Goal: Feedback & Contribution: Submit feedback/report problem

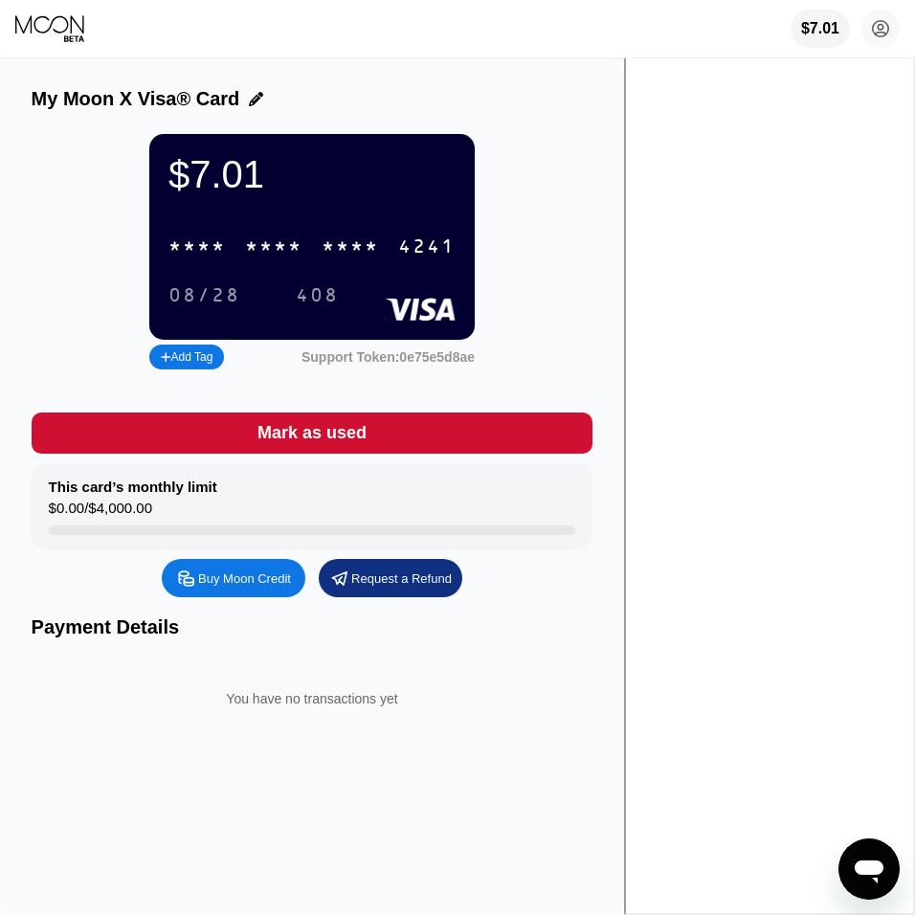
click at [379, 249] on div "* * * *" at bounding box center [350, 247] width 57 height 22
click at [371, 248] on div "4513 6500 2324 4241" at bounding box center [312, 246] width 310 height 39
click at [303, 241] on div "* * * *" at bounding box center [273, 247] width 57 height 22
click at [827, 28] on div "$7.01" at bounding box center [820, 28] width 39 height 17
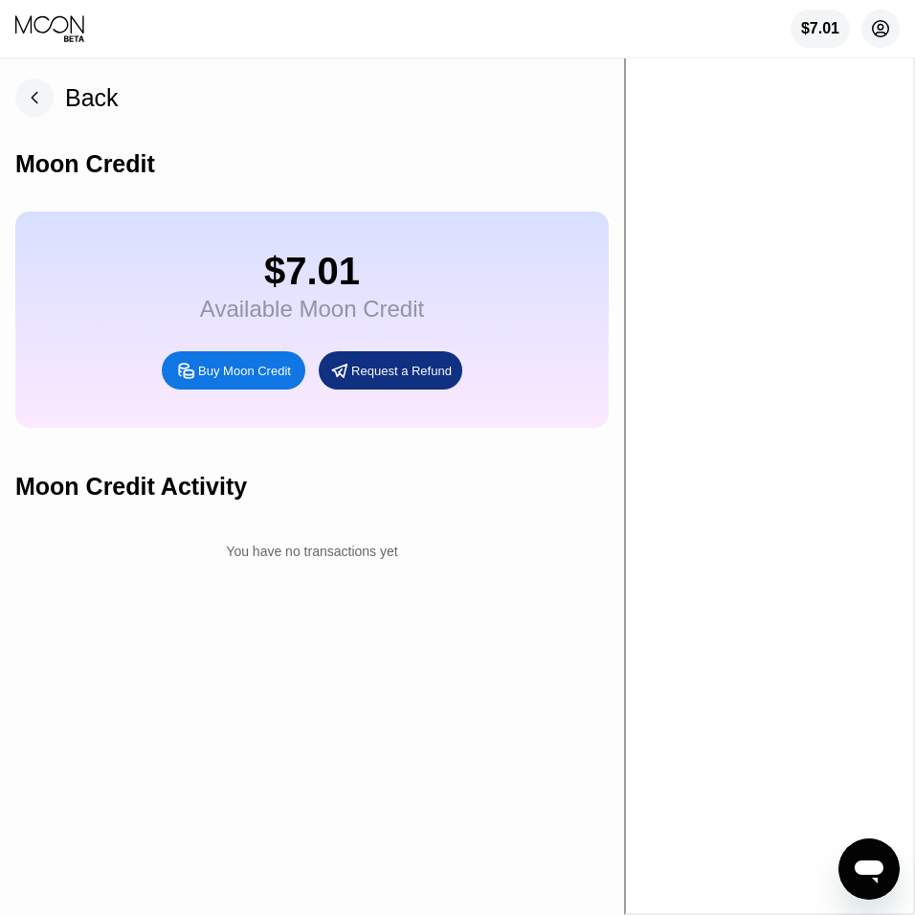
click at [871, 24] on circle at bounding box center [881, 29] width 38 height 38
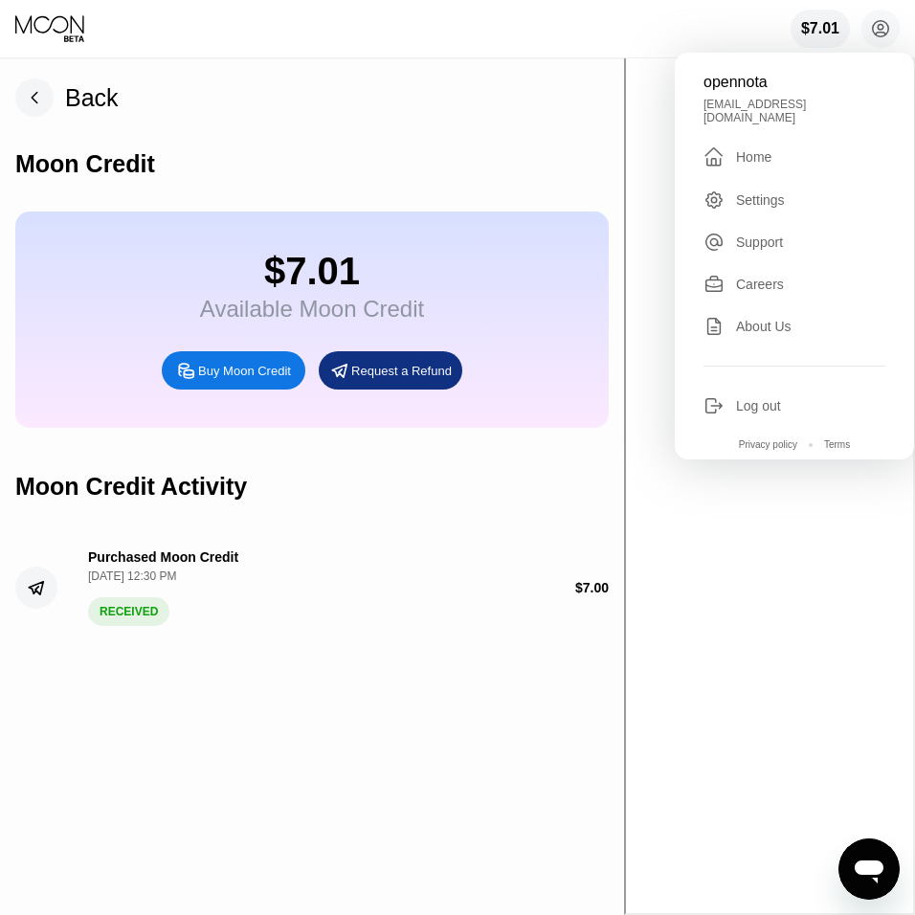
click at [760, 149] on div "Home" at bounding box center [753, 156] width 35 height 15
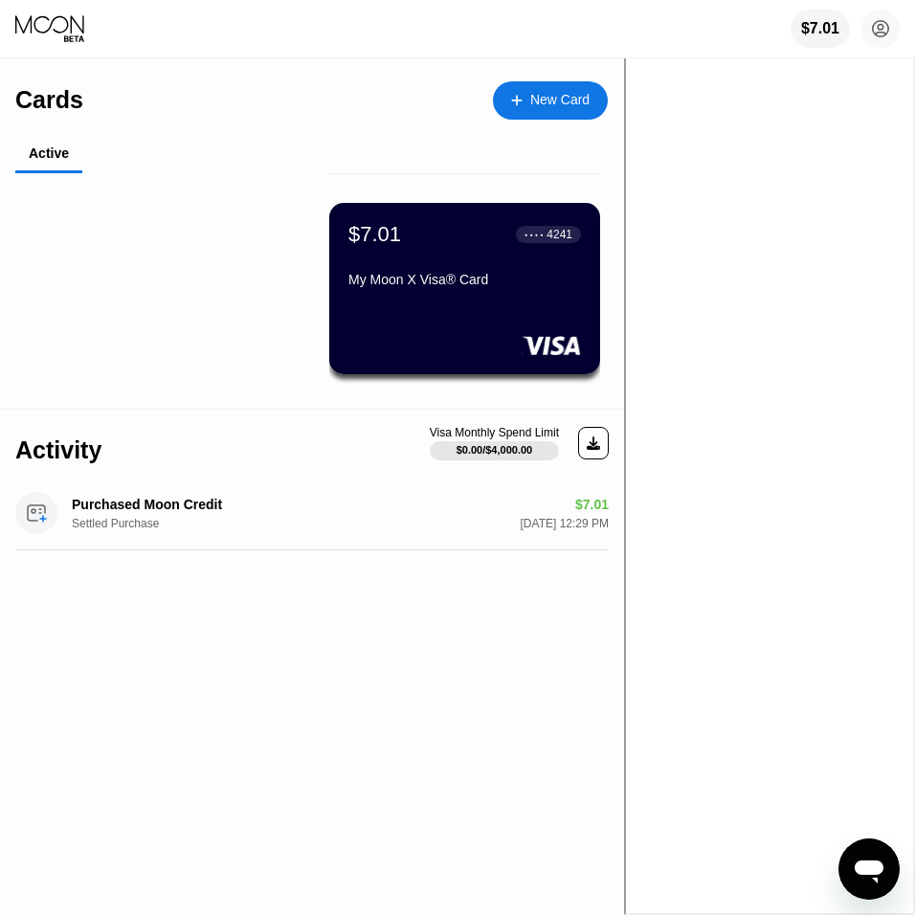
click at [427, 254] on div "$7.01 ● ● ● ● 4241 My Moon X Visa® Card" at bounding box center [464, 258] width 233 height 73
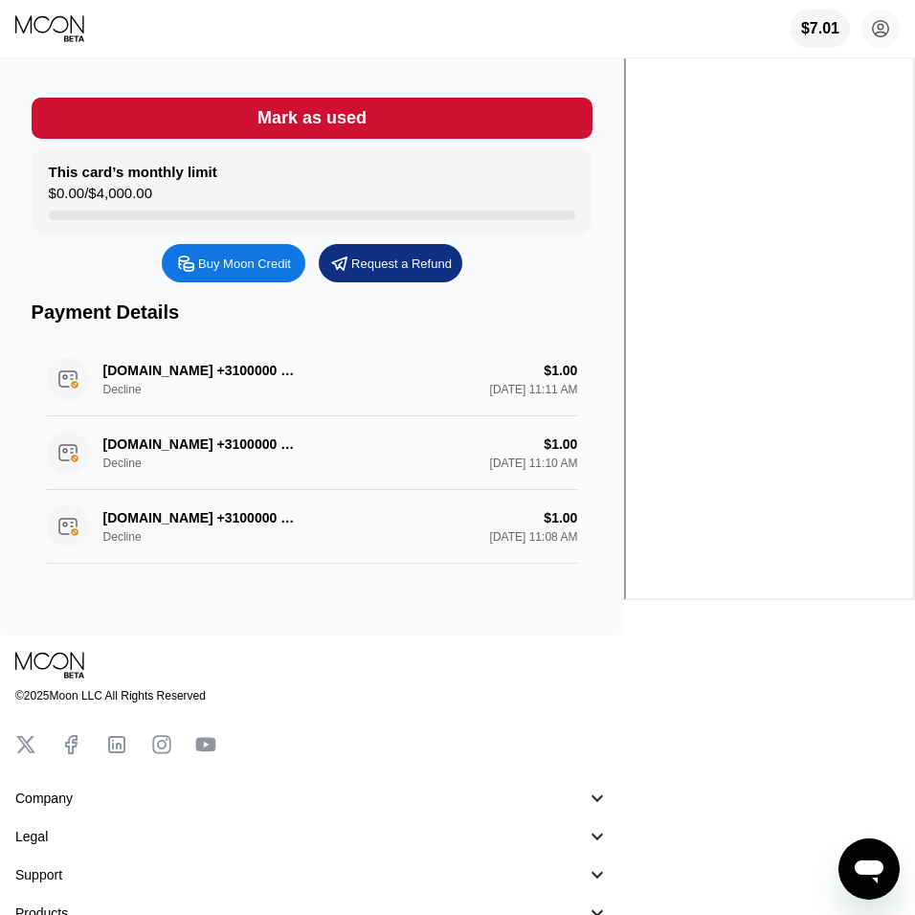
scroll to position [327, 0]
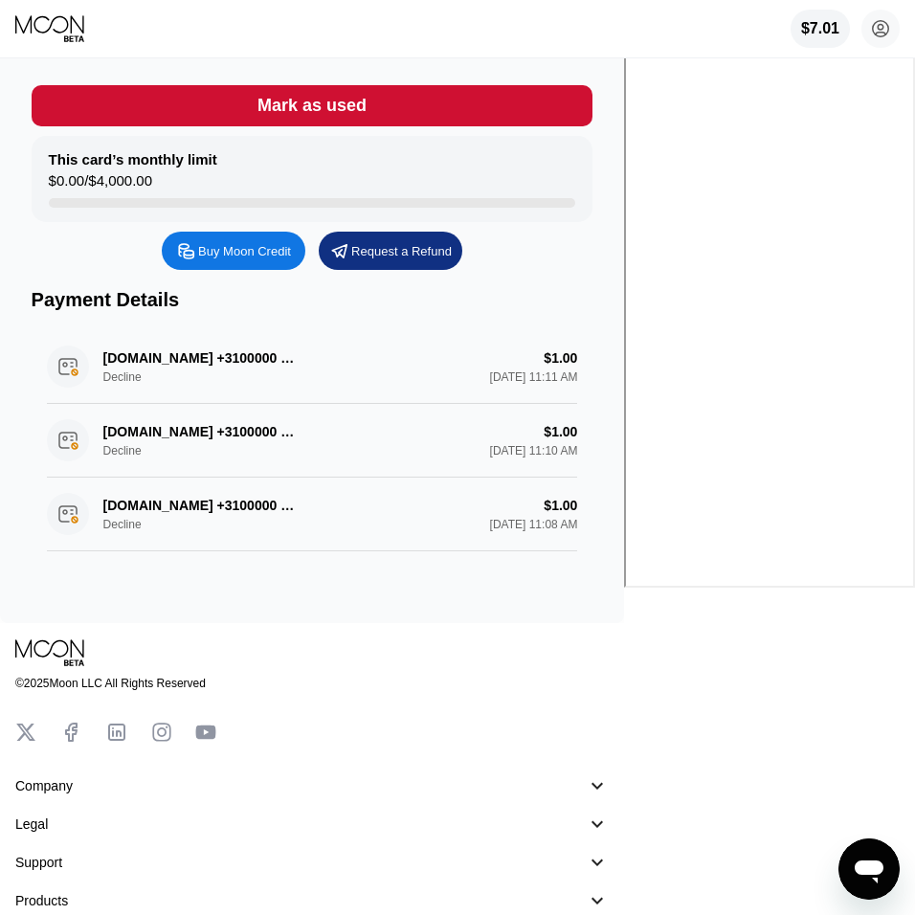
drag, startPoint x: 248, startPoint y: 365, endPoint x: 376, endPoint y: 369, distance: 128.3
click at [318, 364] on div "DIGITALOCEAN.COM +3100000 NL Decline $1.00 Sep 25, 2025 11:11 AM" at bounding box center [312, 367] width 531 height 74
click at [383, 368] on div "DIGITALOCEAN.COM +3100000 NL Decline $1.00 Sep 25, 2025 11:11 AM" at bounding box center [312, 367] width 531 height 74
drag, startPoint x: 117, startPoint y: 514, endPoint x: 317, endPoint y: 531, distance: 200.8
click at [317, 531] on div "DIGITALOCEAN.COM +3100000 NL Decline $1.00 Sep 25, 2025 11:08 AM" at bounding box center [312, 515] width 531 height 74
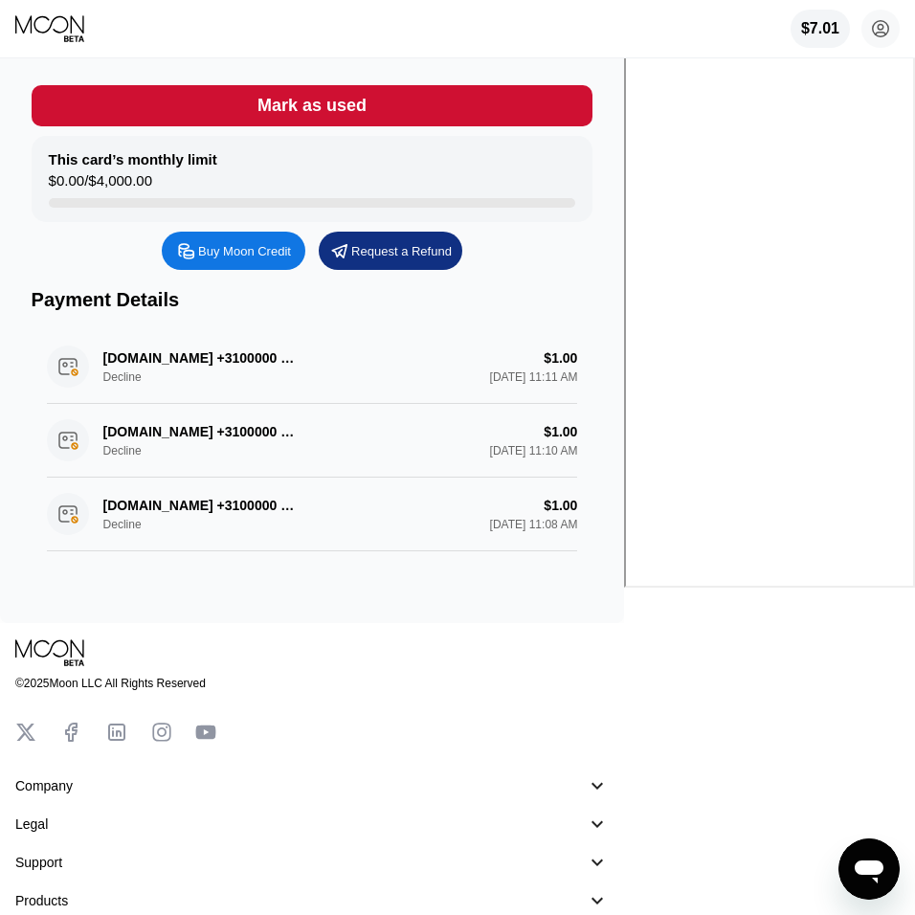
click at [79, 524] on div "DIGITALOCEAN.COM +3100000 NL Decline $1.00 Sep 25, 2025 11:08 AM" at bounding box center [312, 515] width 531 height 74
click at [186, 512] on div "DIGITALOCEAN.COM +3100000 NL Decline $1.00 Sep 25, 2025 11:08 AM" at bounding box center [312, 515] width 531 height 74
click at [578, 503] on div "DIGITALOCEAN.COM +3100000 NL Decline $1.00 Sep 25, 2025 11:08 AM" at bounding box center [312, 515] width 531 height 74
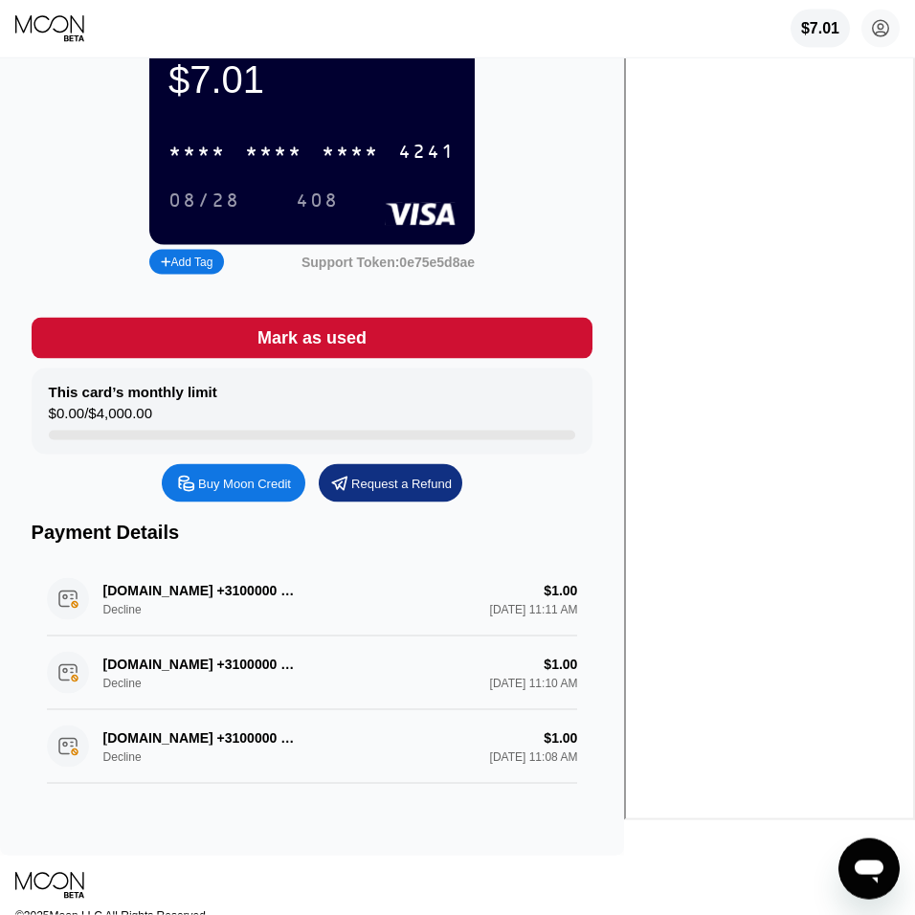
scroll to position [72, 0]
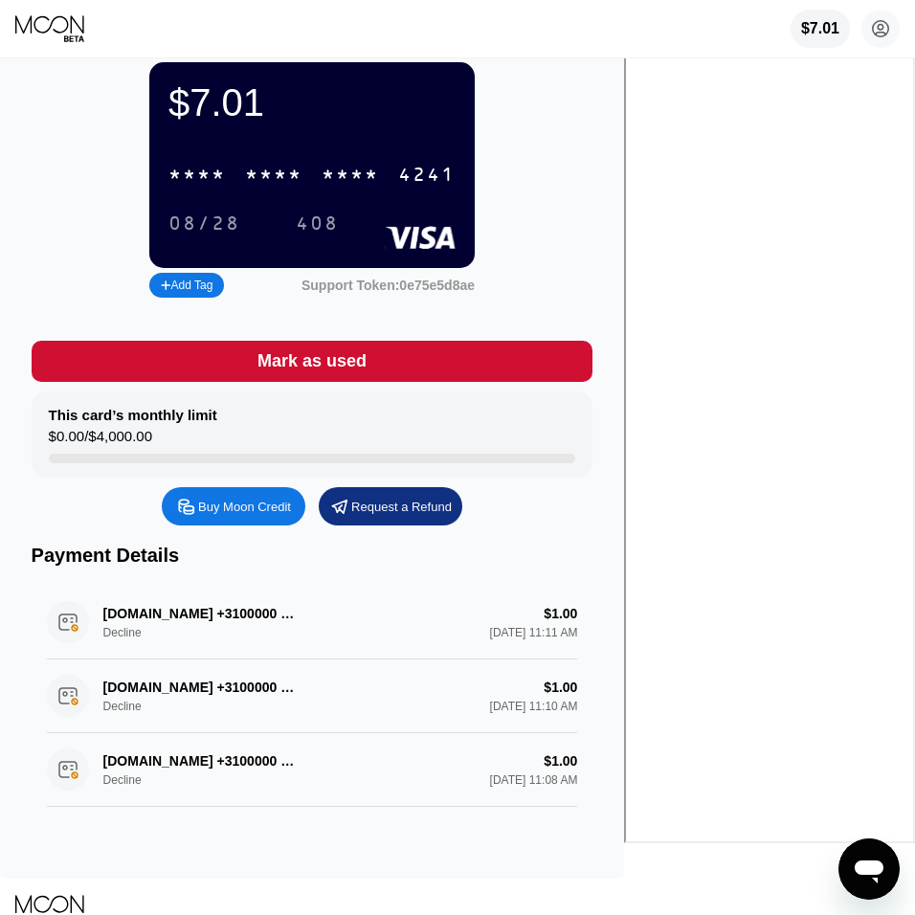
click at [149, 624] on div "DIGITALOCEAN.COM +3100000 NL Decline $1.00 Sep 25, 2025 11:11 AM" at bounding box center [312, 623] width 531 height 74
click at [167, 614] on div "DIGITALOCEAN.COM +3100000 NL Decline $1.00 Sep 25, 2025 11:11 AM" at bounding box center [312, 623] width 531 height 74
click at [578, 616] on div "DIGITALOCEAN.COM +3100000 NL Decline $1.00 Sep 25, 2025 11:11 AM" at bounding box center [312, 623] width 531 height 74
click at [578, 642] on div "DIGITALOCEAN.COM +3100000 NL Decline $1.00 Sep 25, 2025 11:11 AM" at bounding box center [312, 623] width 531 height 74
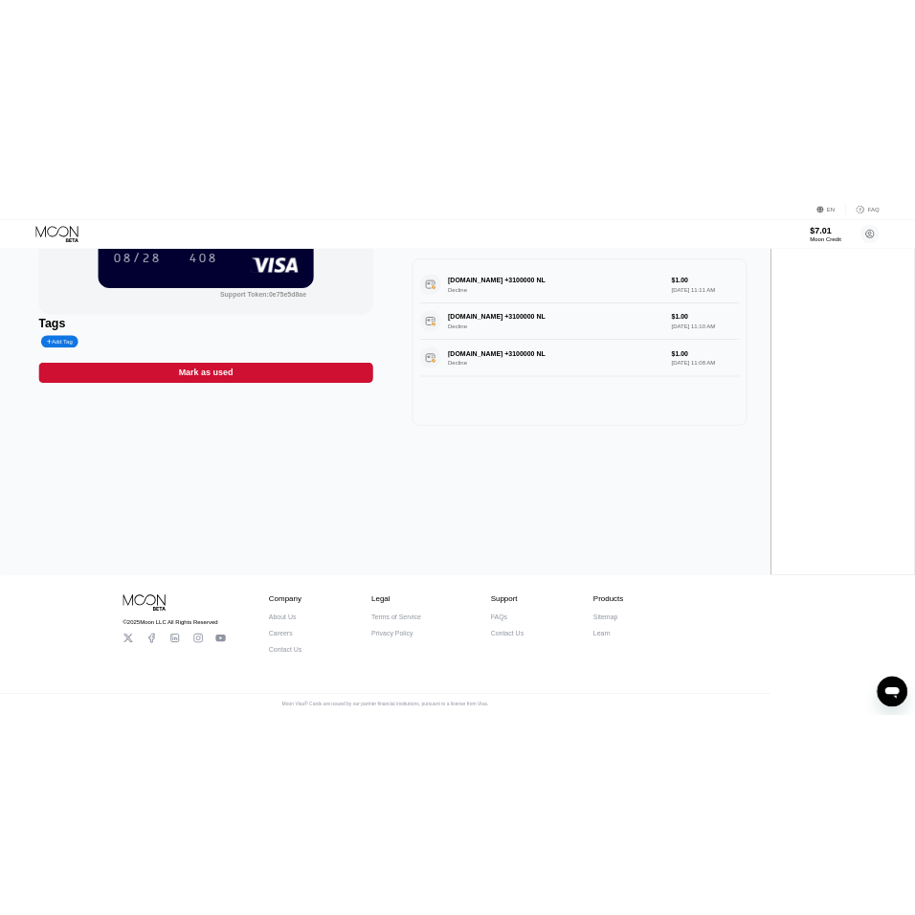
scroll to position [0, 0]
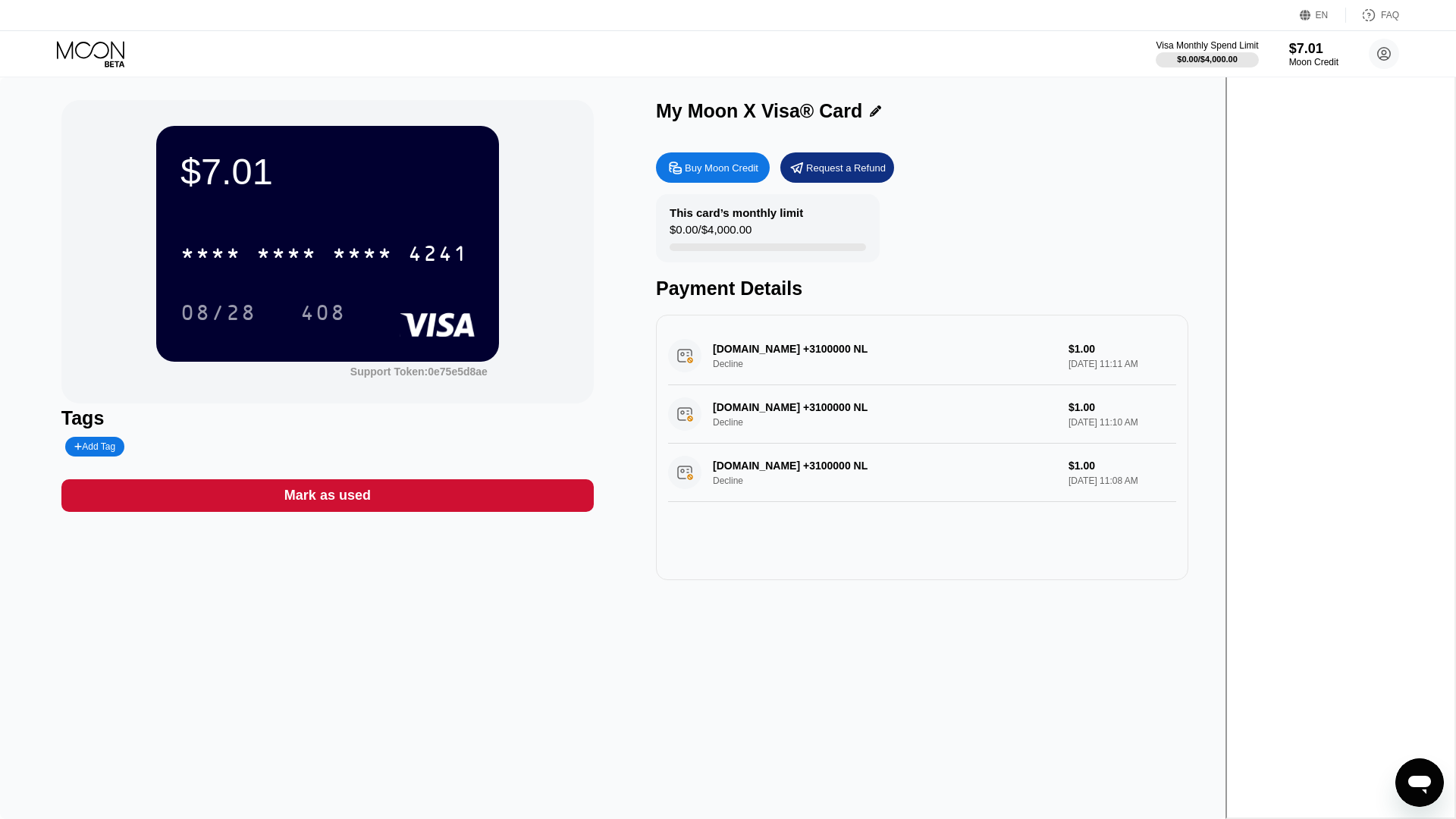
click at [724, 251] on div at bounding box center [768, 247] width 196 height 8
click at [724, 247] on div at bounding box center [768, 247] width 196 height 8
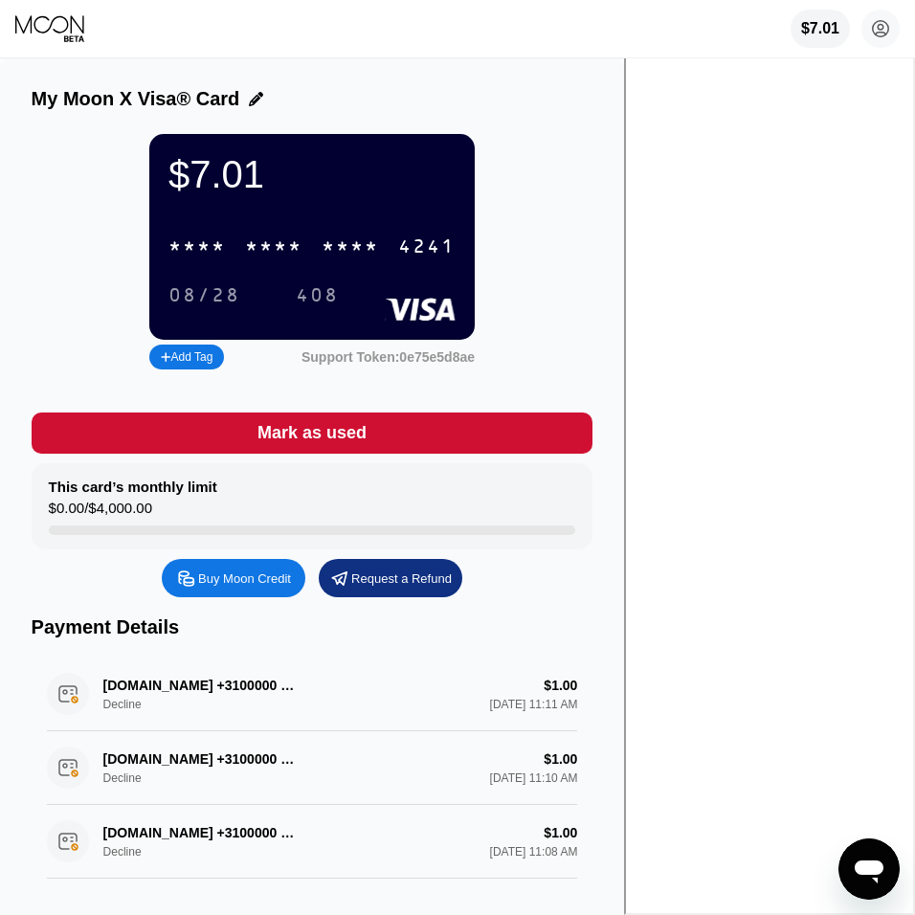
click at [379, 252] on div "* * * *" at bounding box center [350, 247] width 57 height 22
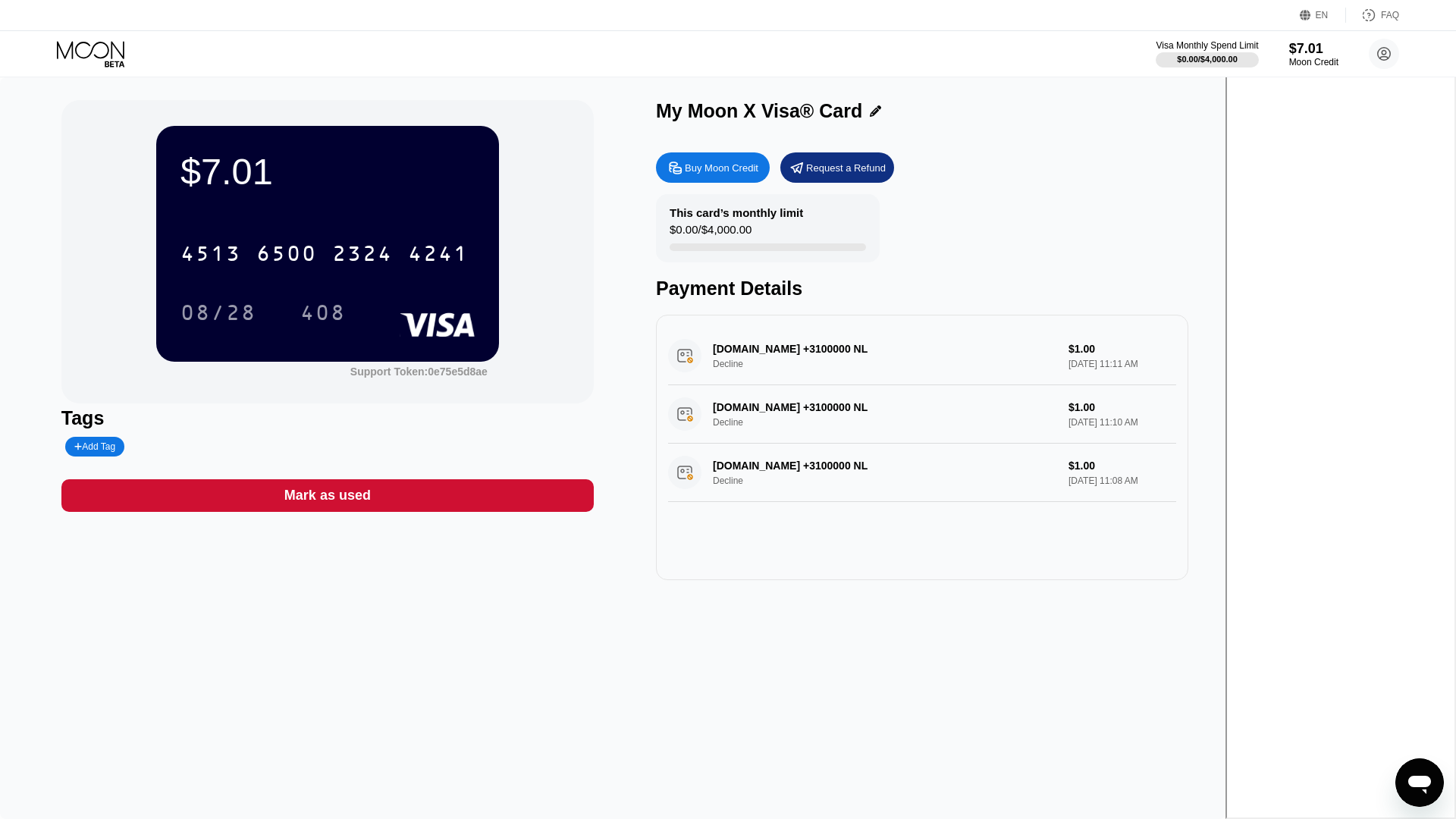
drag, startPoint x: 827, startPoint y: 463, endPoint x: 917, endPoint y: 459, distance: 90.1
click at [724, 459] on div "DIGITALOCEAN.COM +3100000 NL Decline $1.00 Sep 25, 2025 11:08 AM" at bounding box center [921, 473] width 508 height 59
click at [724, 248] on div at bounding box center [768, 247] width 196 height 8
click at [724, 53] on icon at bounding box center [1384, 54] width 9 height 9
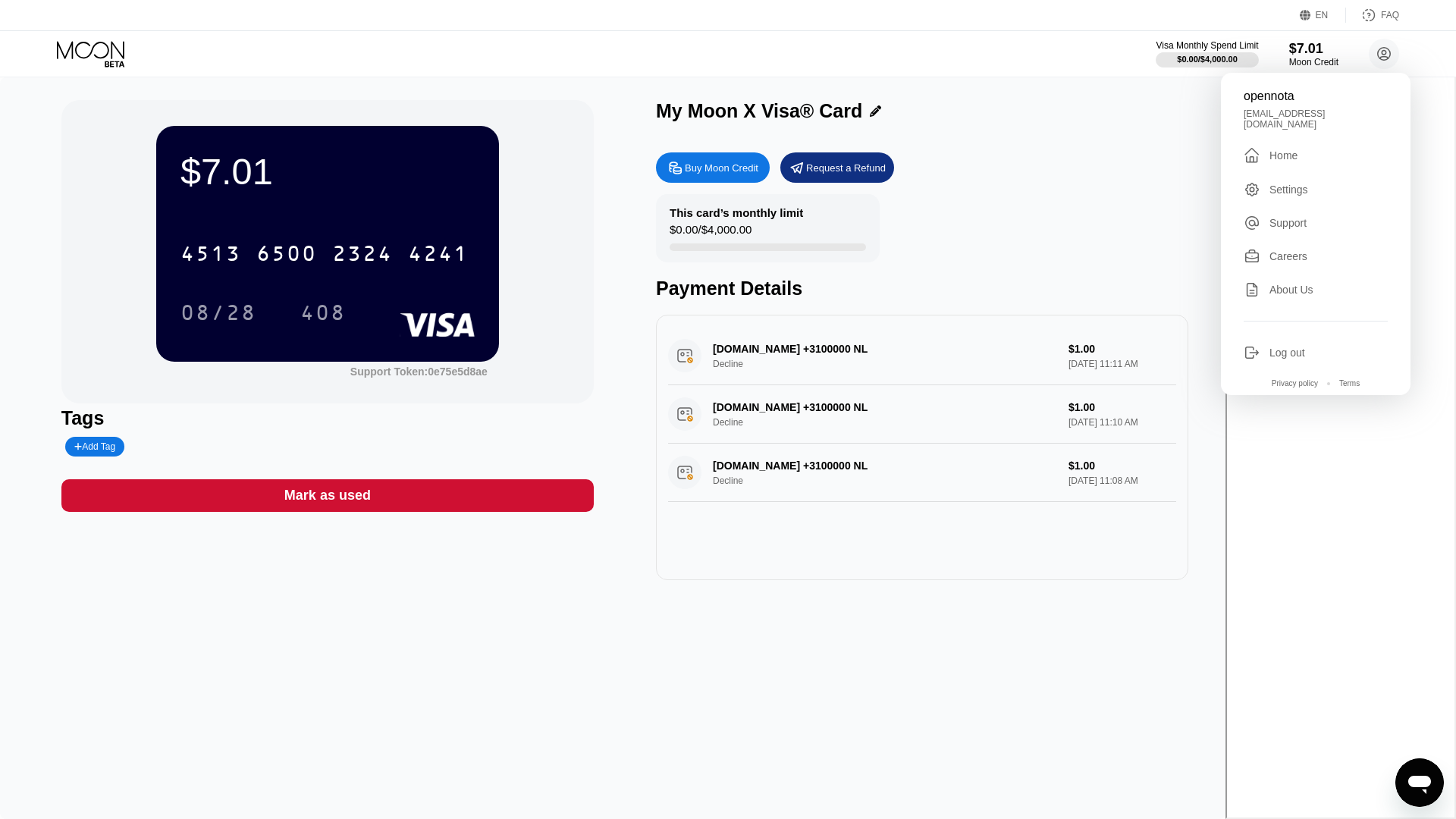
click at [724, 211] on div "This card’s monthly limit $0.00 / $4,000.00 Payment Details" at bounding box center [922, 246] width 532 height 105
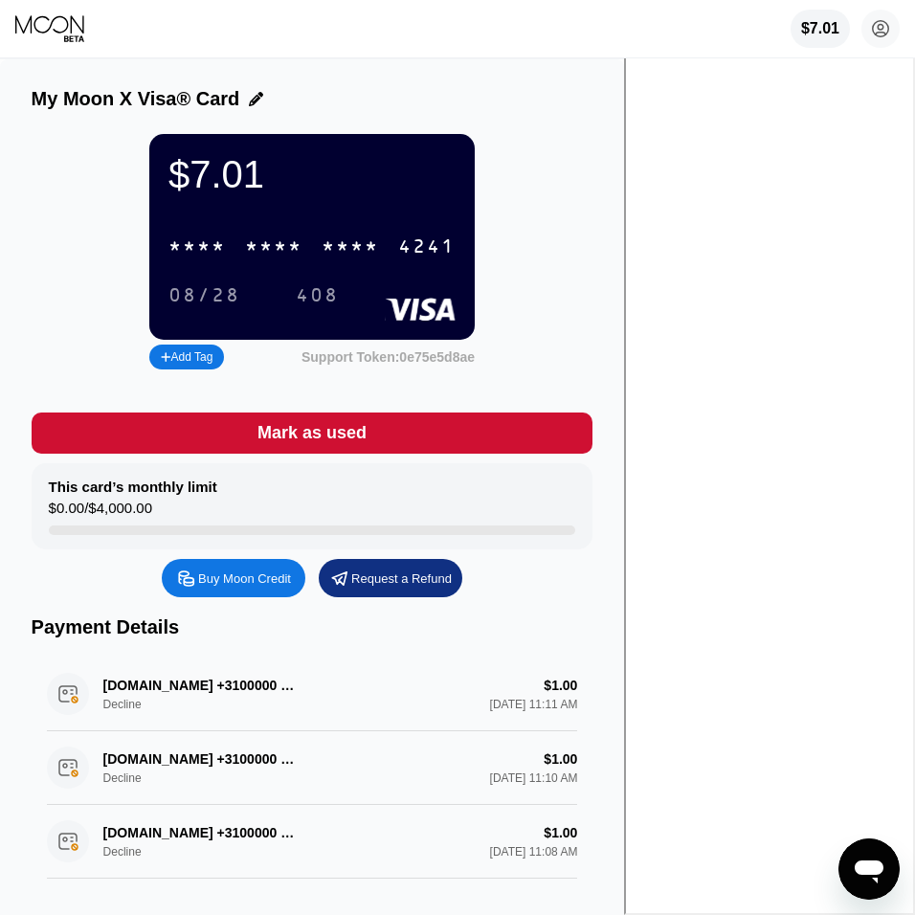
click at [475, 365] on div "Support Token: 0e75e5d8ae" at bounding box center [388, 356] width 173 height 15
click at [880, 30] on icon at bounding box center [881, 29] width 11 height 11
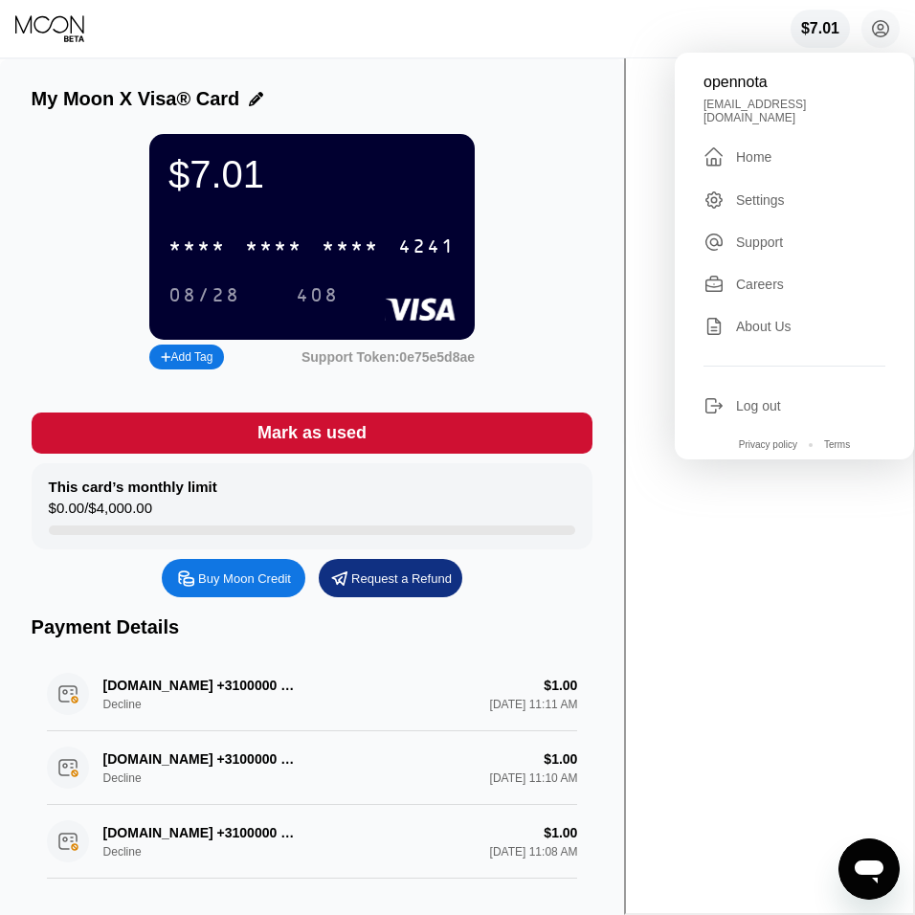
click at [751, 235] on div "Support" at bounding box center [759, 242] width 47 height 15
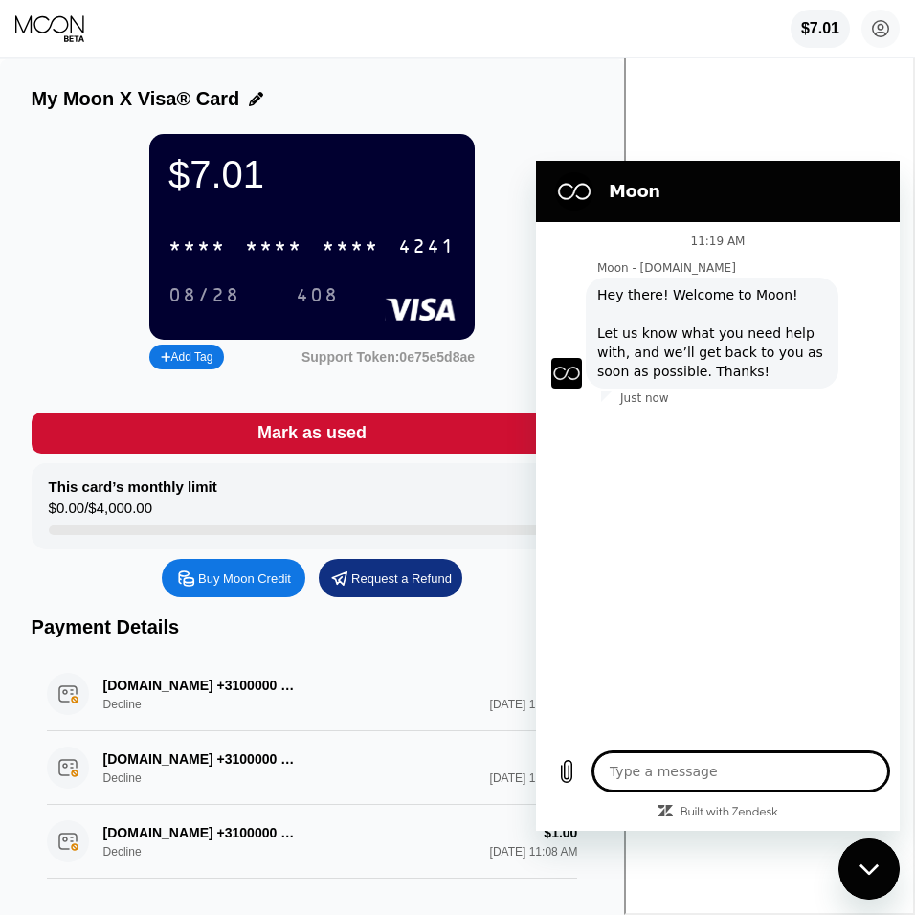
type textarea "x"
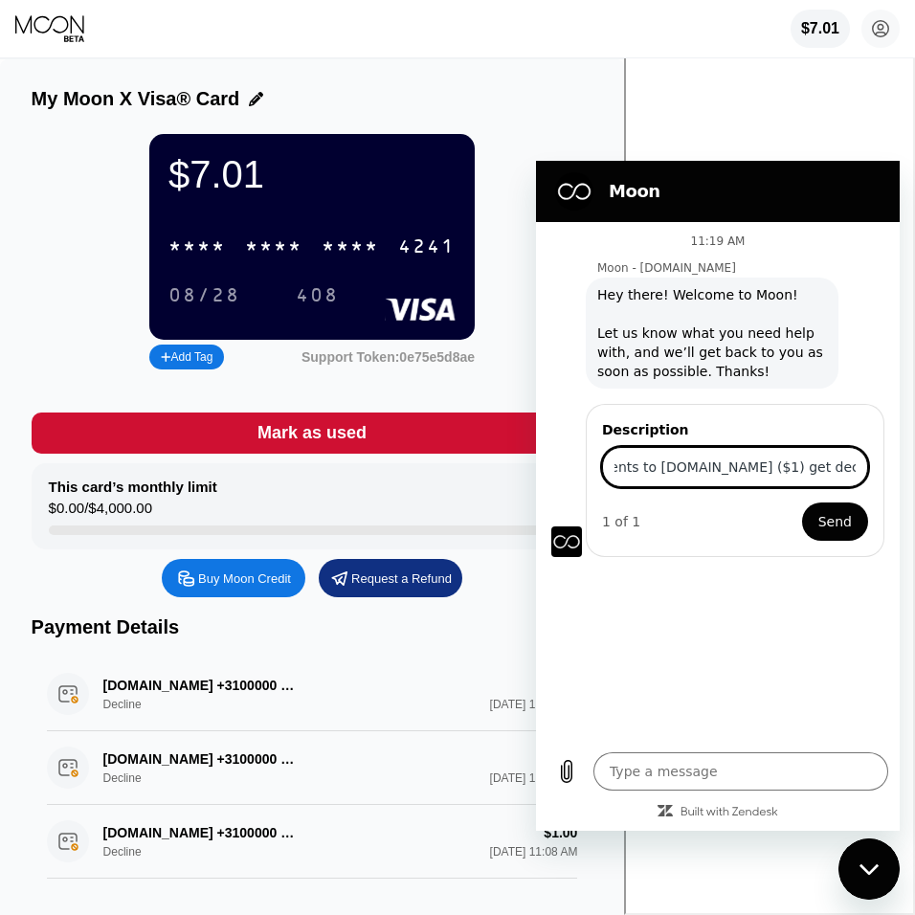
type input "Payments to [DOMAIN_NAME] ($1) get declined."
type textarea "x"
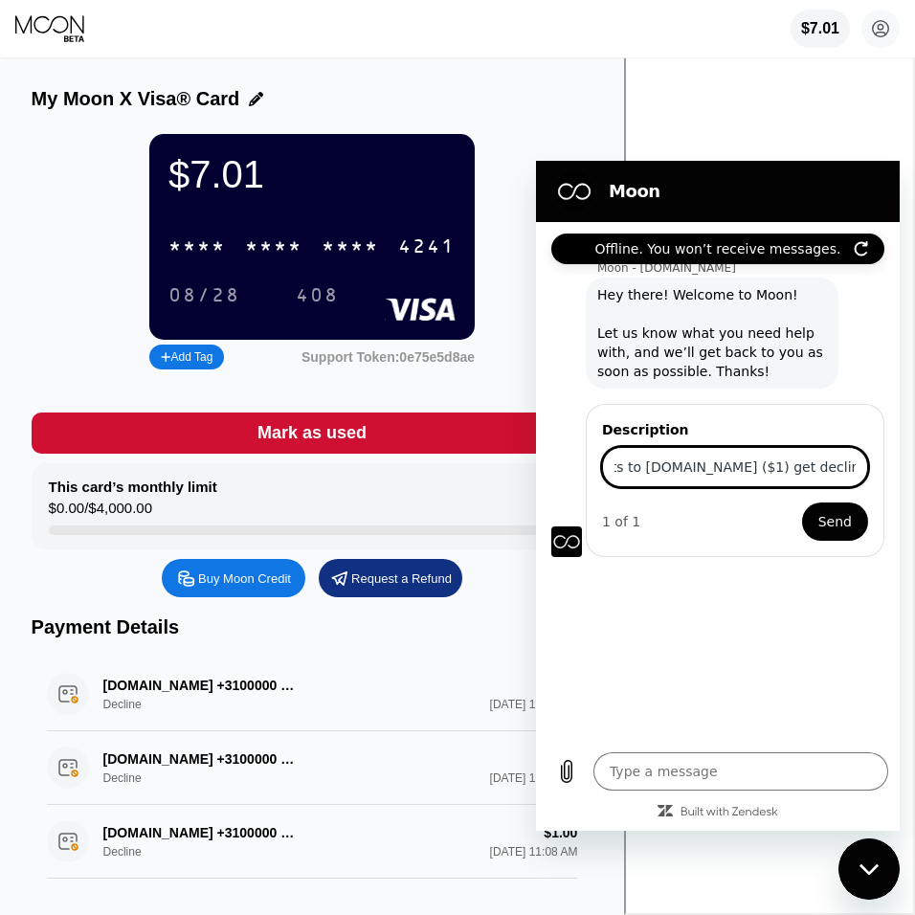
type input "Payments to digitalocean.com ($1) get declined for."
type textarea "x"
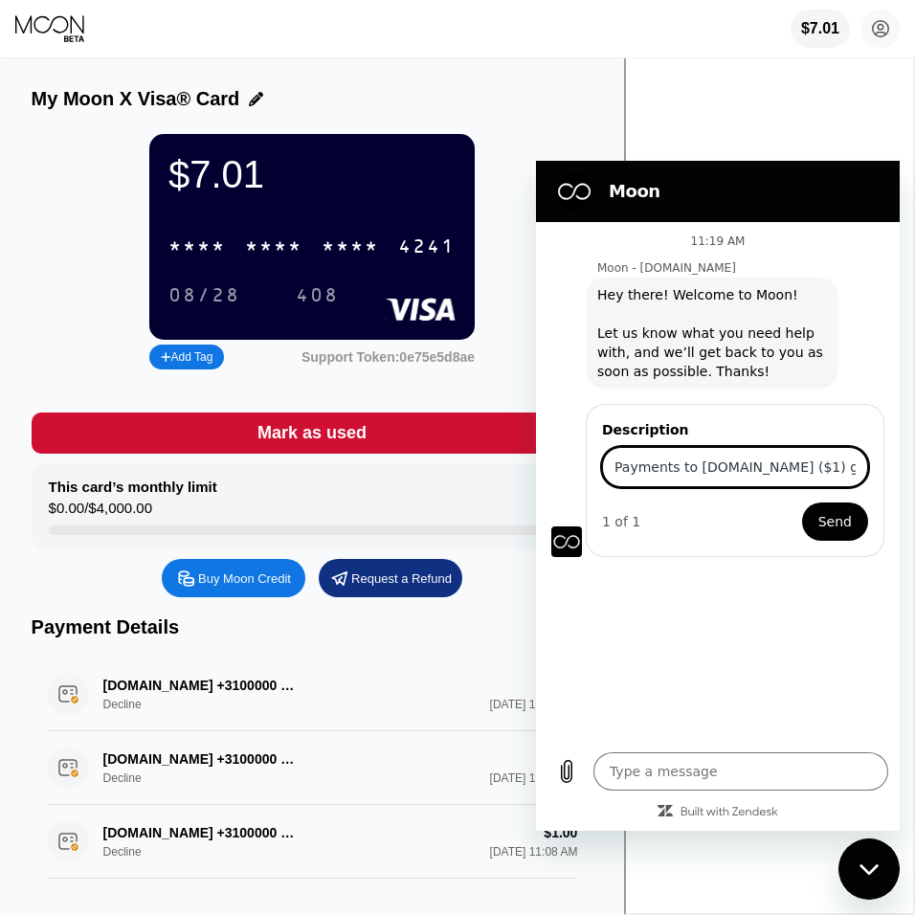
scroll to position [0, 185]
type input "Payments to digitalocean.com ($1) get declined for an unknown reason."
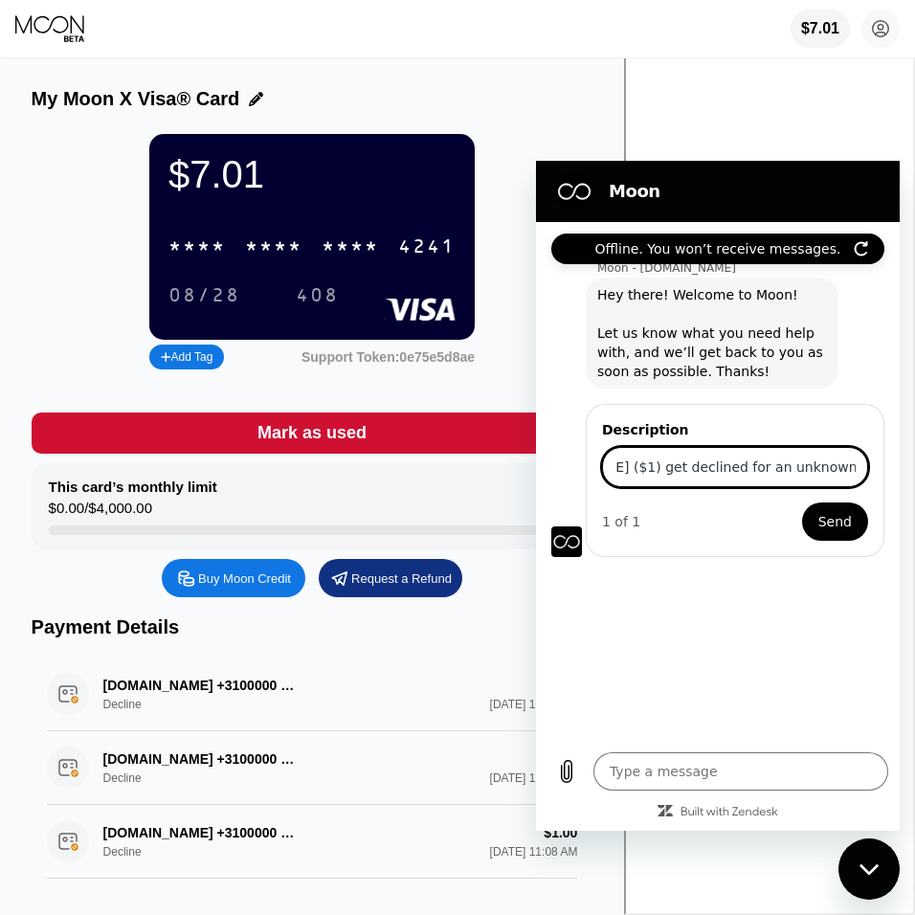
click at [594, 95] on div "My Moon X Visa® Card" at bounding box center [313, 99] width 562 height 22
click at [353, 71] on div "My Moon X Visa® Card $7.01 * * * * * * * * * * * * 4241 08/28 408 Add Tag Suppo…" at bounding box center [312, 504] width 624 height 891
click at [389, 79] on div "My Moon X Visa® Card $7.01 * * * * * * * * * * * * 4241 08/28 408 Add Tag Suppo…" at bounding box center [312, 504] width 624 height 891
click at [578, 860] on div "DIGITALOCEAN.COM +3100000 NL Decline $1.00 Sep 25, 2025 11:08 AM" at bounding box center [312, 842] width 531 height 74
click at [69, 25] on icon at bounding box center [51, 28] width 72 height 29
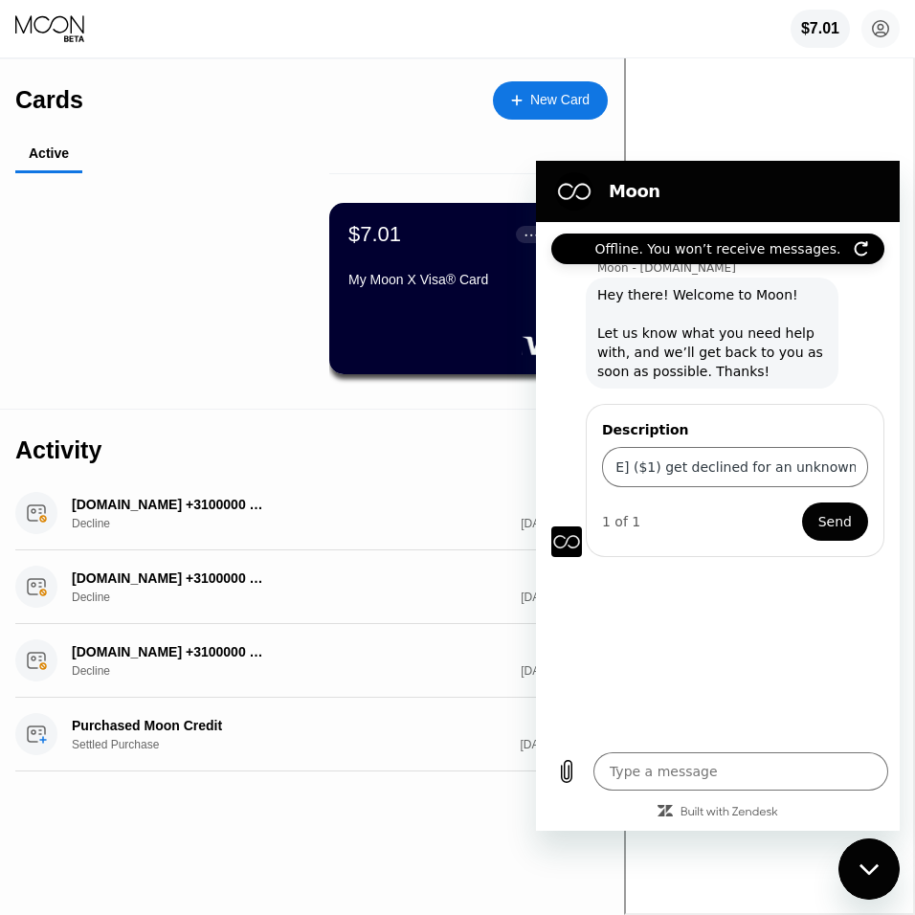
click at [861, 864] on icon "Close messaging window" at bounding box center [870, 869] width 20 height 12
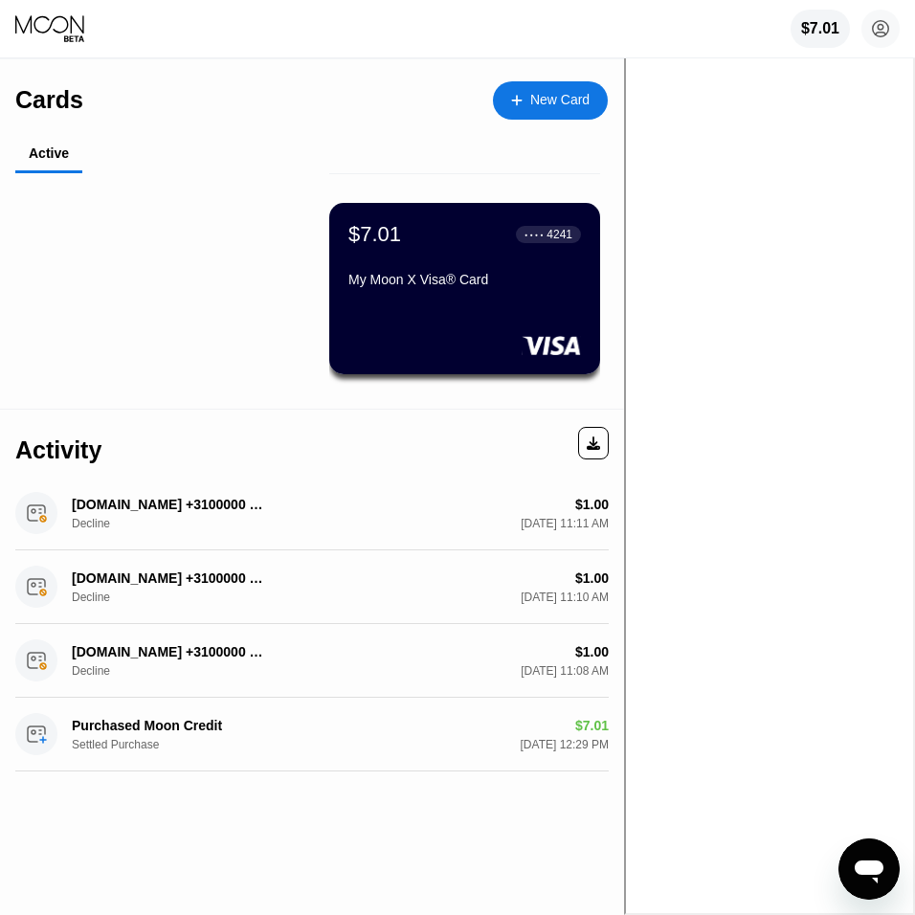
click at [590, 97] on div "New Card" at bounding box center [559, 100] width 59 height 16
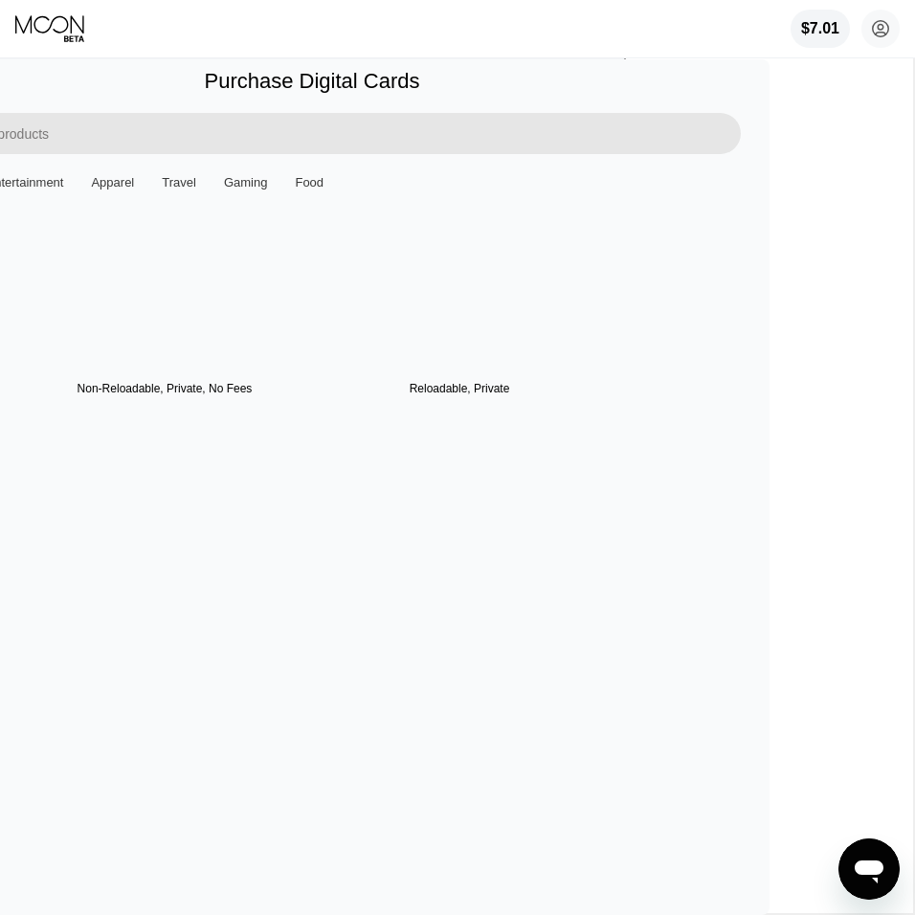
click at [301, 296] on div at bounding box center [165, 295] width 271 height 171
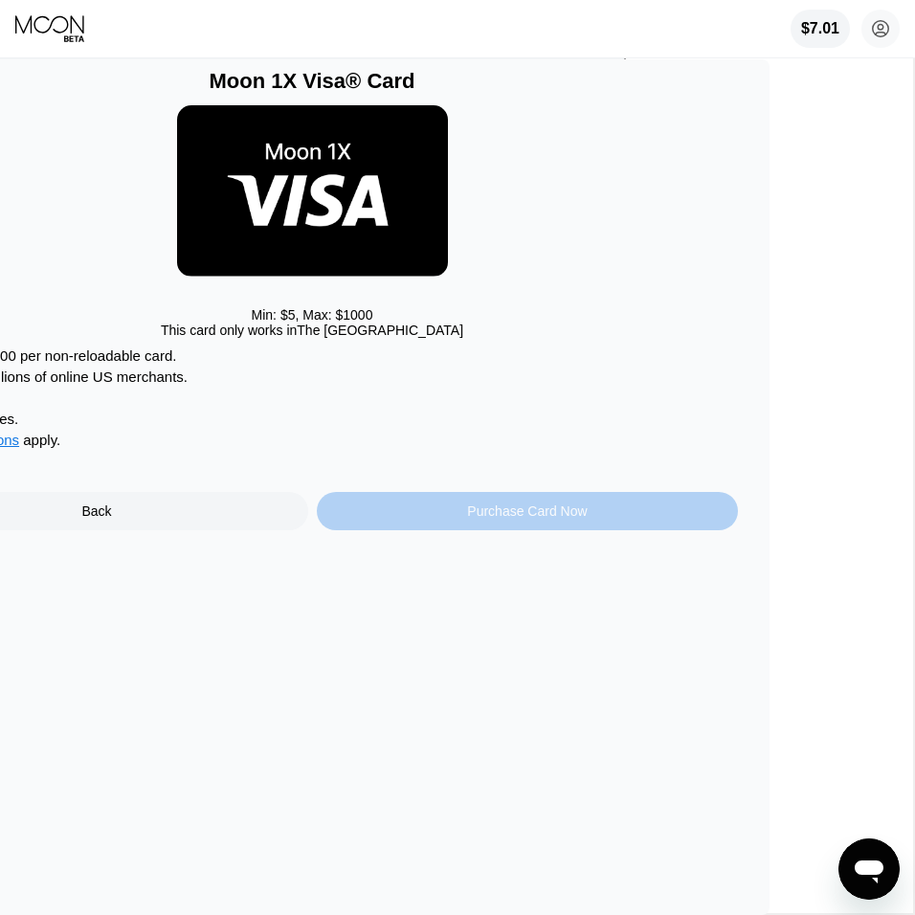
click at [572, 525] on div "Purchase Card Now" at bounding box center [528, 511] width 422 height 38
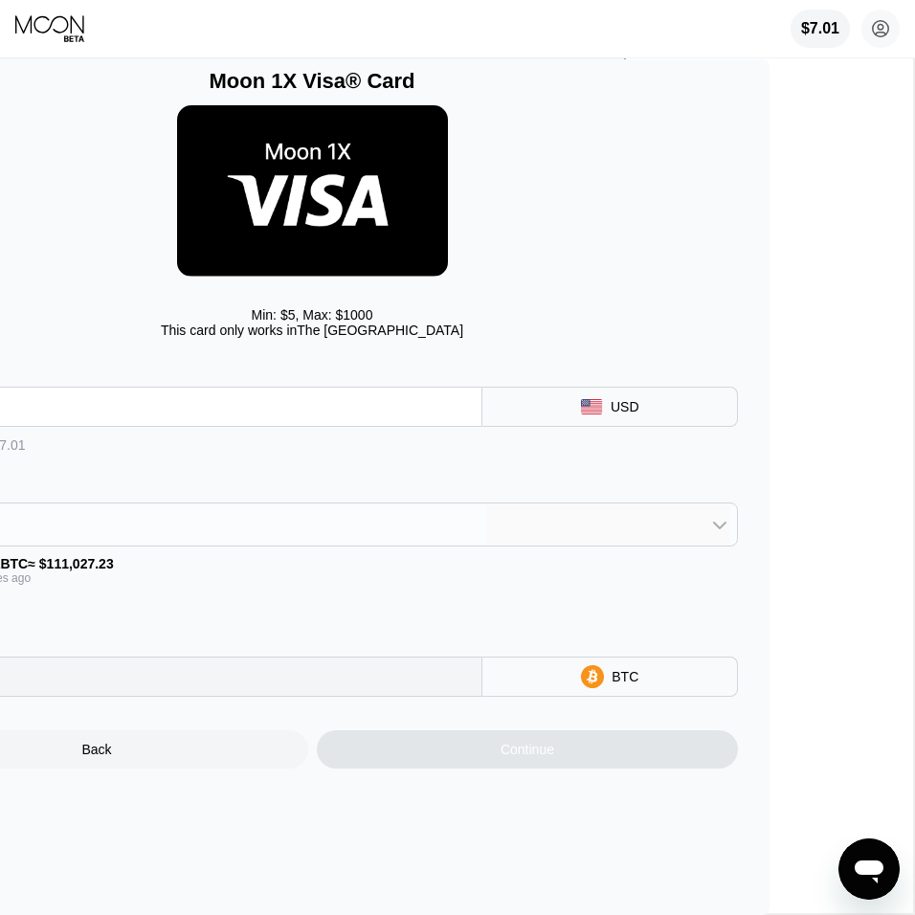
click at [535, 536] on div "BITCOIN" at bounding box center [312, 524] width 851 height 38
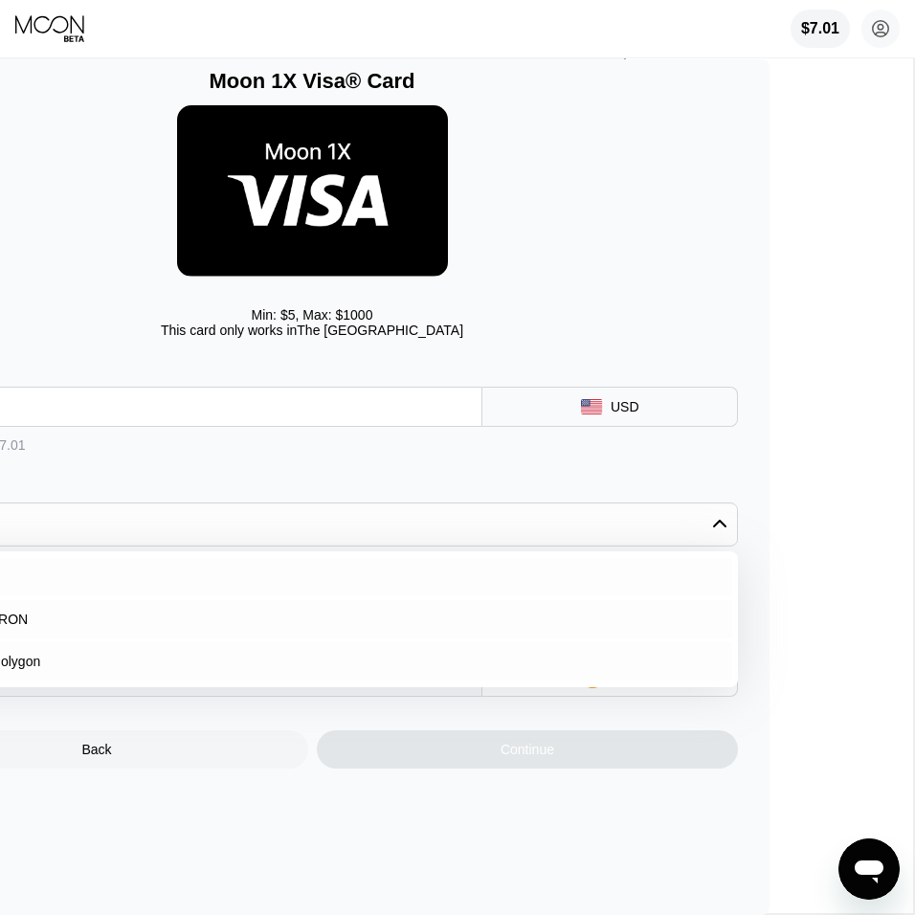
click at [535, 536] on div "BITCOIN" at bounding box center [312, 524] width 851 height 38
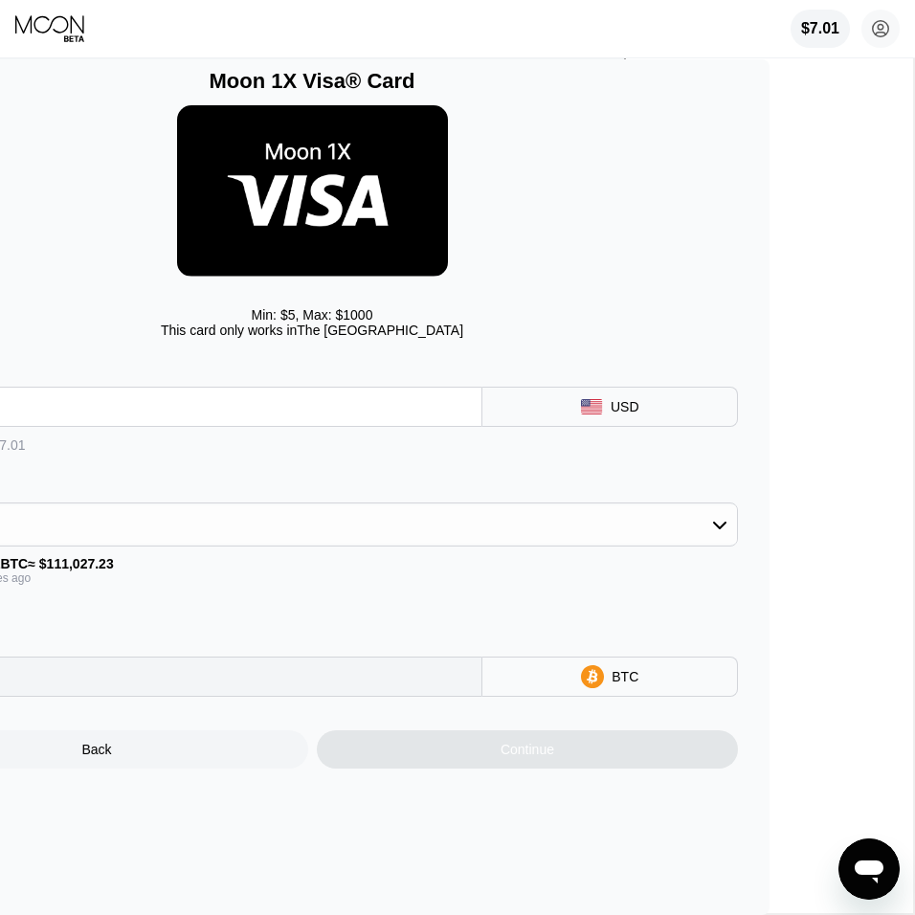
click at [480, 469] on div "Card Amount USD  Apply credit: $7.01 Payment Method BITCOIN Conversion Rate: 1…" at bounding box center [312, 521] width 853 height 349
click at [473, 350] on div "Card Amount USD" at bounding box center [312, 386] width 853 height 79
type textarea "x"
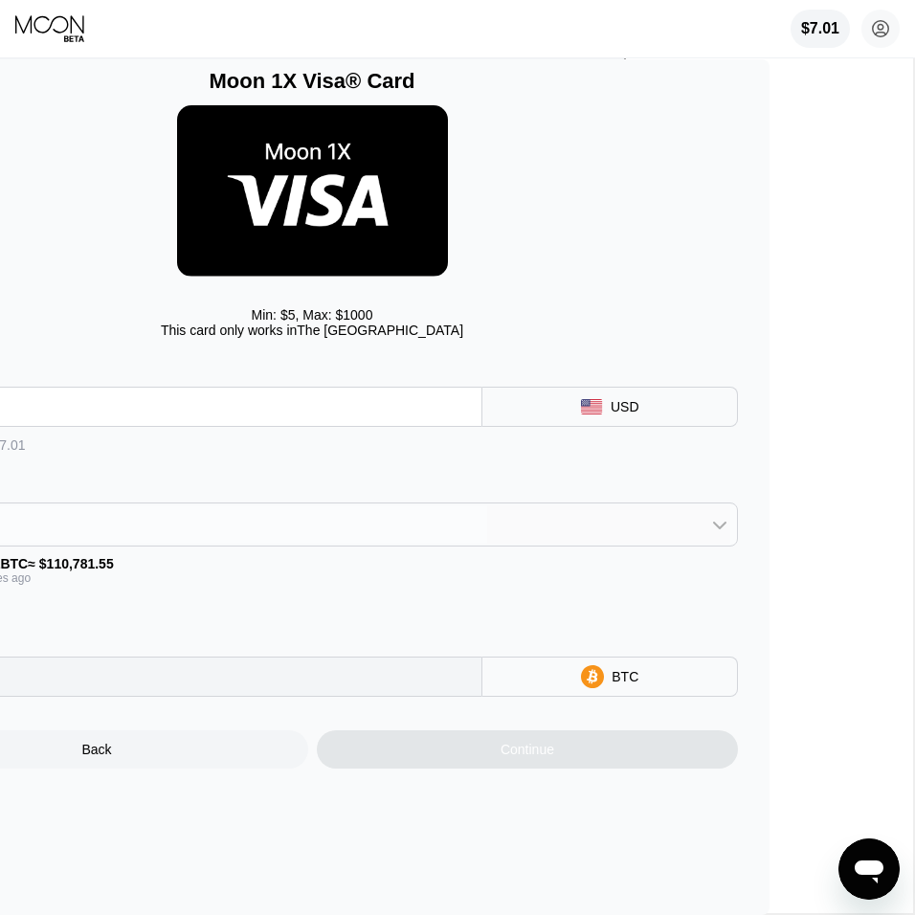
click at [387, 542] on div "BITCOIN" at bounding box center [312, 524] width 851 height 38
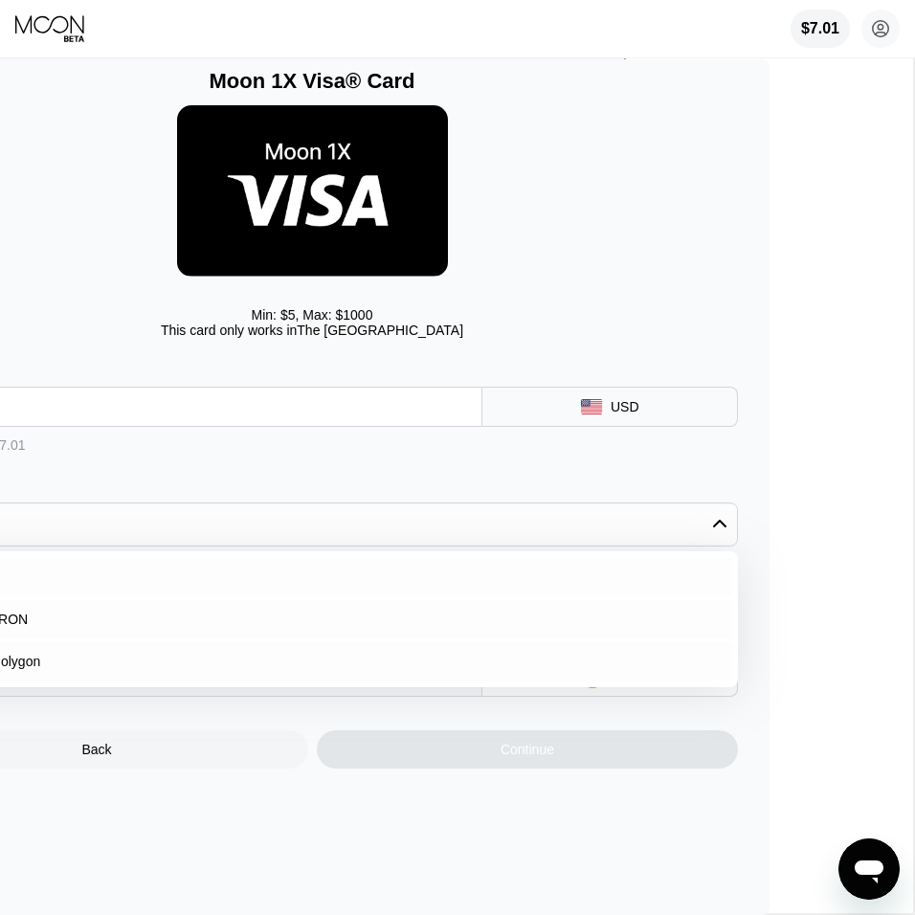
click at [430, 464] on div "Card Amount USD  Apply credit: $7.01 Payment Method BITCOIN BITCOIN USDT on TR…" at bounding box center [312, 521] width 853 height 349
click at [454, 456] on div " Apply credit: $7.01" at bounding box center [312, 441] width 853 height 29
click at [434, 805] on div "Moon 1X Visa® Card Min: $ 5 , Max: $ 1000 This card only works in The United St…" at bounding box center [311, 487] width 915 height 856
click at [378, 713] on div "Back Continue" at bounding box center [312, 733] width 853 height 72
click at [207, 411] on input "text" at bounding box center [184, 407] width 565 height 38
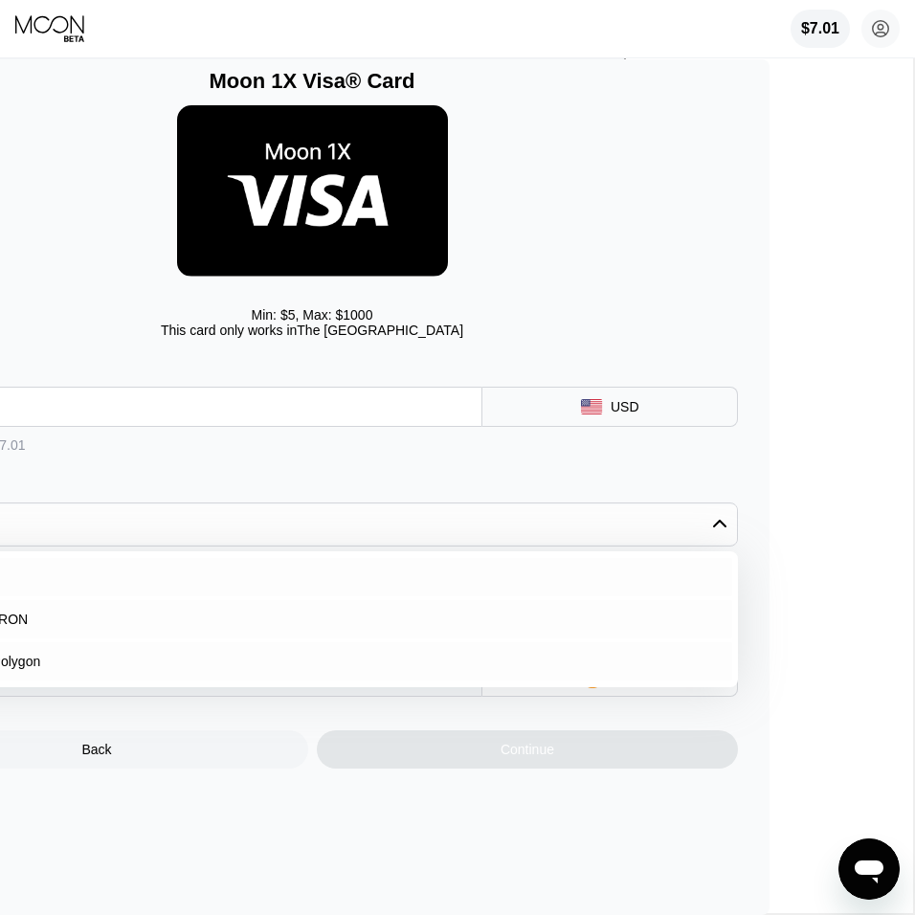
click at [168, 527] on div "BITCOIN" at bounding box center [312, 524] width 851 height 38
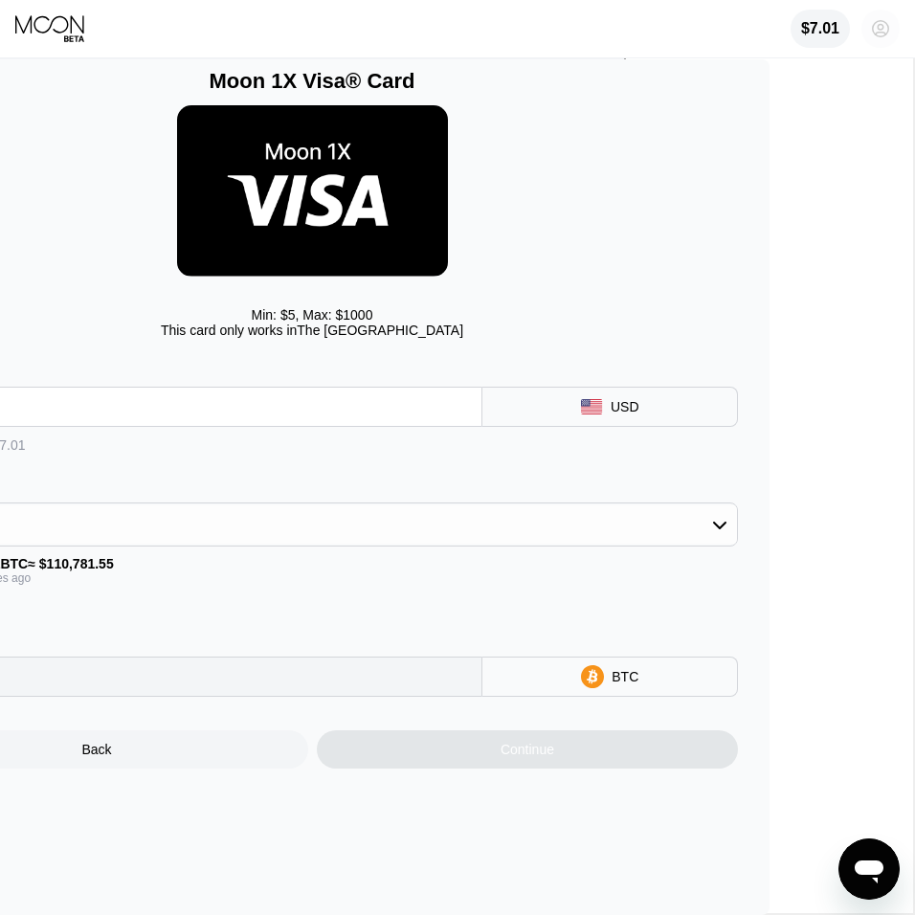
click at [873, 37] on circle at bounding box center [881, 29] width 38 height 38
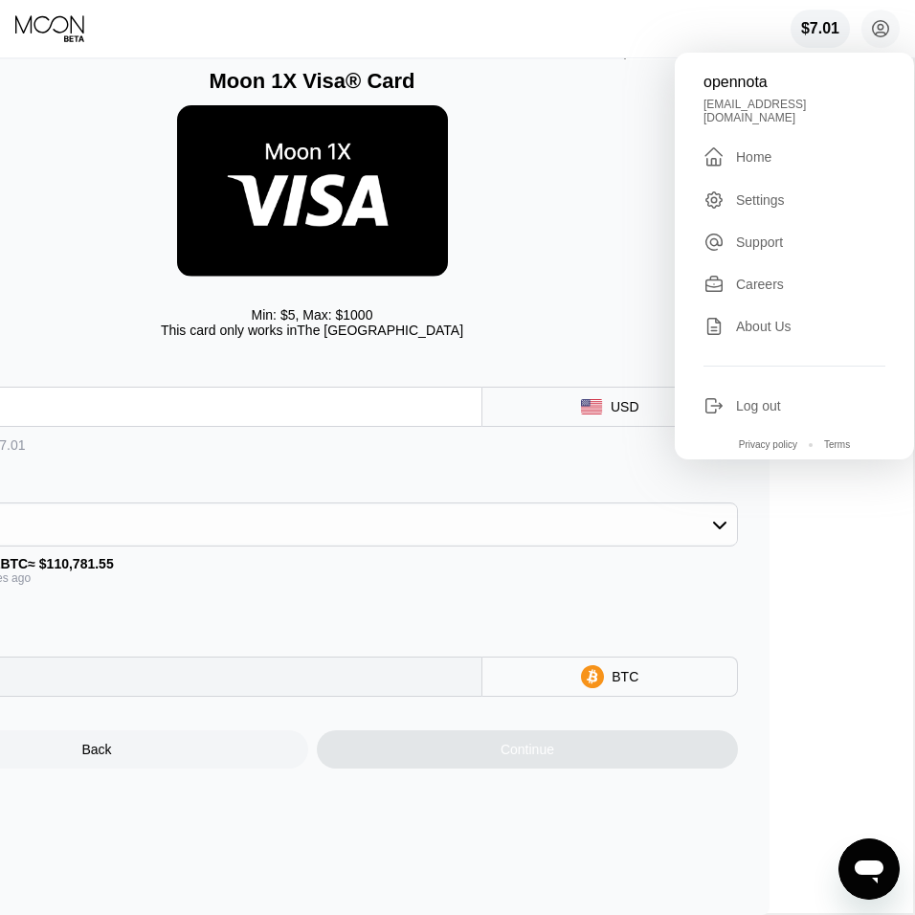
click at [631, 152] on div "Min: $ 5 , Max: $ 1000 This card only works in The United States" at bounding box center [312, 221] width 853 height 254
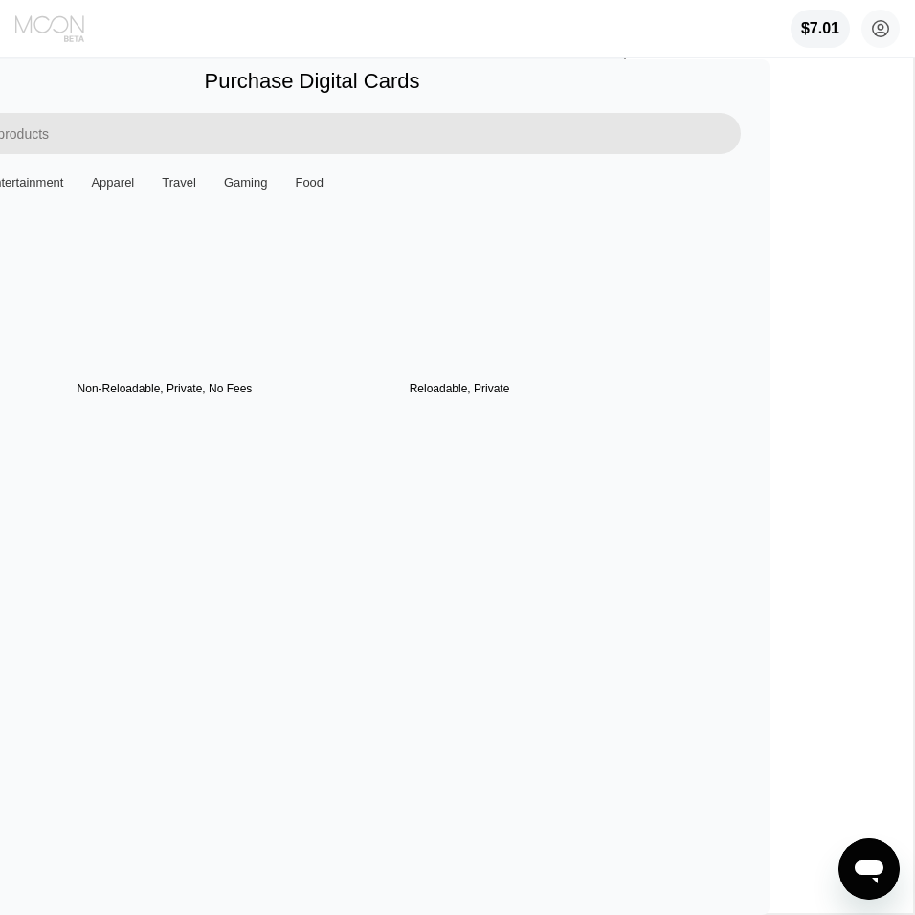
click at [81, 30] on icon at bounding box center [51, 28] width 72 height 29
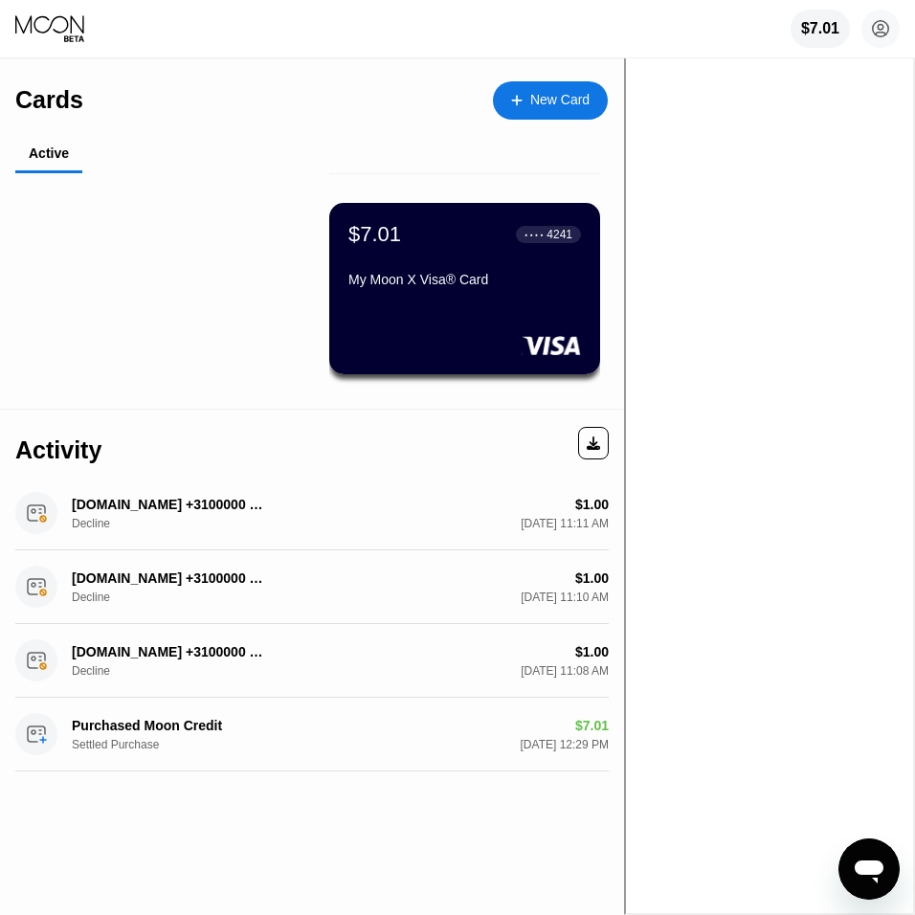
click at [405, 251] on div "$7.01 ● ● ● ● 4241 My Moon X Visa® Card" at bounding box center [464, 258] width 233 height 73
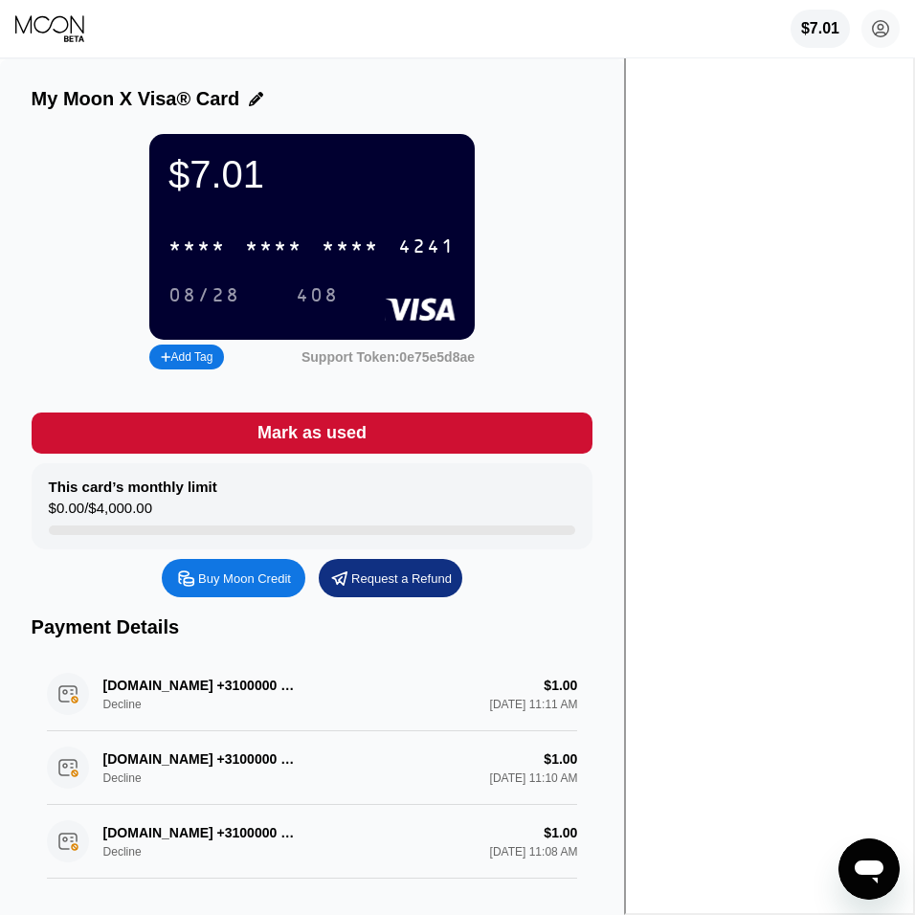
click at [303, 249] on div "* * * *" at bounding box center [273, 247] width 57 height 22
click at [881, 33] on icon at bounding box center [881, 29] width 11 height 11
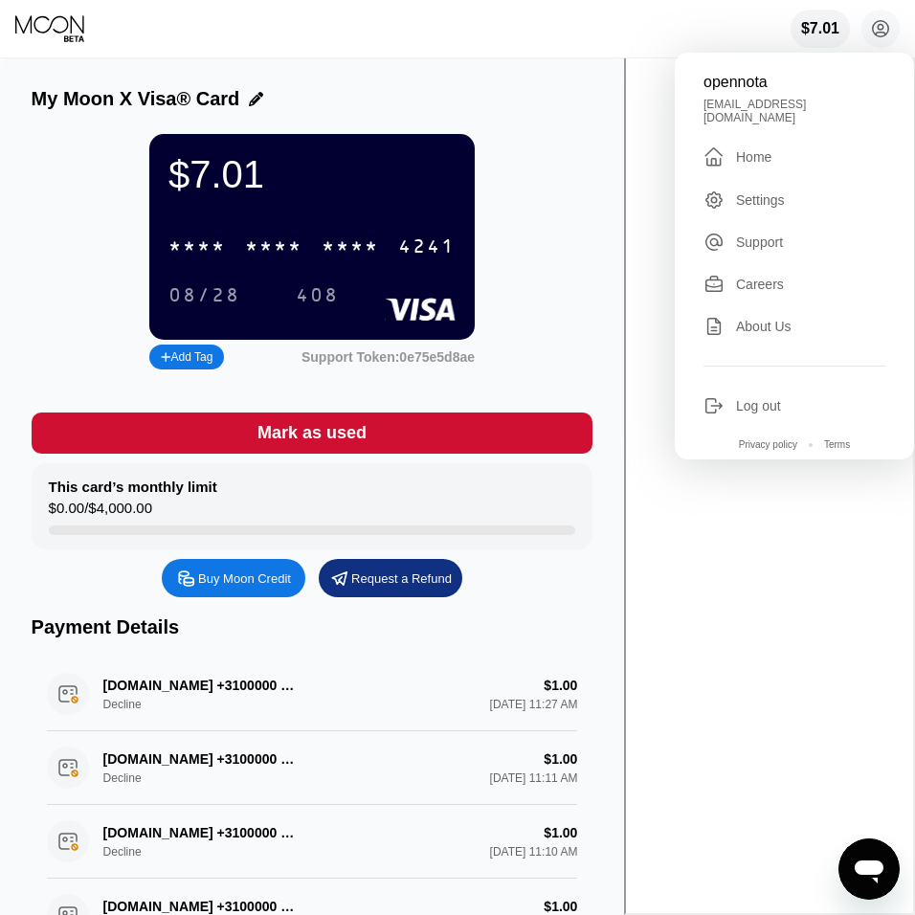
click at [768, 235] on div "Support" at bounding box center [759, 242] width 47 height 15
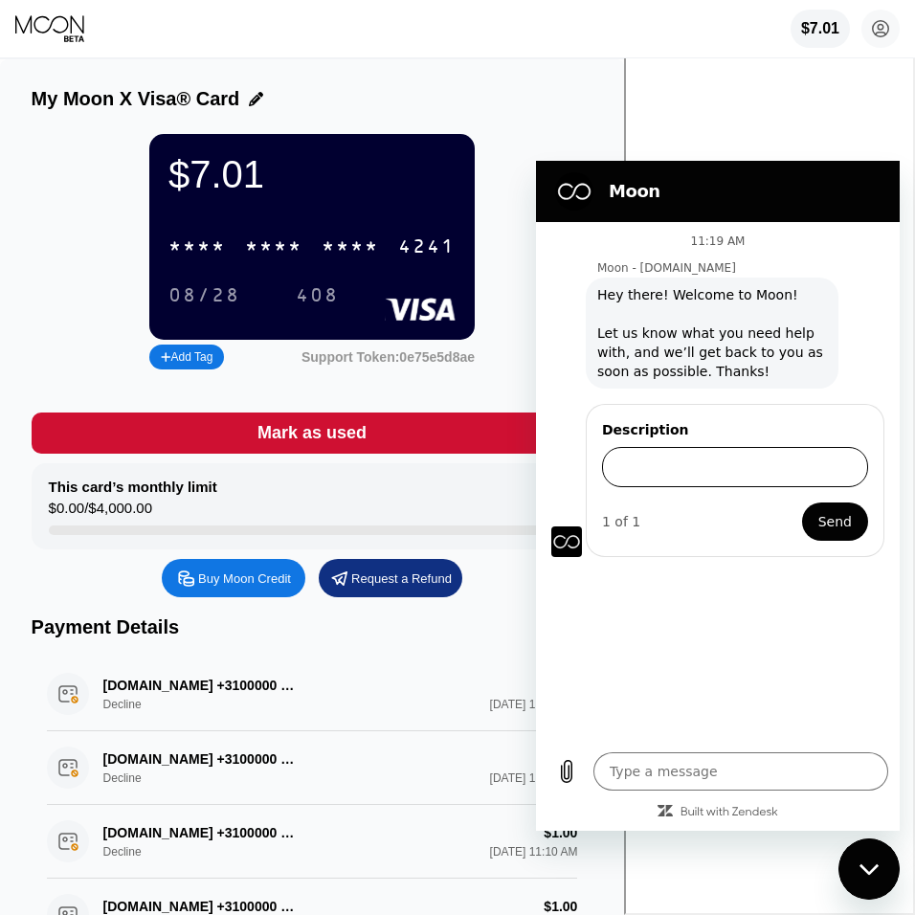
click at [683, 467] on input "Description" at bounding box center [735, 467] width 266 height 40
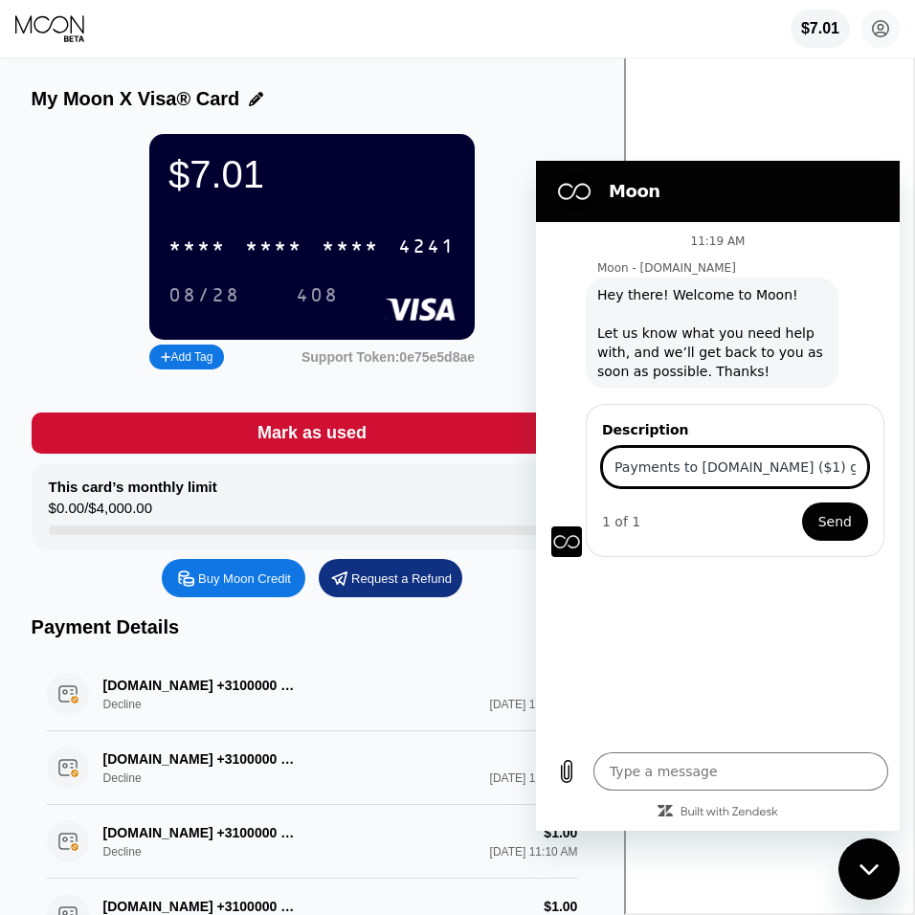
type input "Payments to [DOMAIN_NAME] ($1) get declined. Moon X Visa Card."
click at [624, 79] on div "My Moon X Visa® Card $7.01 * * * * * * * * * * * * 4241 08/28 408 Add Tag Suppo…" at bounding box center [312, 541] width 624 height 965
click at [443, 396] on div "$7.01 * * * * * * * * * * * * 4241 08/28 408 Add Tag Support Token: 0e75e5d8ae …" at bounding box center [313, 555] width 562 height 842
click at [862, 880] on div "Close messaging window" at bounding box center [869, 869] width 57 height 57
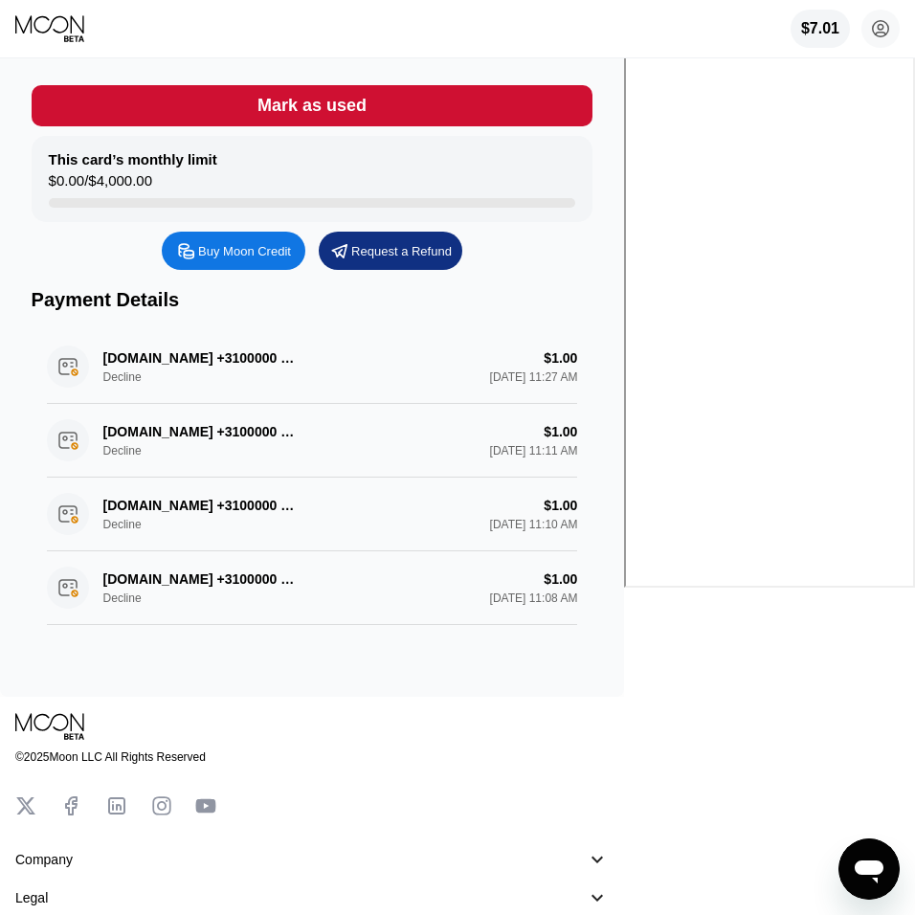
scroll to position [582, 0]
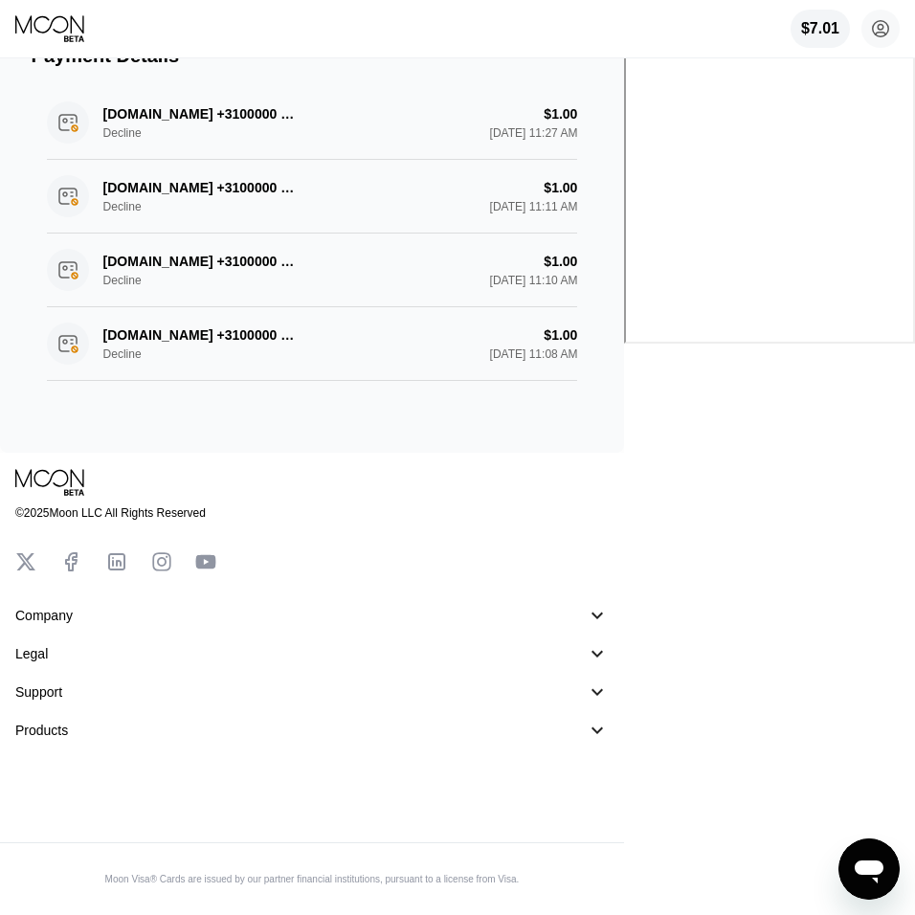
click at [609, 617] on div "󰅀" at bounding box center [597, 615] width 23 height 23
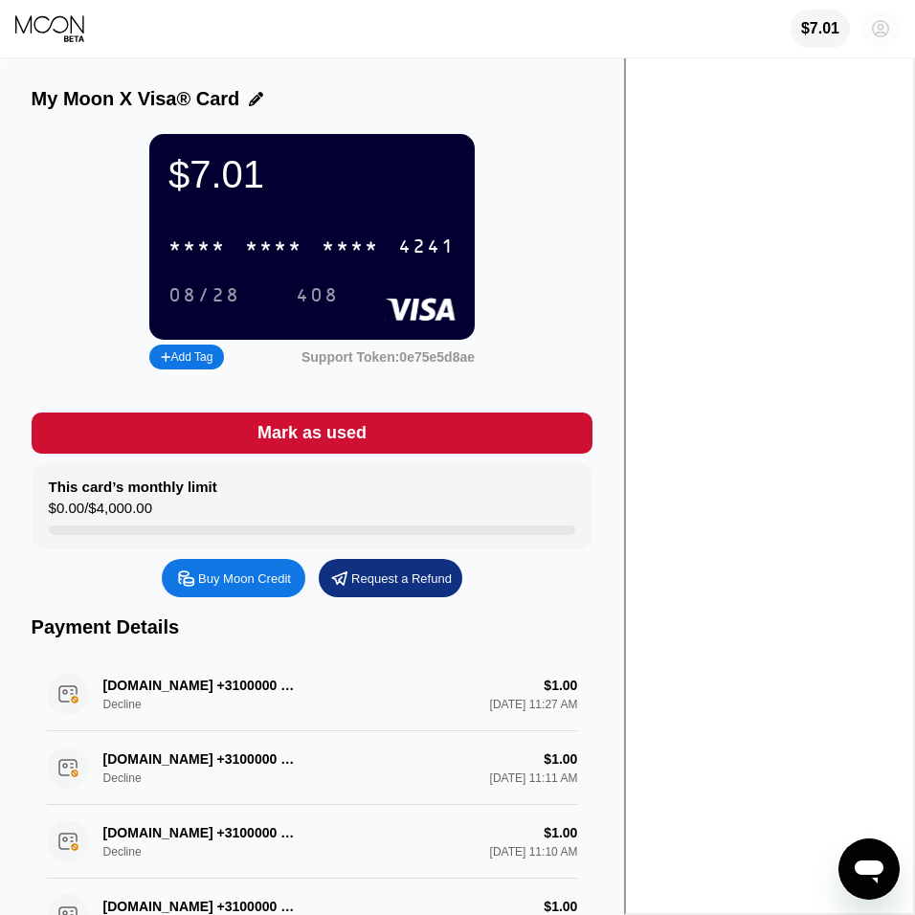
click at [872, 41] on circle at bounding box center [881, 29] width 38 height 38
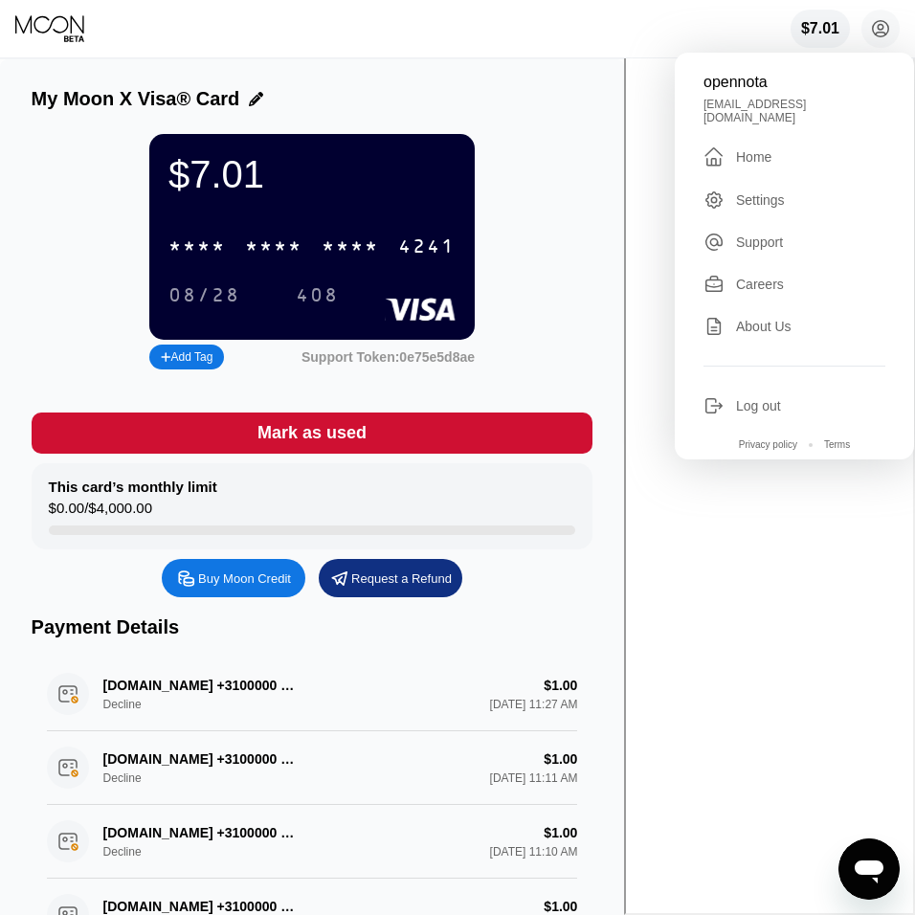
click at [572, 384] on div "$7.01 * * * * * * * * * * * * 4241 08/28 408 Add Tag Support Token: 0e75e5d8ae" at bounding box center [313, 259] width 562 height 250
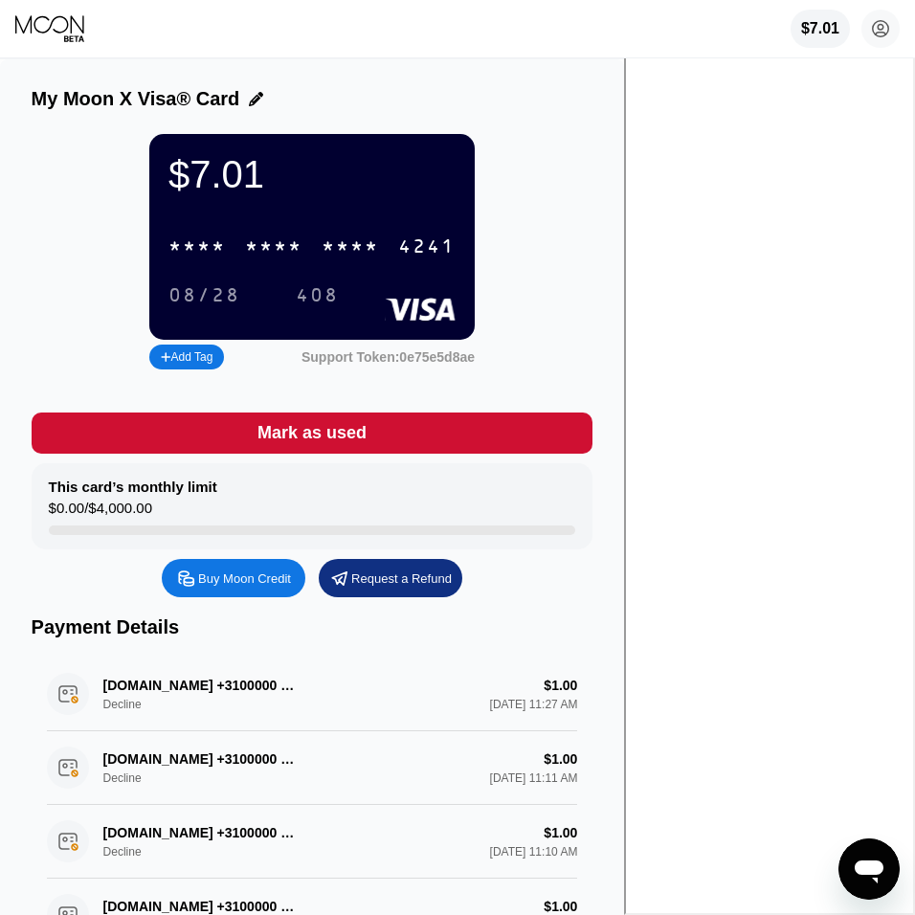
click at [867, 870] on icon "Open messaging window" at bounding box center [869, 872] width 29 height 23
type textarea "x"
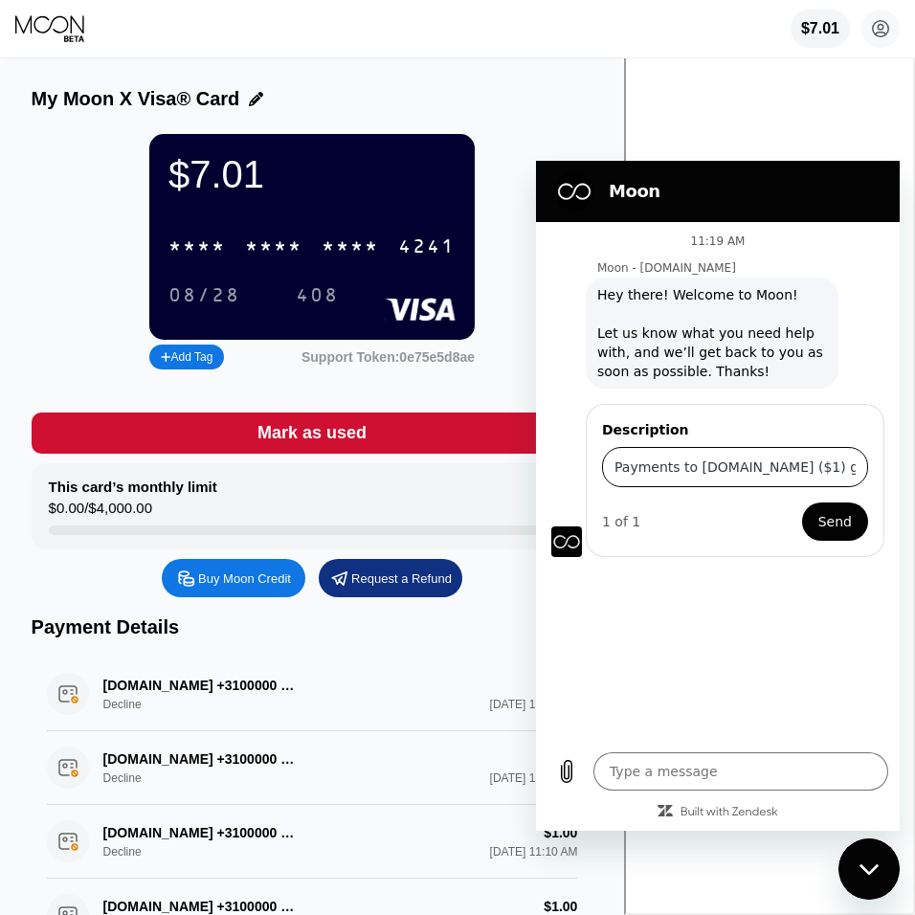
click at [723, 477] on input "Payments to [DOMAIN_NAME] ($1) get declined. Moon X Visa Card." at bounding box center [735, 467] width 266 height 40
type input "Payments to [DOMAIN_NAME] ($1) get declined. Why?"
click at [841, 525] on span "Send" at bounding box center [835, 521] width 34 height 23
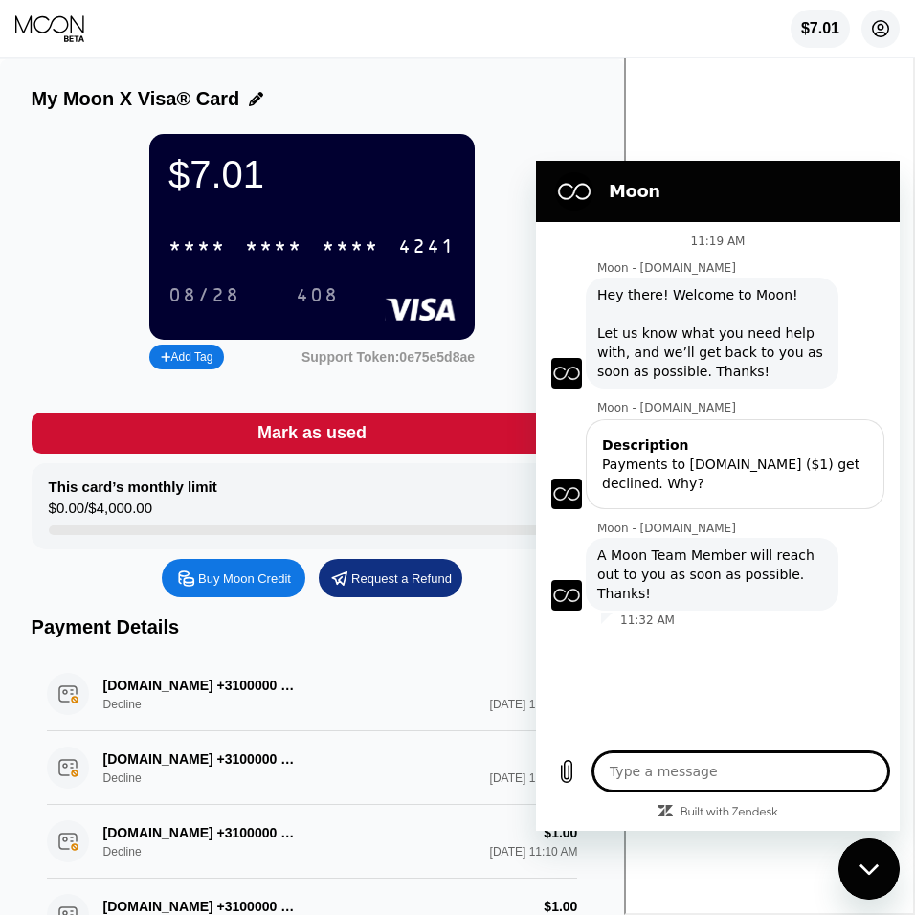
click at [873, 33] on icon at bounding box center [881, 29] width 16 height 16
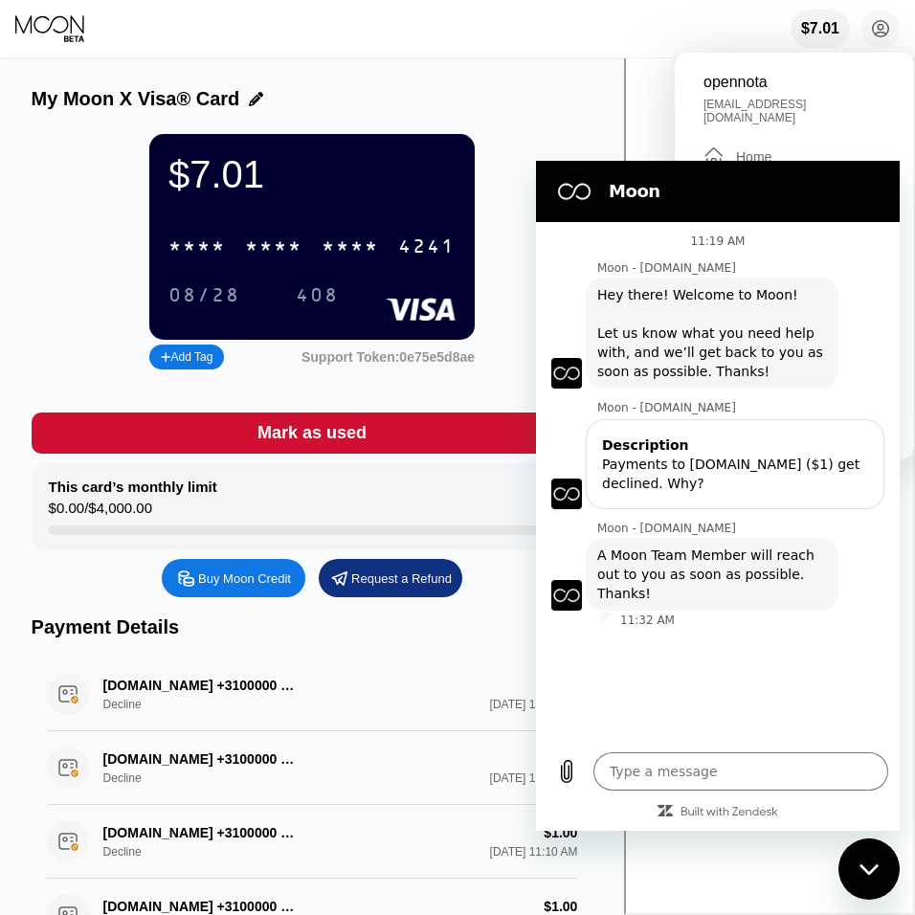
click at [753, 82] on div "opennota" at bounding box center [795, 82] width 182 height 17
click at [748, 149] on div "Home" at bounding box center [753, 156] width 35 height 15
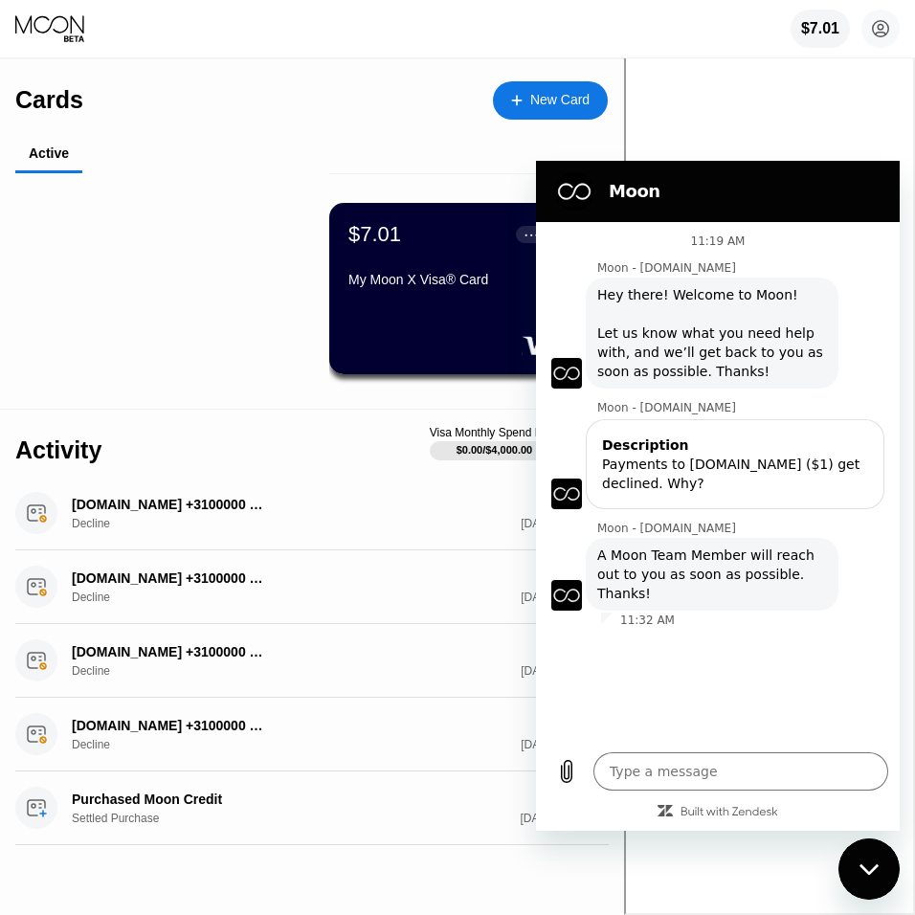
click at [858, 861] on div "Close messaging window" at bounding box center [869, 869] width 57 height 57
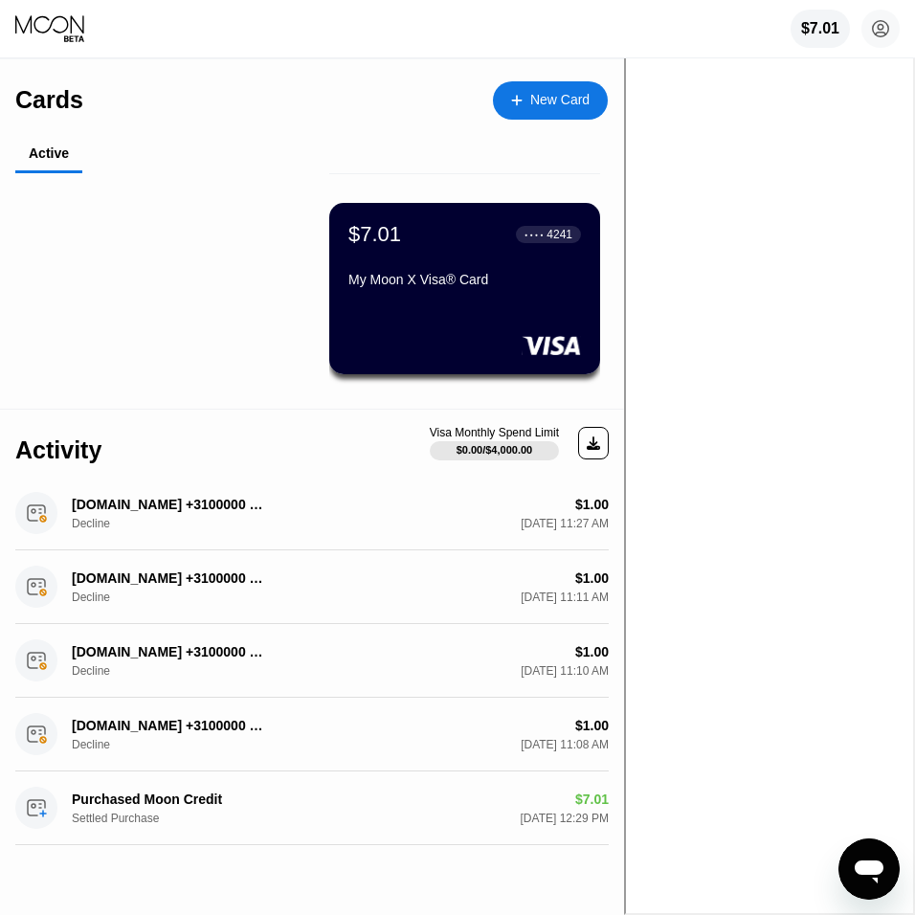
click at [454, 238] on div "$7.01 ● ● ● ● 4241" at bounding box center [464, 234] width 233 height 25
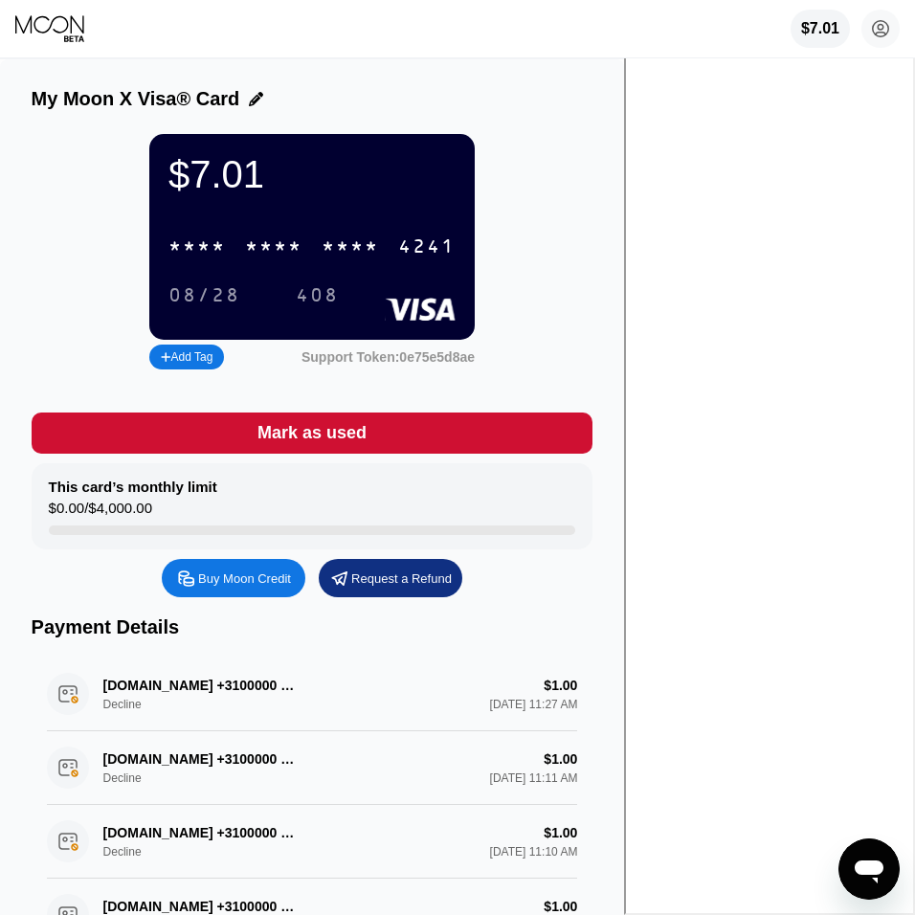
click at [403, 180] on div "$7.01" at bounding box center [311, 174] width 287 height 43
click at [456, 310] on rect at bounding box center [420, 309] width 71 height 23
click at [257, 102] on icon at bounding box center [256, 99] width 14 height 14
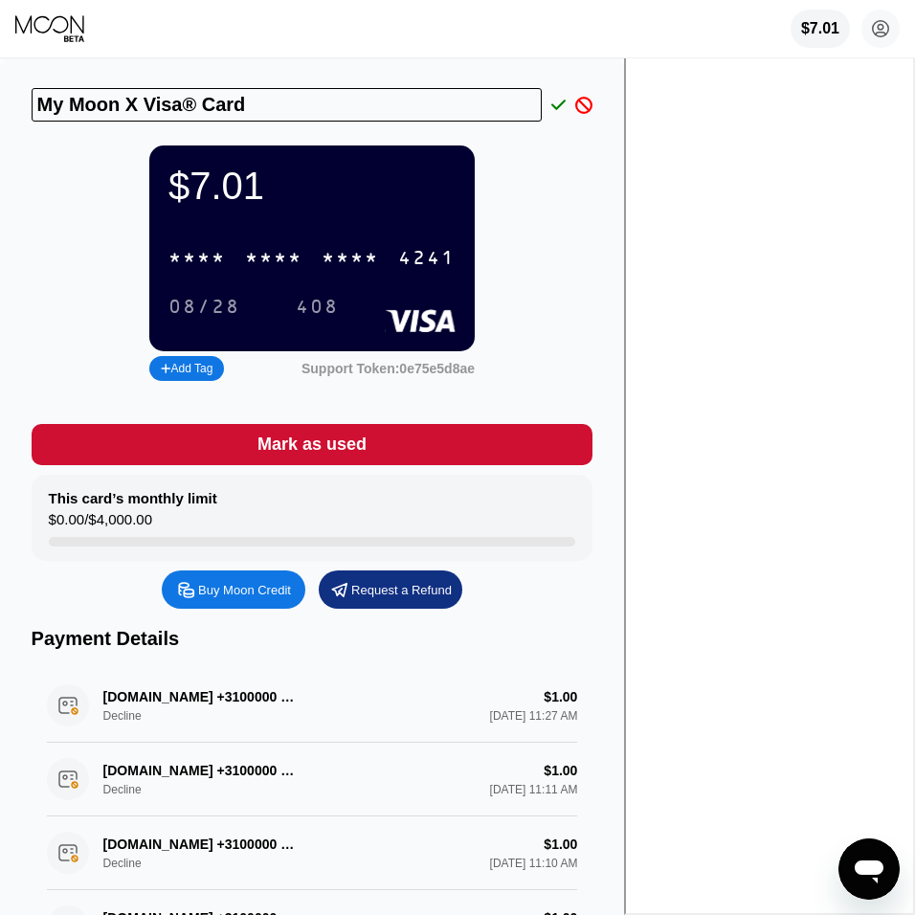
click at [593, 110] on icon at bounding box center [583, 105] width 17 height 17
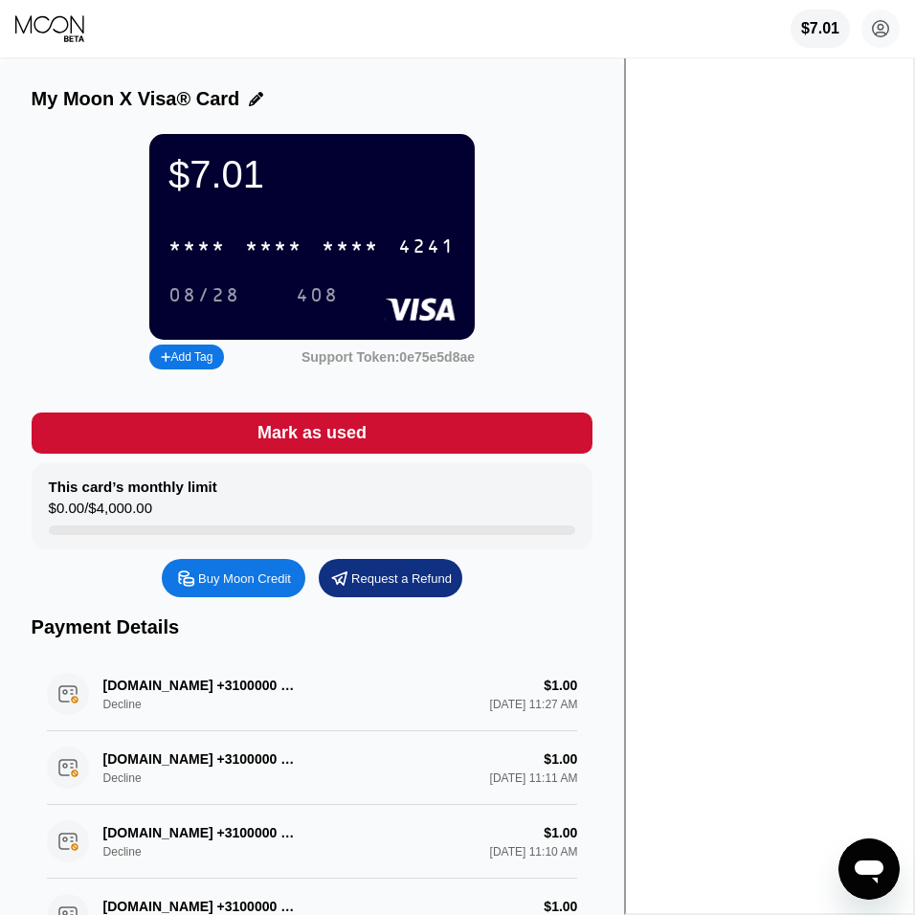
type textarea "x"
click at [79, 26] on icon at bounding box center [51, 28] width 72 height 29
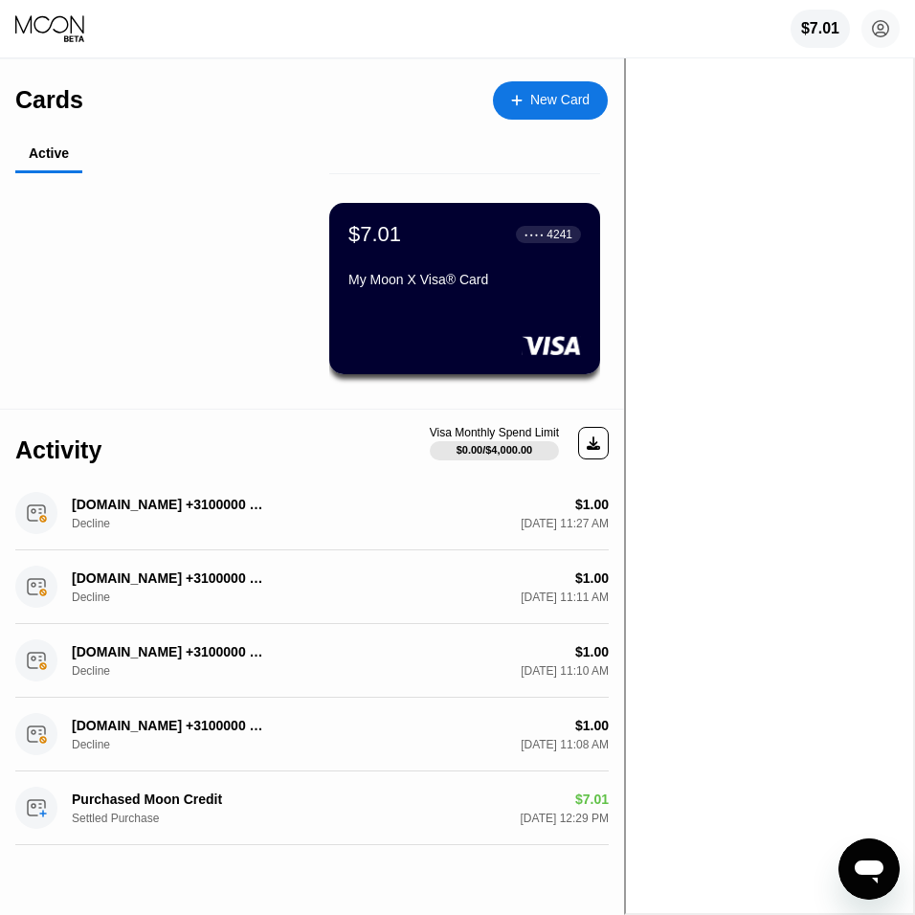
click at [590, 108] on div "New Card" at bounding box center [559, 100] width 59 height 16
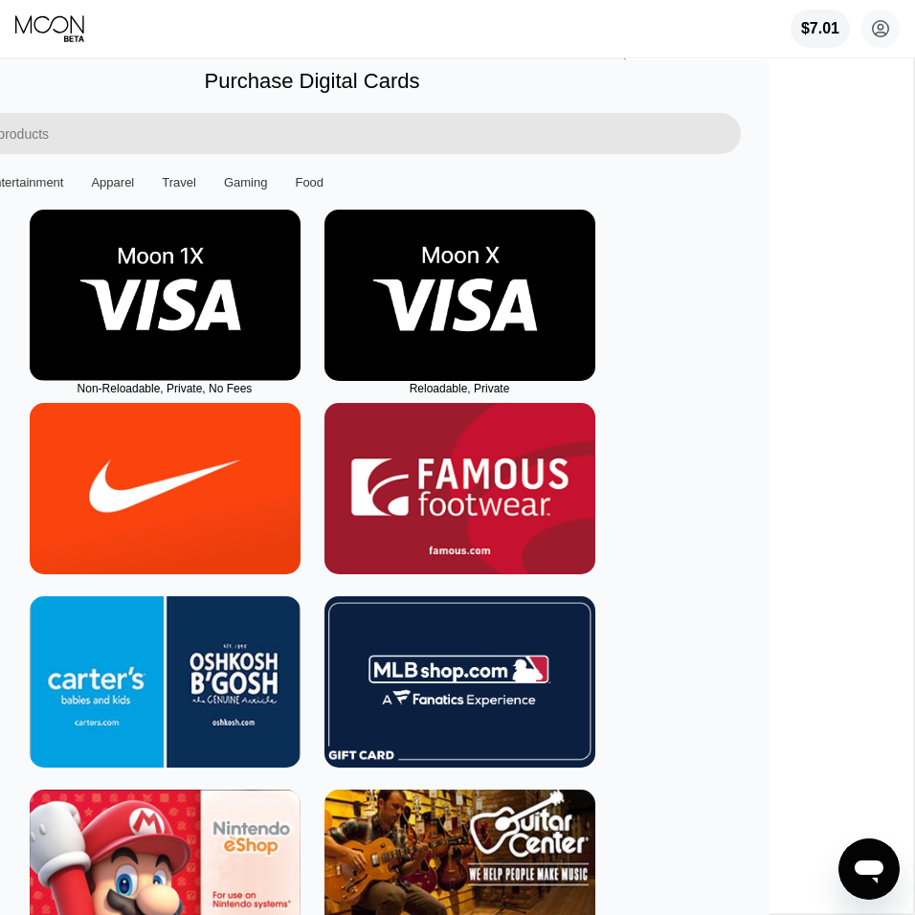
click at [595, 287] on img at bounding box center [460, 295] width 271 height 171
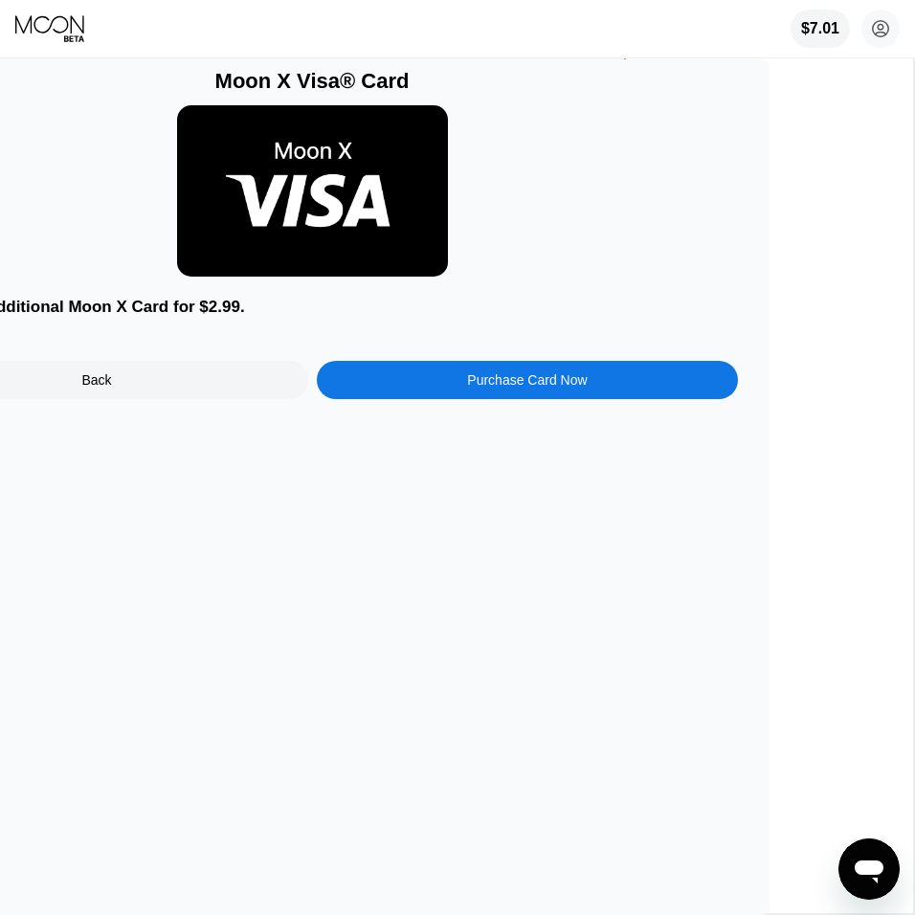
click at [601, 382] on div "Purchase Card Now" at bounding box center [528, 380] width 422 height 38
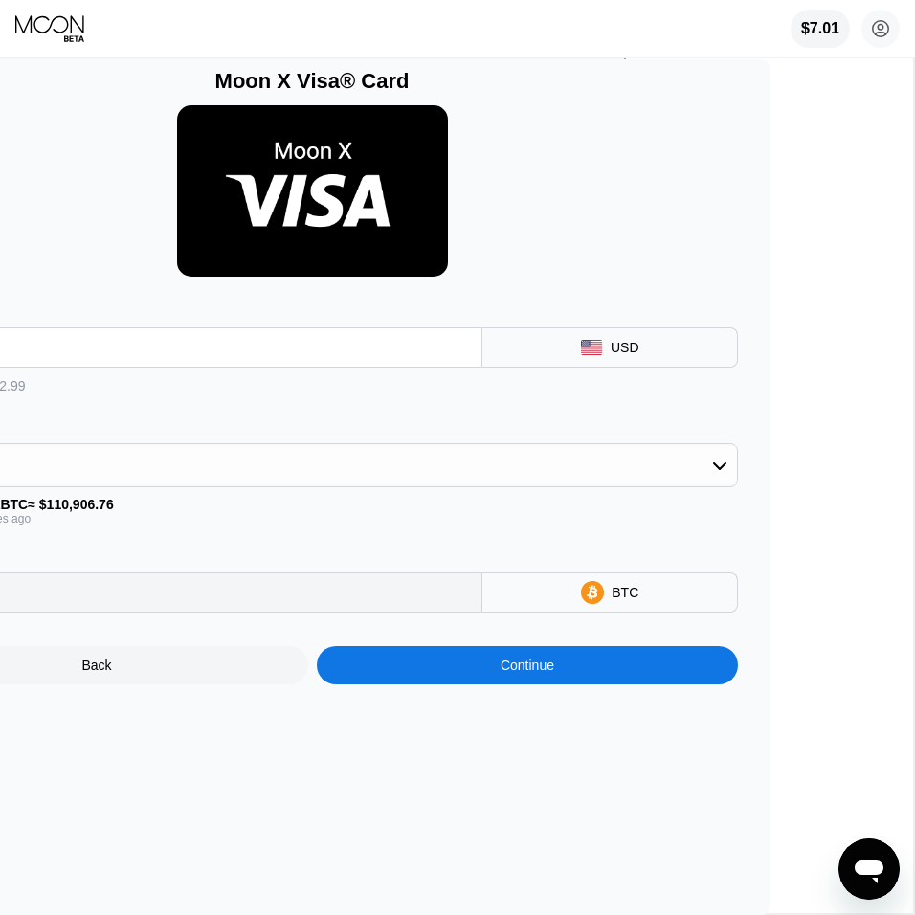
type input "0.00002700"
type textarea "x"
click at [875, 27] on circle at bounding box center [881, 29] width 38 height 38
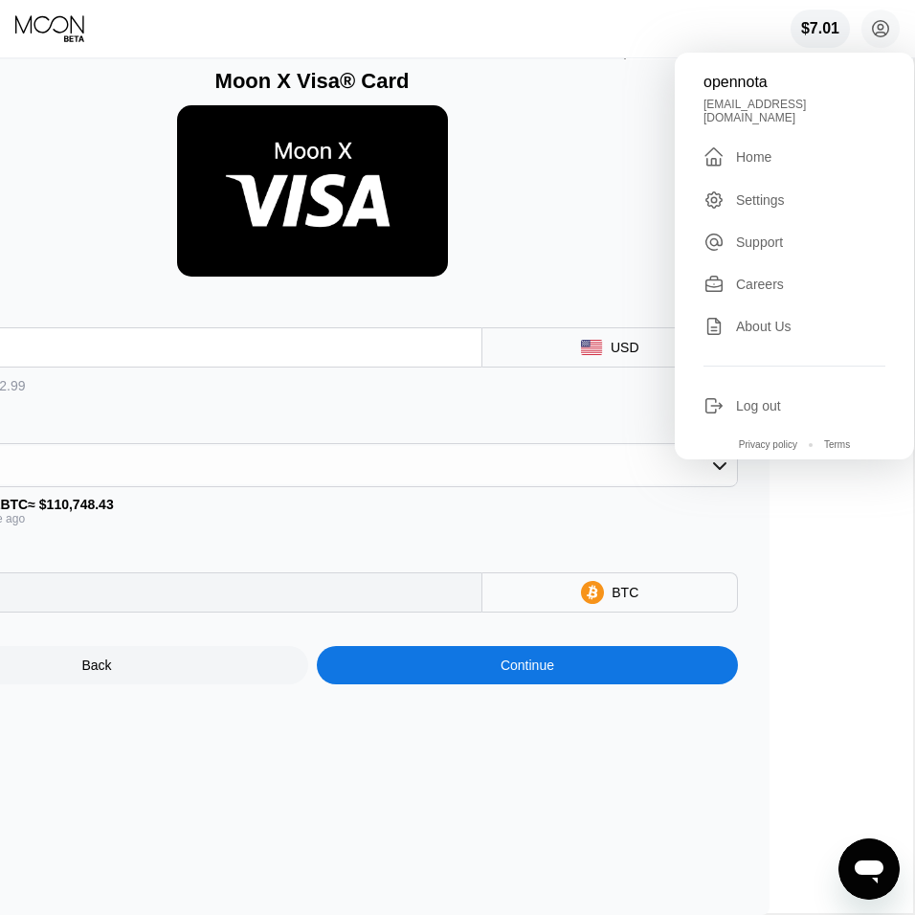
click at [774, 192] on div "Settings" at bounding box center [760, 199] width 49 height 15
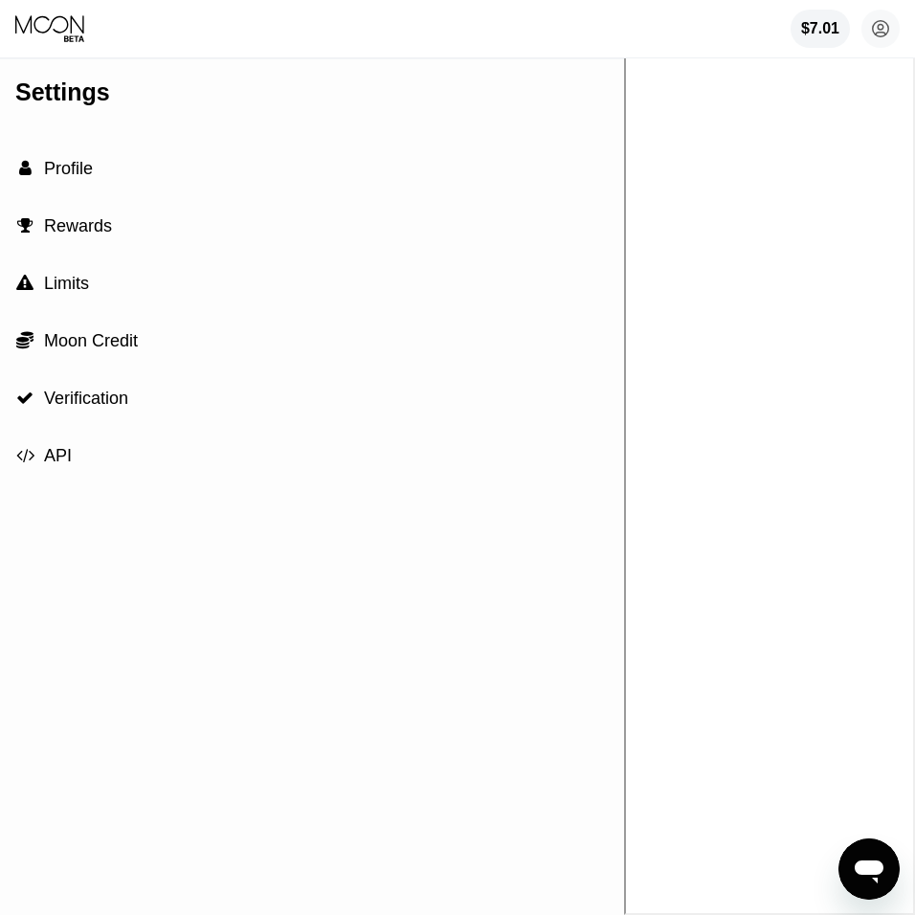
click at [83, 173] on span "Profile" at bounding box center [68, 168] width 49 height 19
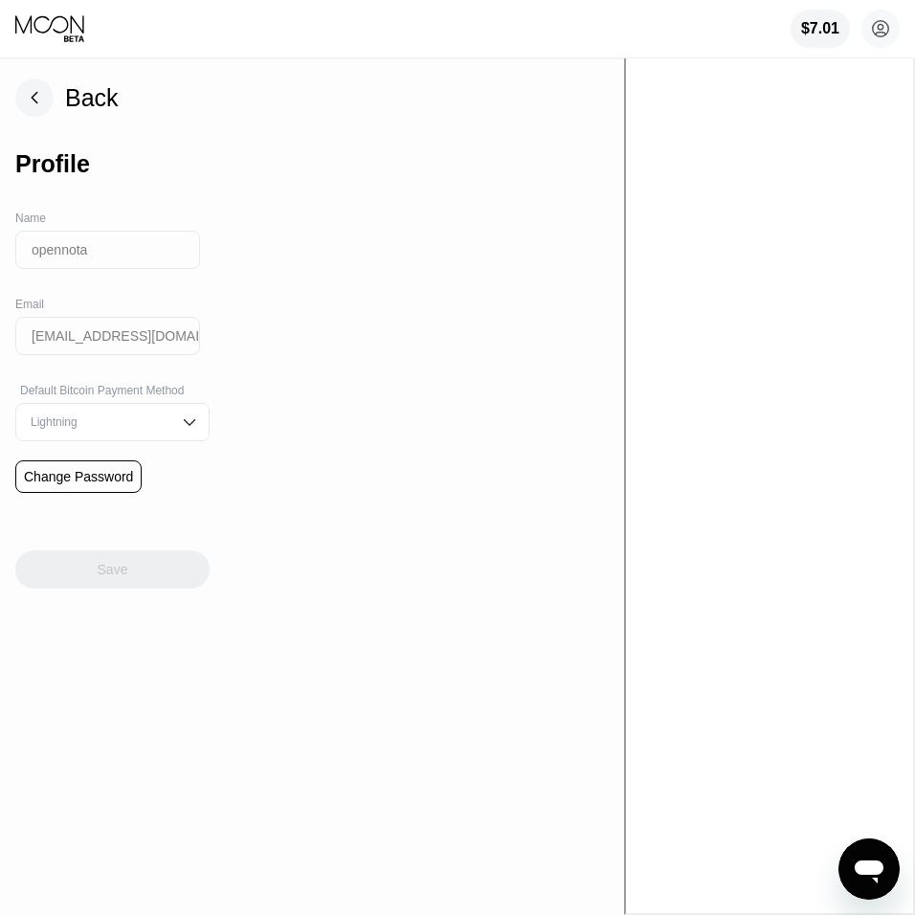
click at [91, 170] on div "Profile" at bounding box center [112, 164] width 194 height 95
click at [82, 255] on input "opennota" at bounding box center [107, 250] width 185 height 38
click at [123, 264] on input "opennota" at bounding box center [107, 250] width 185 height 38
click at [241, 233] on div "Back Profile Name opennota Email opennota@gmail.com Default Bitcoin Payment Met…" at bounding box center [312, 487] width 624 height 856
click at [75, 180] on div "Profile" at bounding box center [112, 164] width 194 height 95
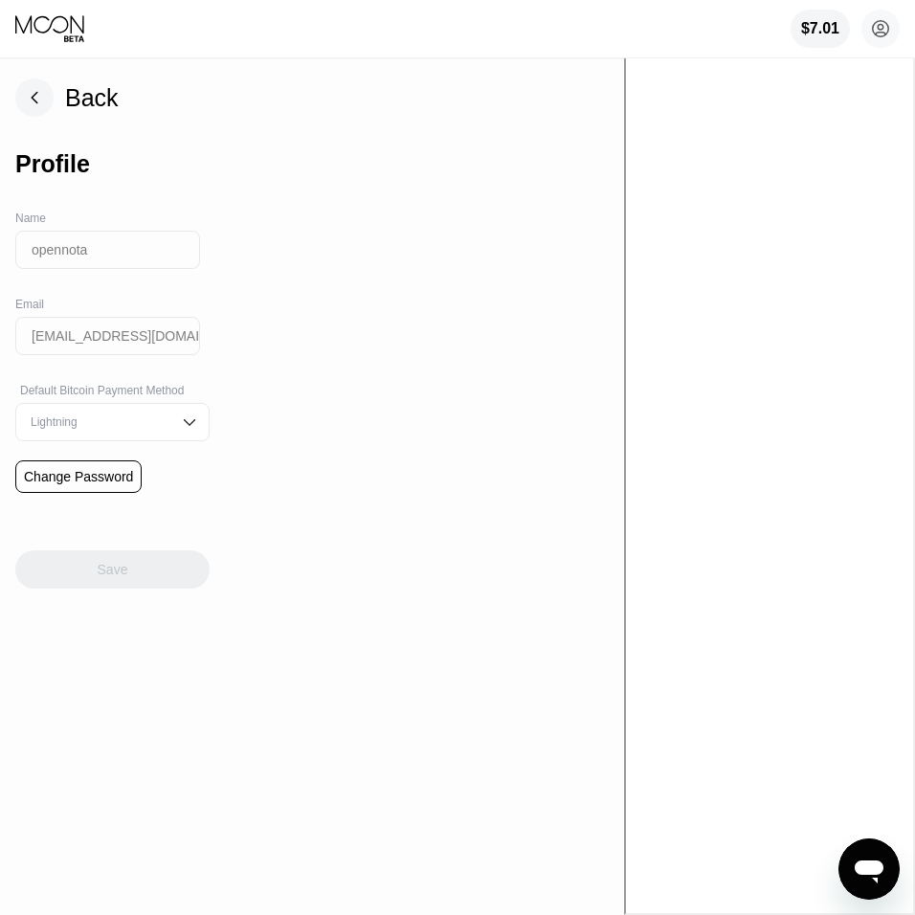
click at [72, 263] on input "opennota" at bounding box center [107, 250] width 185 height 38
click at [101, 242] on input "opennota" at bounding box center [107, 250] width 185 height 38
click at [47, 101] on rect at bounding box center [34, 97] width 38 height 38
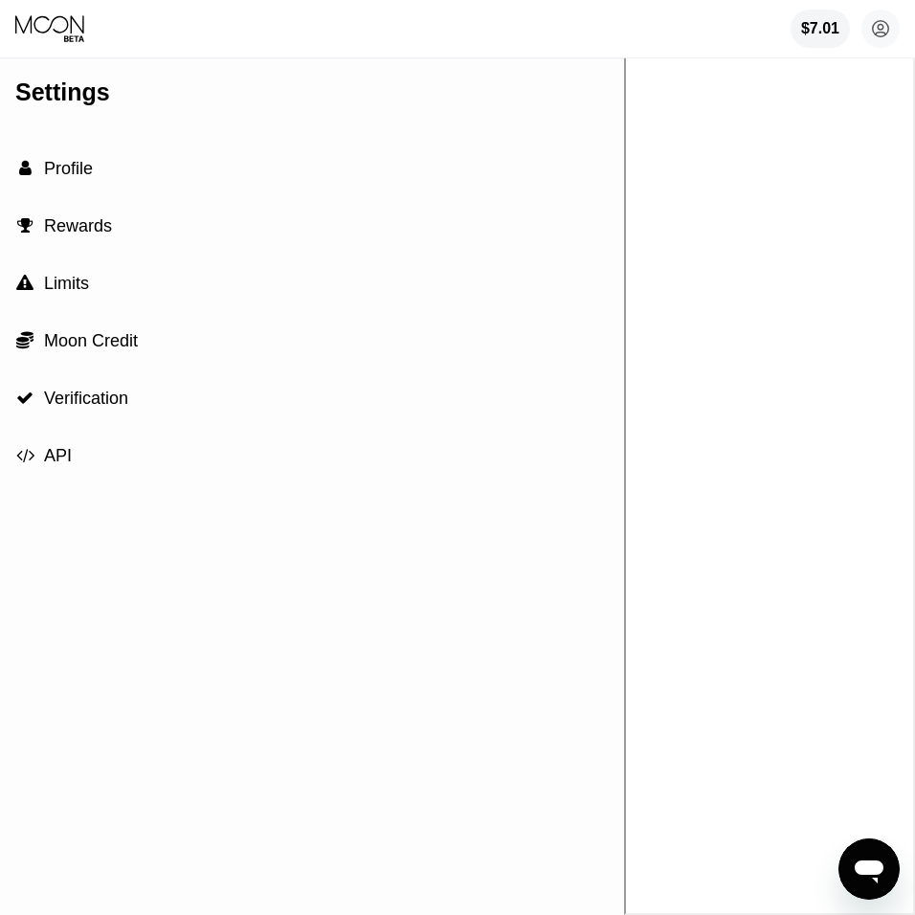
click at [88, 393] on span "Verification" at bounding box center [86, 398] width 84 height 19
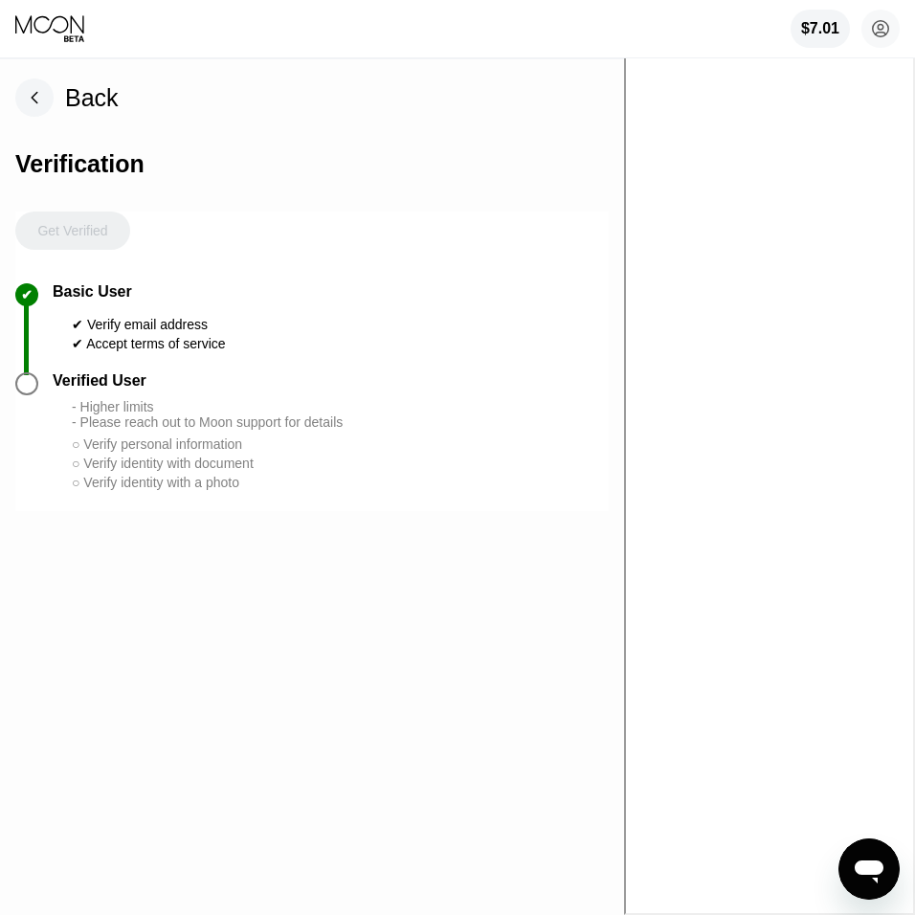
click at [33, 95] on rect at bounding box center [34, 97] width 38 height 38
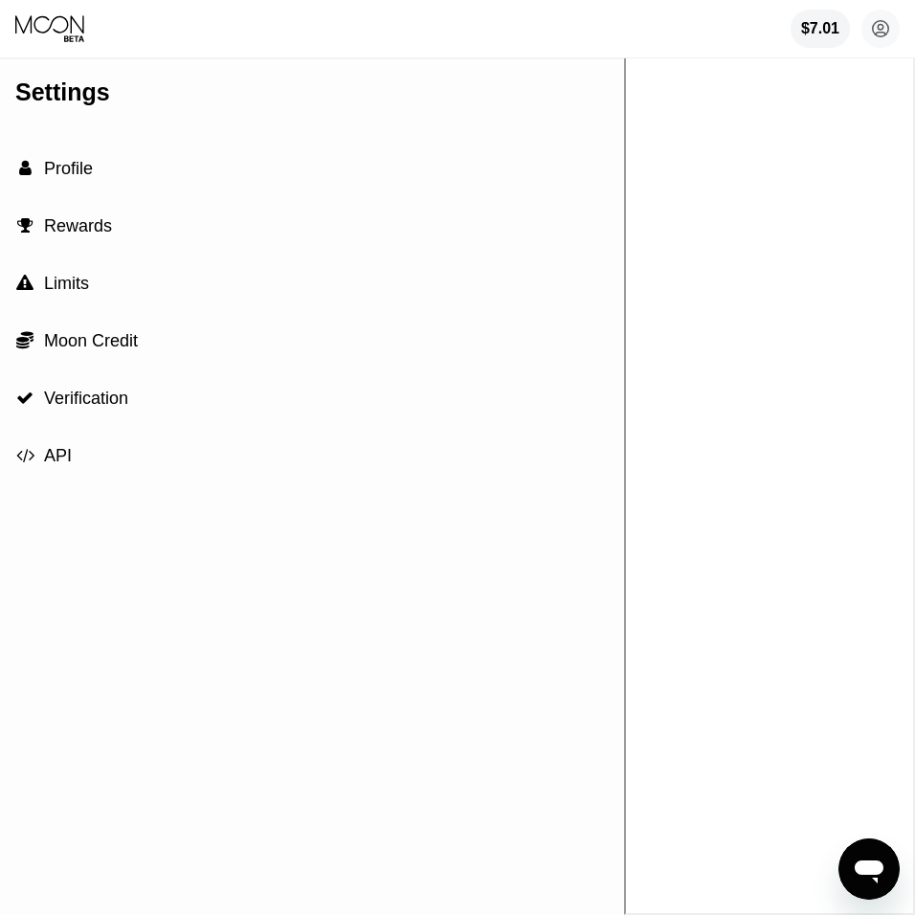
click at [95, 336] on span "Moon Credit" at bounding box center [91, 340] width 94 height 19
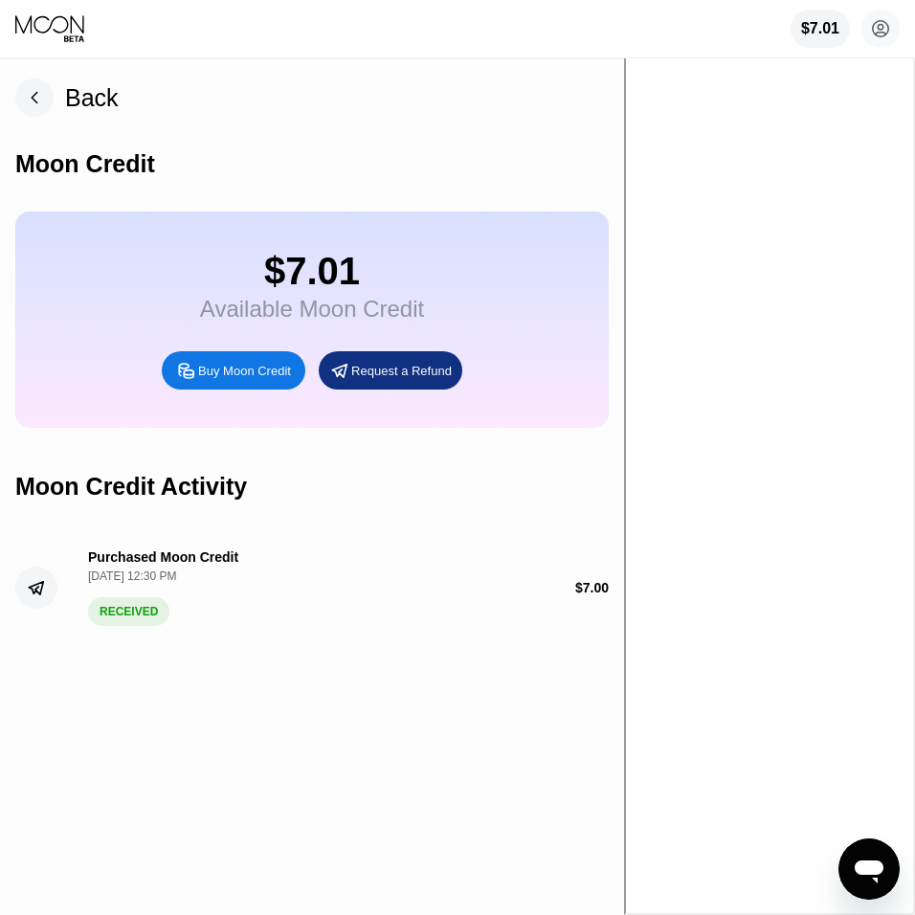
click at [33, 97] on icon at bounding box center [35, 98] width 6 height 11
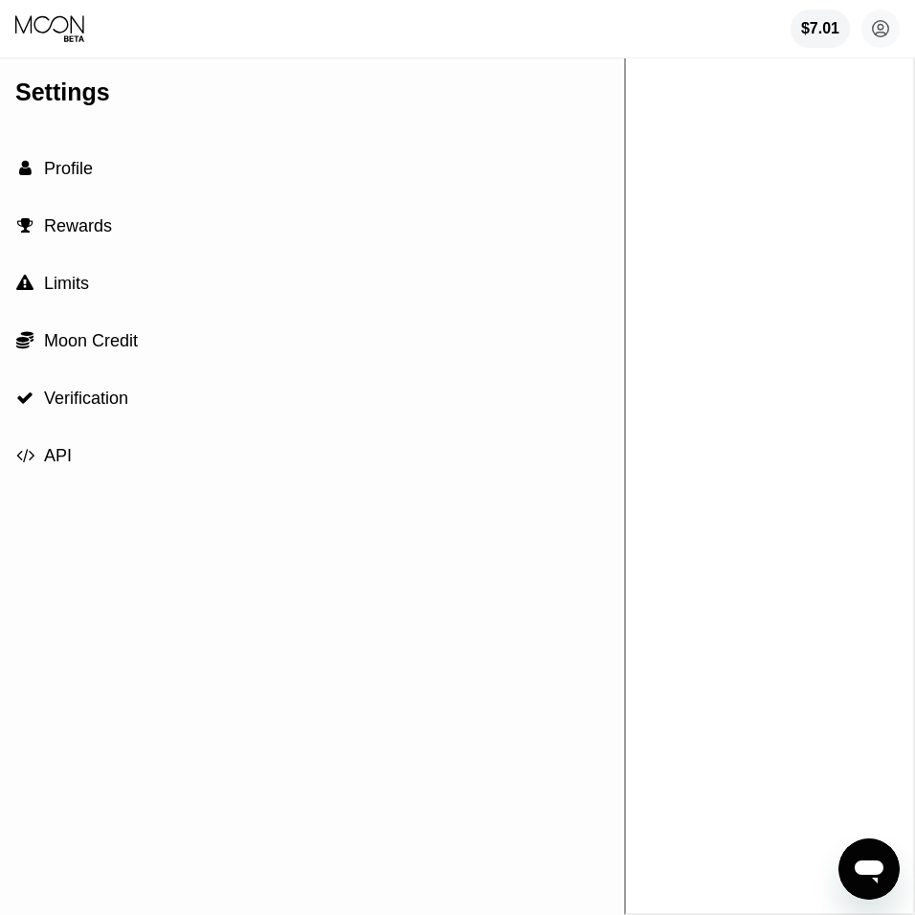
click at [86, 174] on span "Profile" at bounding box center [68, 168] width 49 height 19
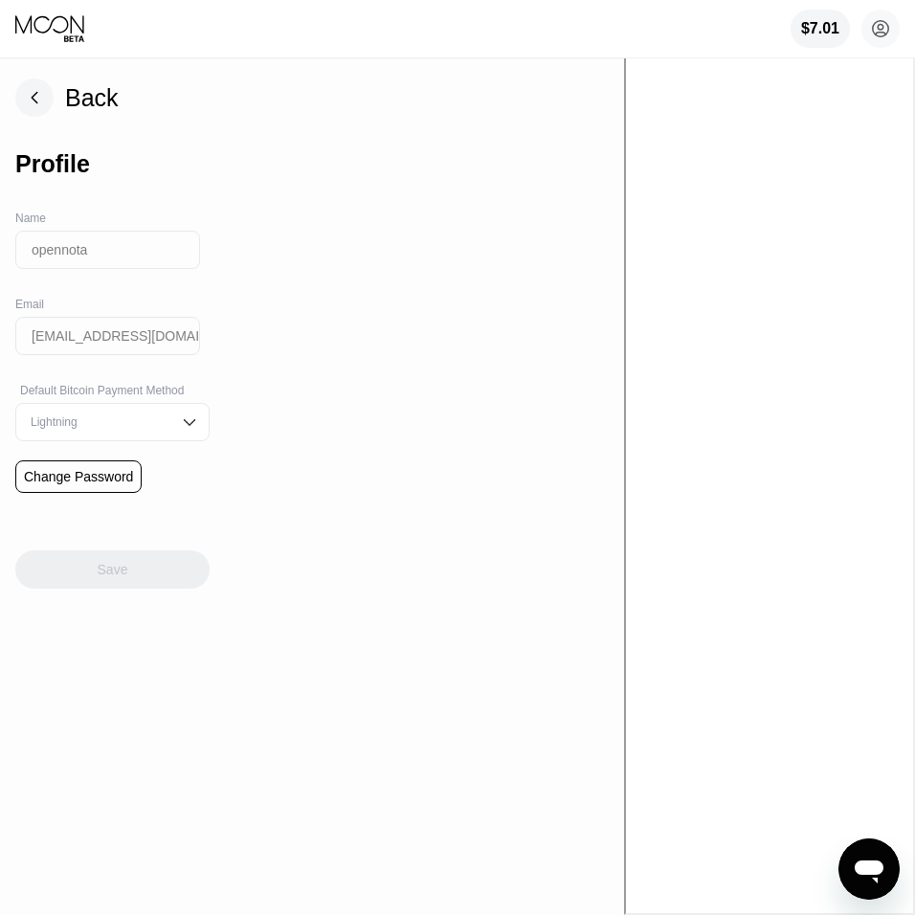
click at [93, 249] on input "opennota" at bounding box center [107, 250] width 185 height 38
click at [134, 252] on input "opennota" at bounding box center [107, 250] width 185 height 38
click at [190, 431] on img at bounding box center [189, 422] width 19 height 19
click at [242, 401] on div "Back Profile Name opennota Email opennota@gmail.com Default Bitcoin Payment Met…" at bounding box center [312, 487] width 624 height 856
click at [238, 356] on div "Back Profile Name opennota Email opennota@gmail.com Default Bitcoin Payment Met…" at bounding box center [312, 487] width 624 height 856
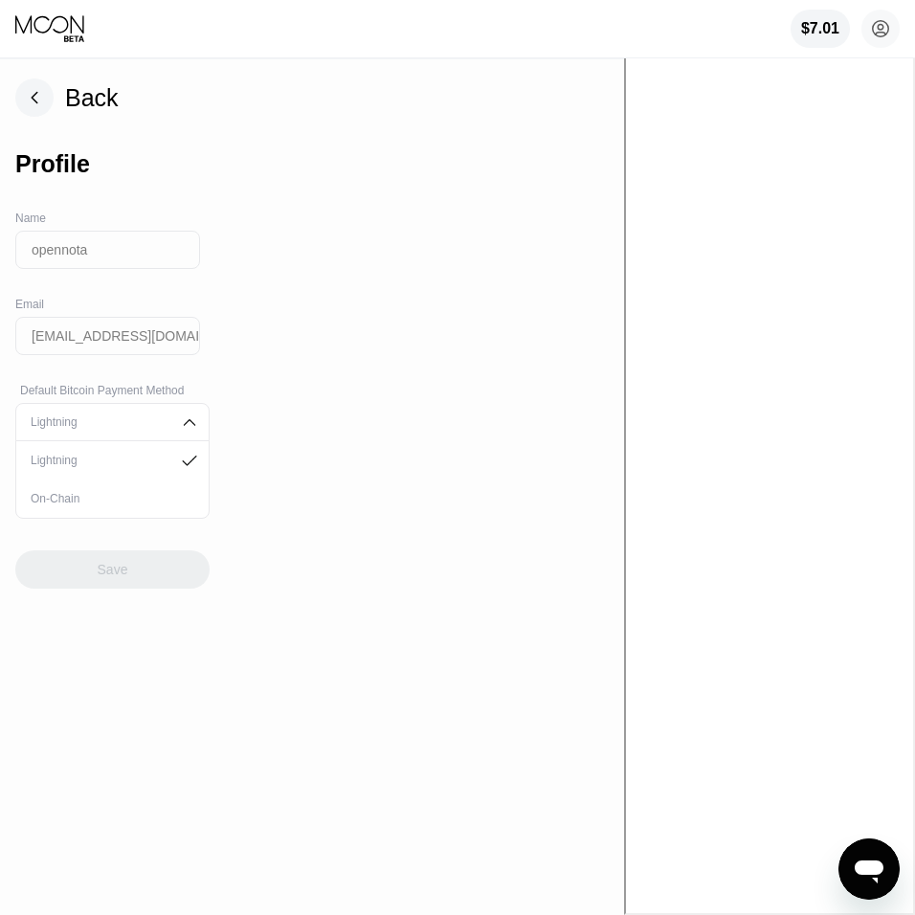
click at [238, 280] on div "Back Profile Name opennota Email opennota@gmail.com Default Bitcoin Payment Met…" at bounding box center [312, 487] width 624 height 856
click at [288, 209] on div "Back Profile Name opennota Email opennota@gmail.com Default Bitcoin Payment Met…" at bounding box center [312, 487] width 624 height 856
click at [325, 471] on div "Back Profile Name opennota Email opennota@gmail.com Default Bitcoin Payment Met…" at bounding box center [312, 487] width 624 height 856
click at [257, 542] on div "Back Profile Name opennota Email opennota@gmail.com Default Bitcoin Payment Met…" at bounding box center [312, 487] width 624 height 856
click at [27, 96] on rect at bounding box center [34, 97] width 38 height 38
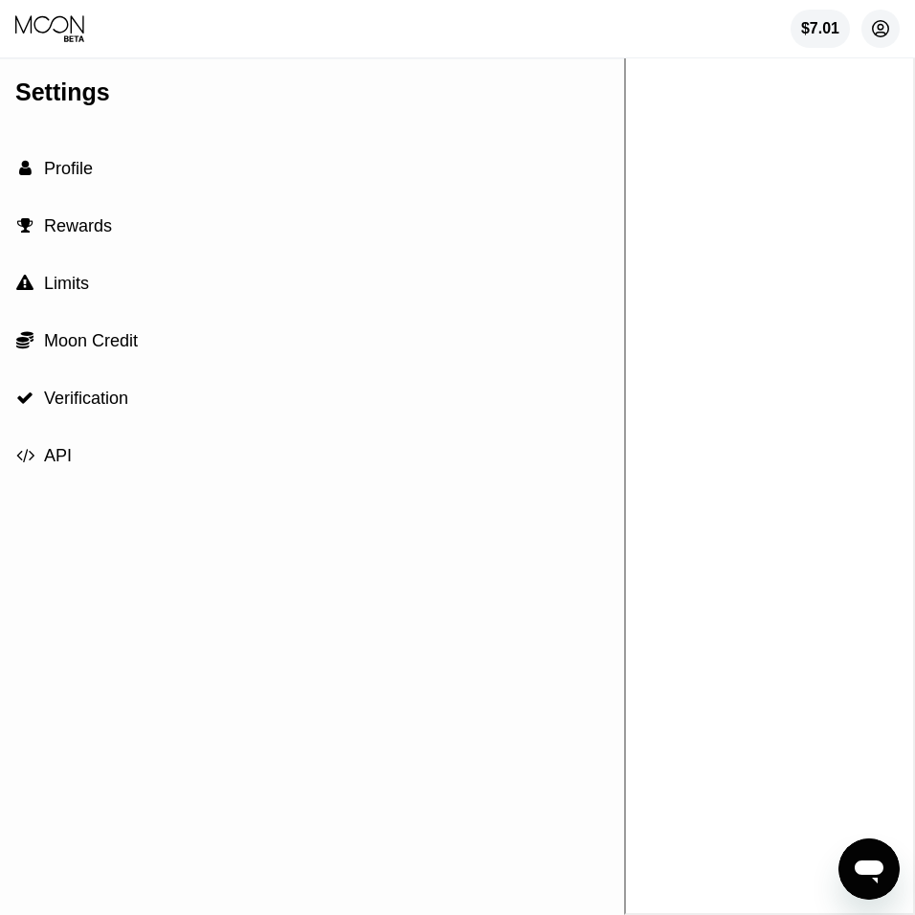
click at [876, 34] on icon at bounding box center [881, 29] width 11 height 11
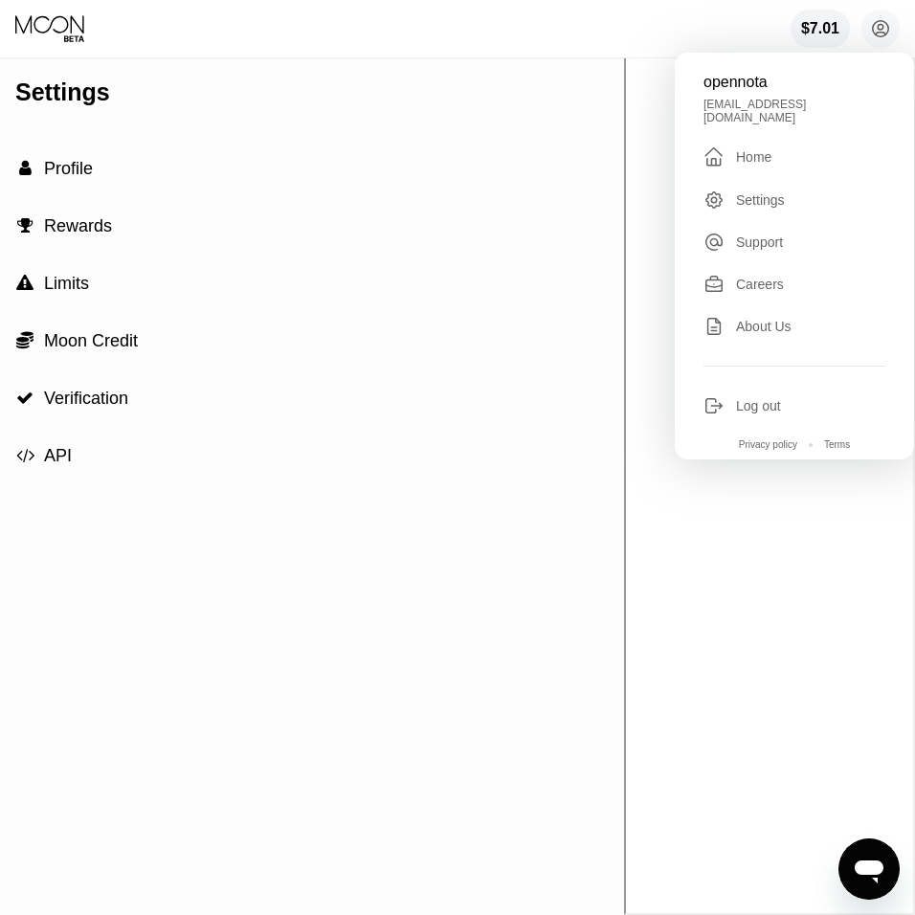
click at [409, 95] on div "Settings" at bounding box center [312, 92] width 594 height 28
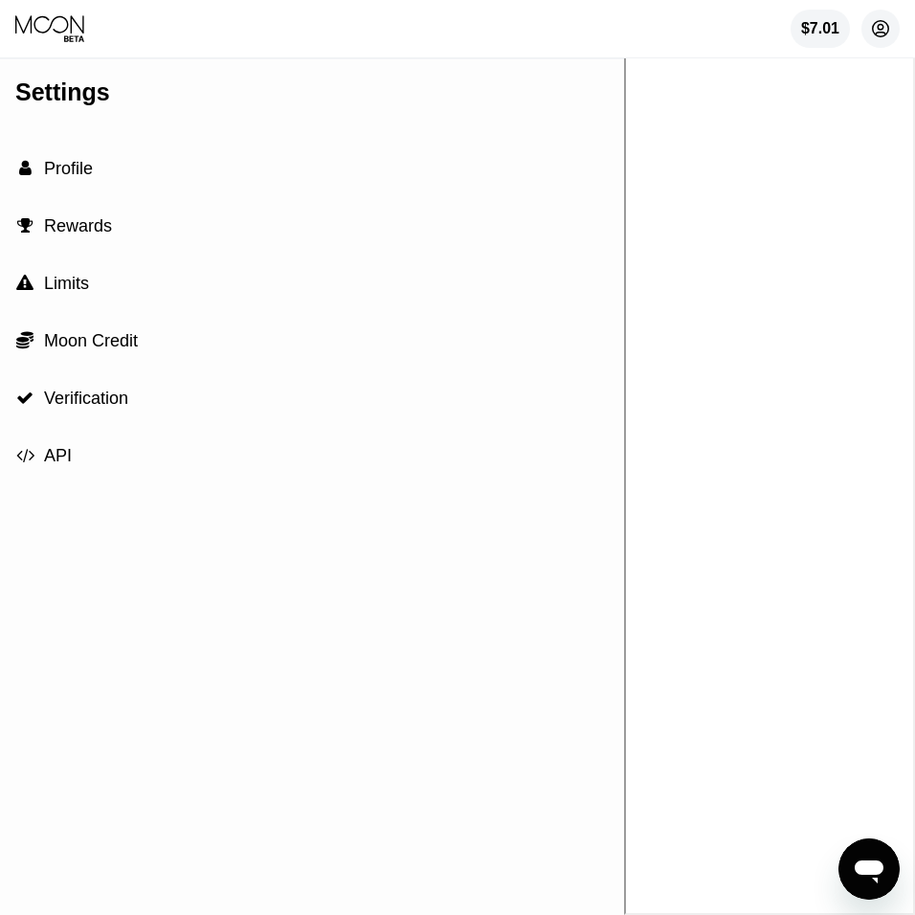
click at [886, 34] on icon at bounding box center [881, 29] width 16 height 16
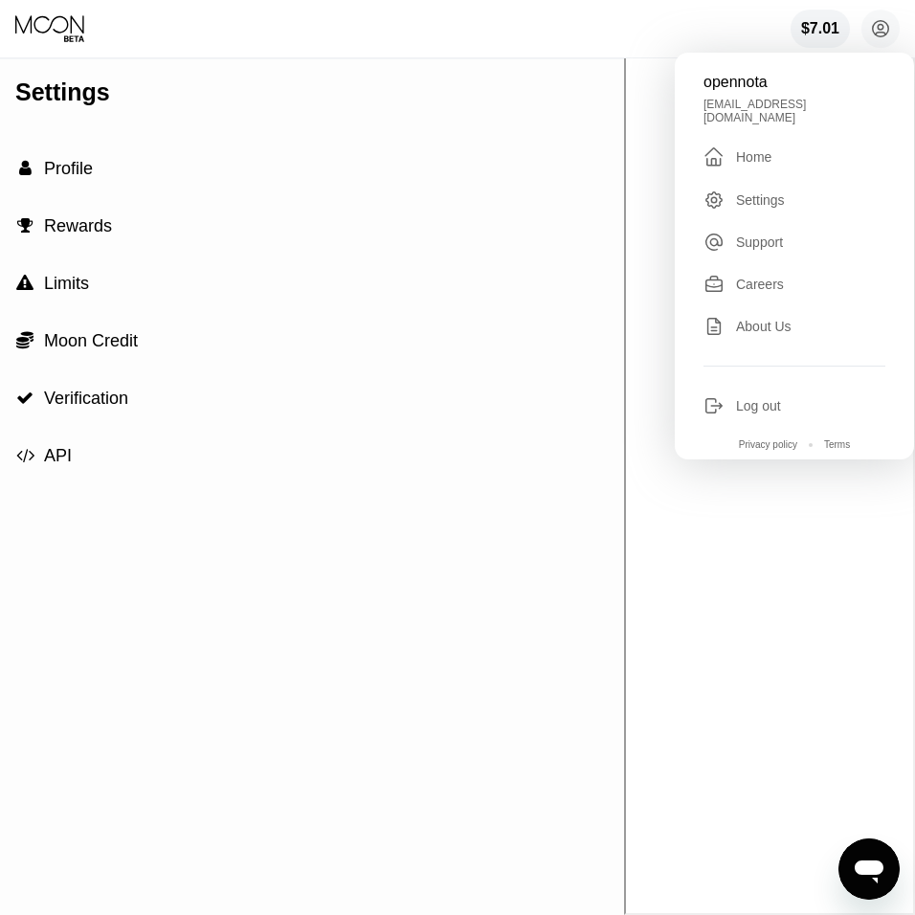
click at [761, 192] on div "Settings" at bounding box center [760, 199] width 49 height 15
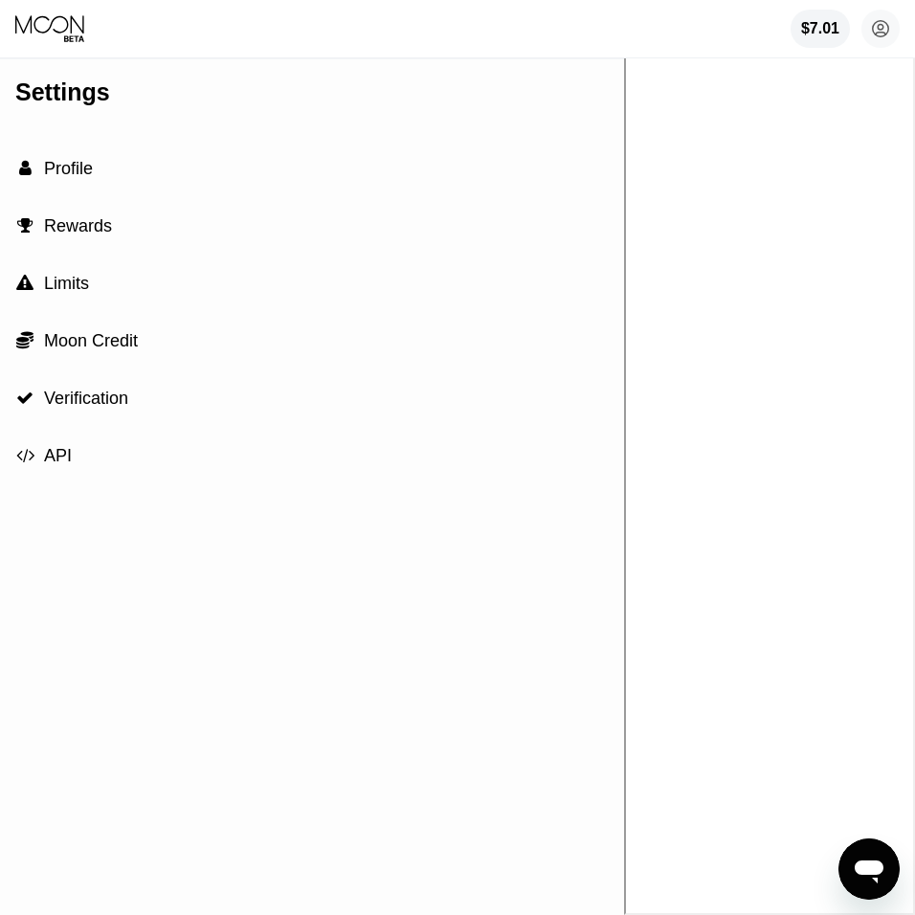
click at [59, 174] on span "Profile" at bounding box center [68, 168] width 49 height 19
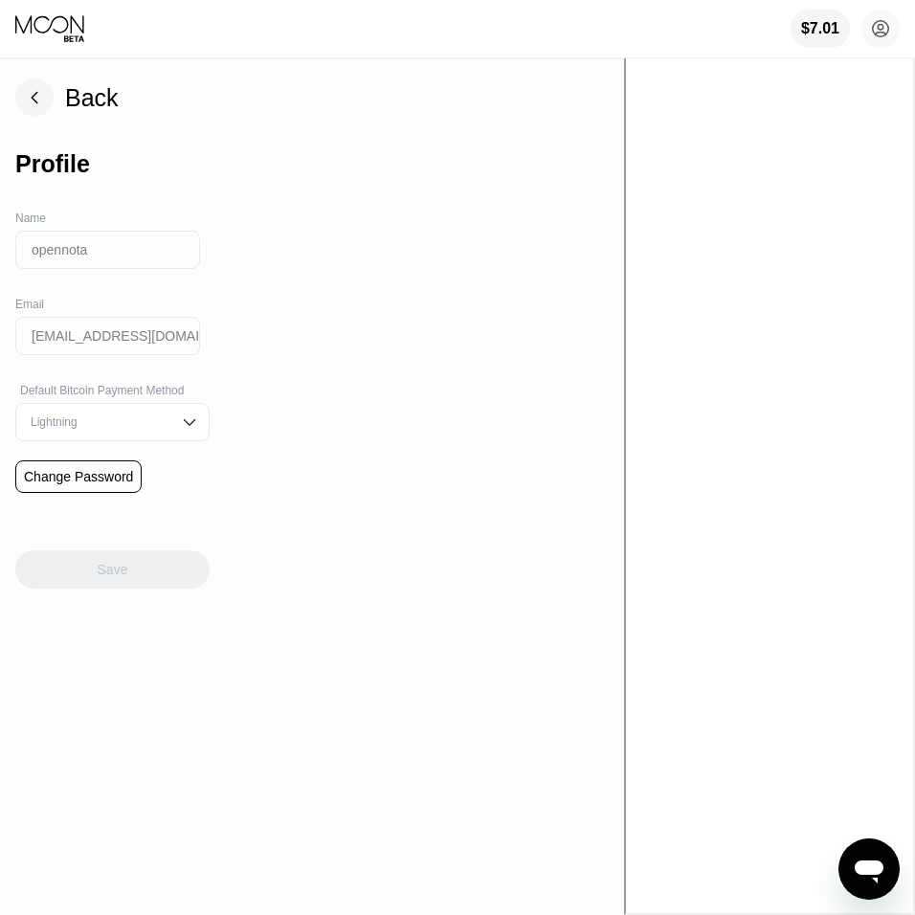
click at [129, 241] on input "opennota" at bounding box center [107, 250] width 185 height 38
click at [154, 251] on input "opennota" at bounding box center [107, 250] width 185 height 38
click at [129, 441] on div "Lightning" at bounding box center [112, 422] width 194 height 38
click at [131, 437] on div "Lightning" at bounding box center [112, 422] width 194 height 38
click at [170, 429] on div "Lightning" at bounding box center [112, 422] width 194 height 38
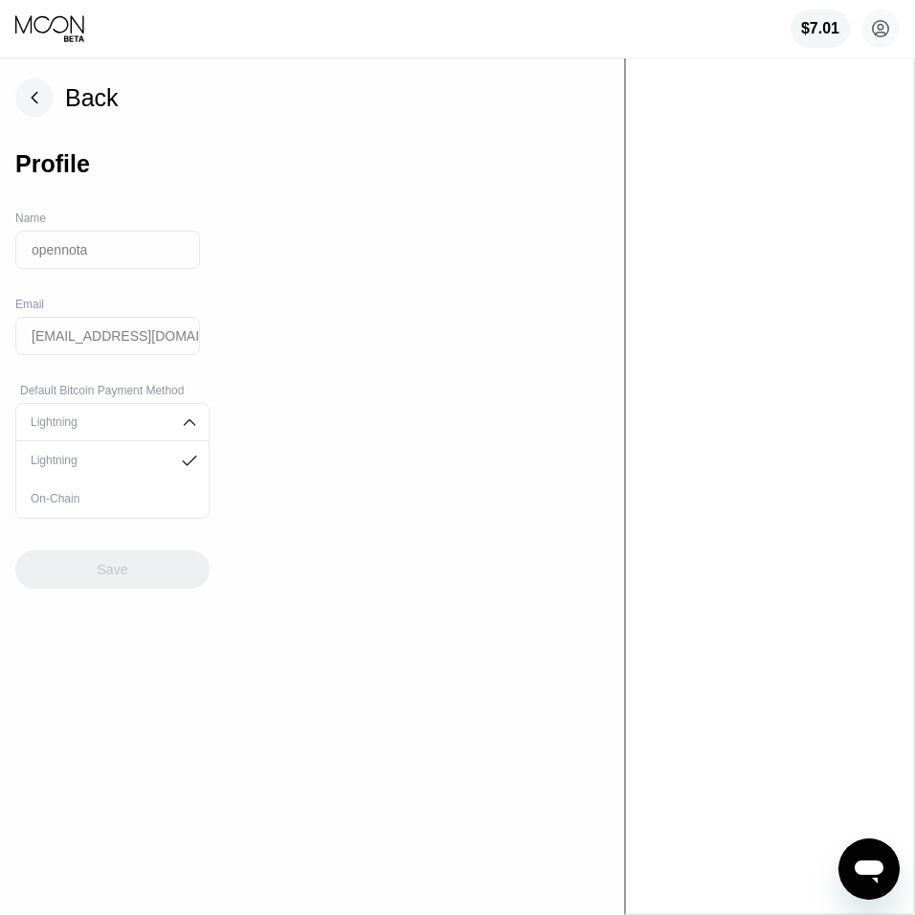
click at [123, 501] on div "On-Chain" at bounding box center [112, 498] width 173 height 13
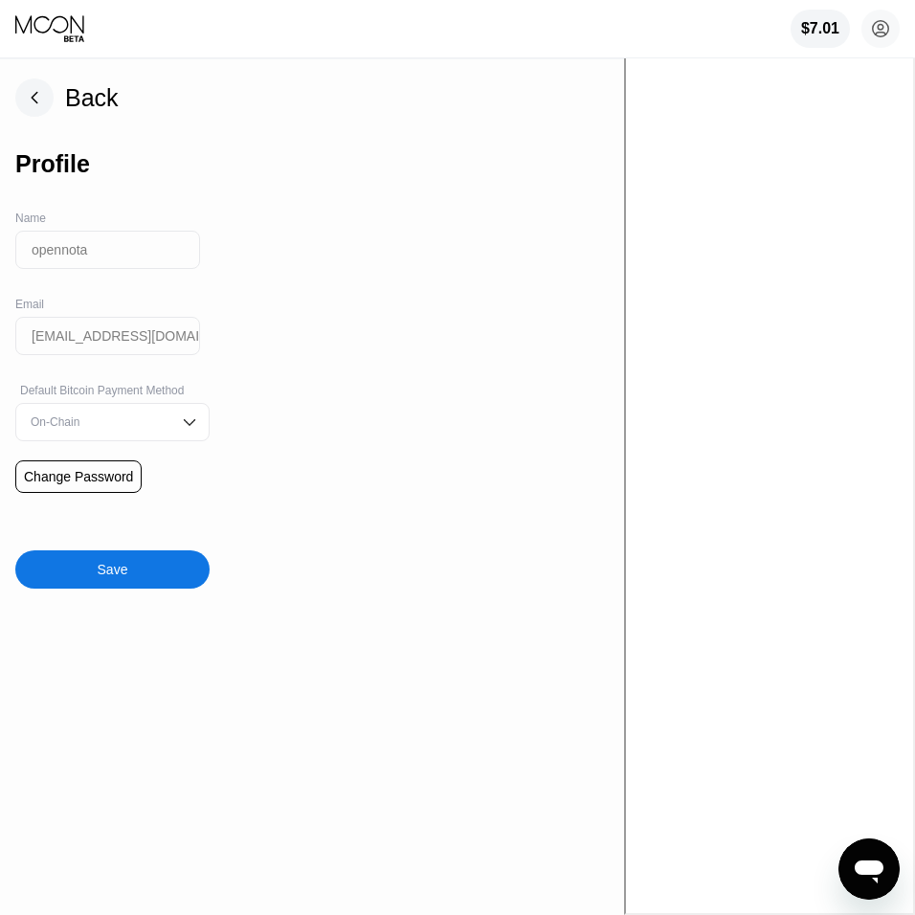
click at [172, 425] on div "On-Chain" at bounding box center [112, 422] width 194 height 38
click at [125, 424] on div "On-Chain" at bounding box center [98, 421] width 145 height 13
click at [298, 421] on div "Back Profile Name opennota Email opennota@gmail.com Default Bitcoin Payment Met…" at bounding box center [312, 487] width 624 height 856
click at [79, 247] on input "opennota" at bounding box center [107, 250] width 185 height 38
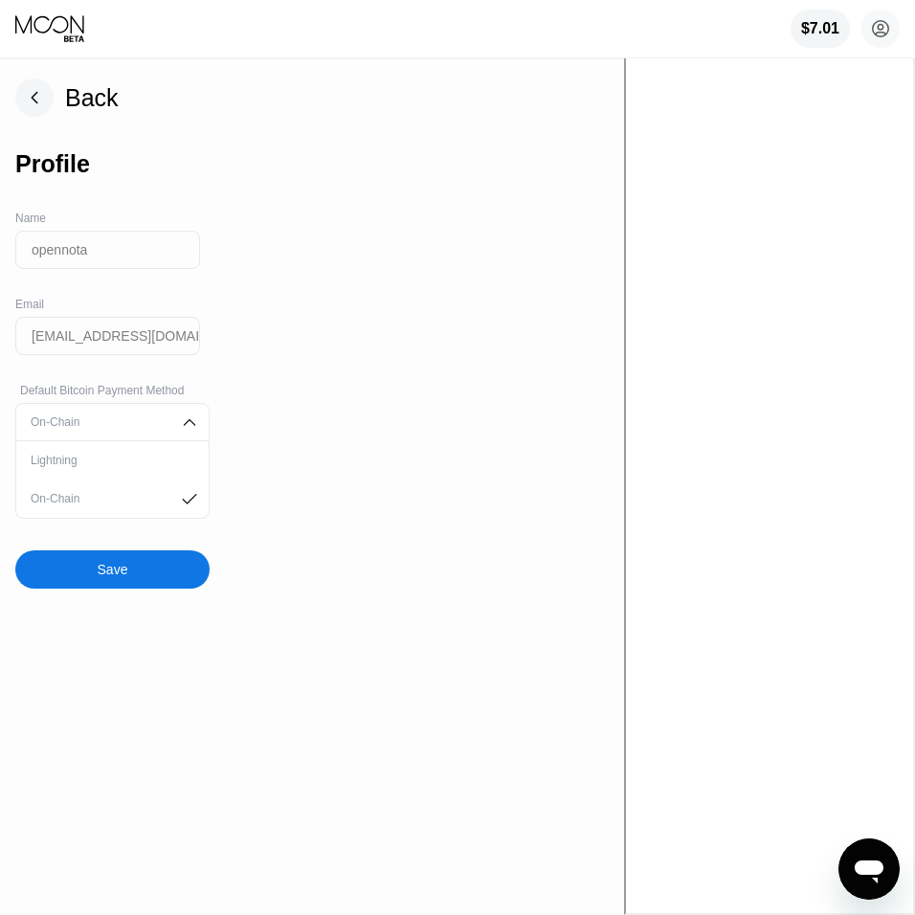
click at [120, 251] on input "opennota" at bounding box center [107, 250] width 185 height 38
click at [212, 265] on div "Back Profile Name opennota Email opennota@gmail.com Default Bitcoin Payment Met…" at bounding box center [312, 487] width 624 height 856
click at [442, 372] on div "Back Profile Name opennota Email [EMAIL_ADDRESS][DOMAIN_NAME] Default Bitcoin P…" at bounding box center [312, 487] width 624 height 856
click at [880, 31] on icon at bounding box center [881, 29] width 11 height 11
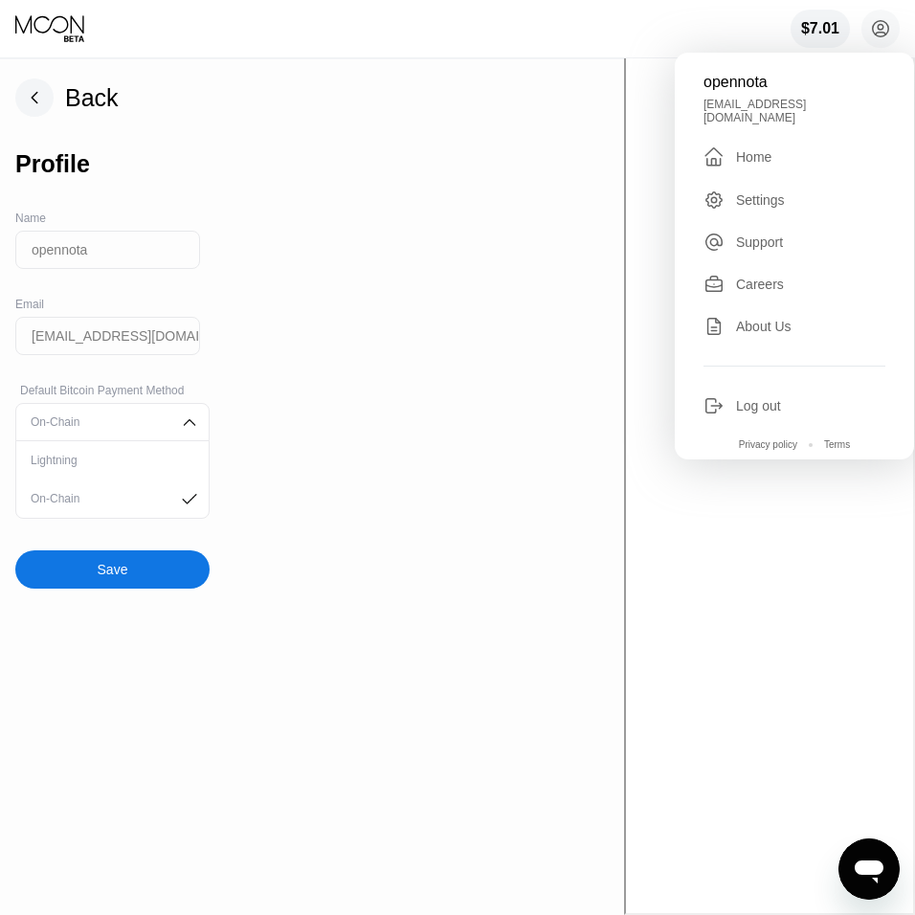
click at [495, 297] on div "Back Profile Name opennota Email opennota@gmail.com Default Bitcoin Payment Met…" at bounding box center [312, 487] width 624 height 856
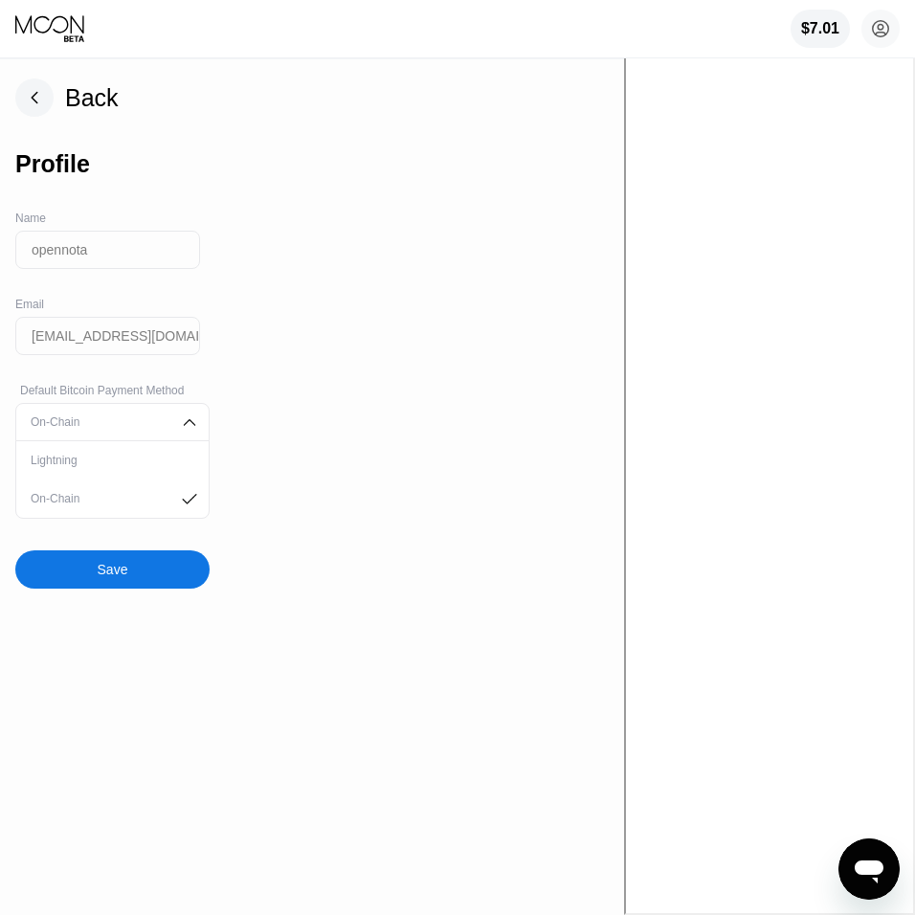
click at [41, 100] on rect at bounding box center [34, 97] width 38 height 38
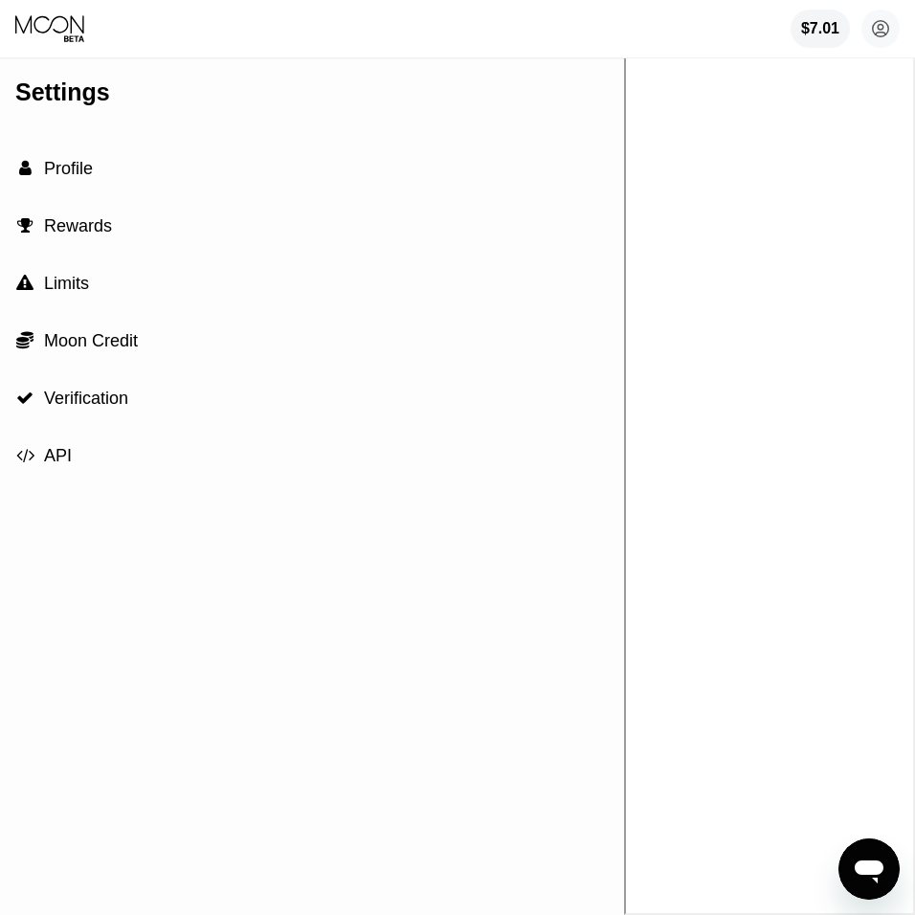
click at [58, 40] on icon at bounding box center [51, 28] width 72 height 29
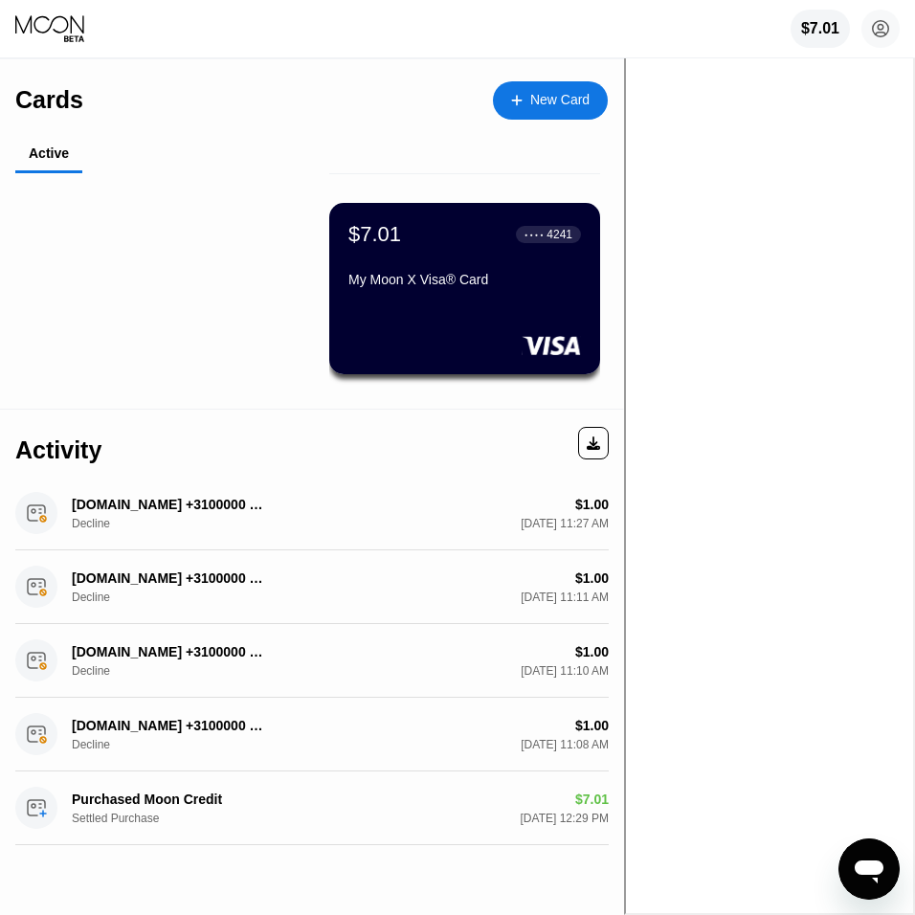
click at [408, 242] on div "$7.01 ● ● ● ● 4241" at bounding box center [464, 234] width 233 height 25
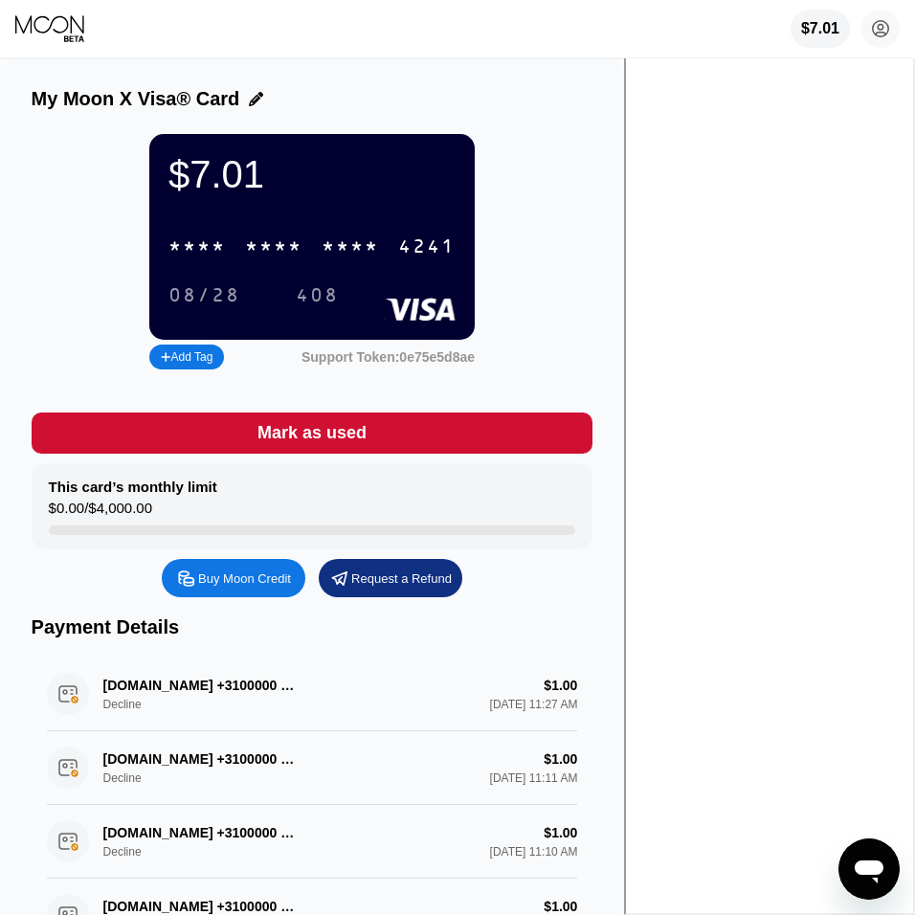
click at [303, 252] on div "* * * *" at bounding box center [273, 247] width 57 height 22
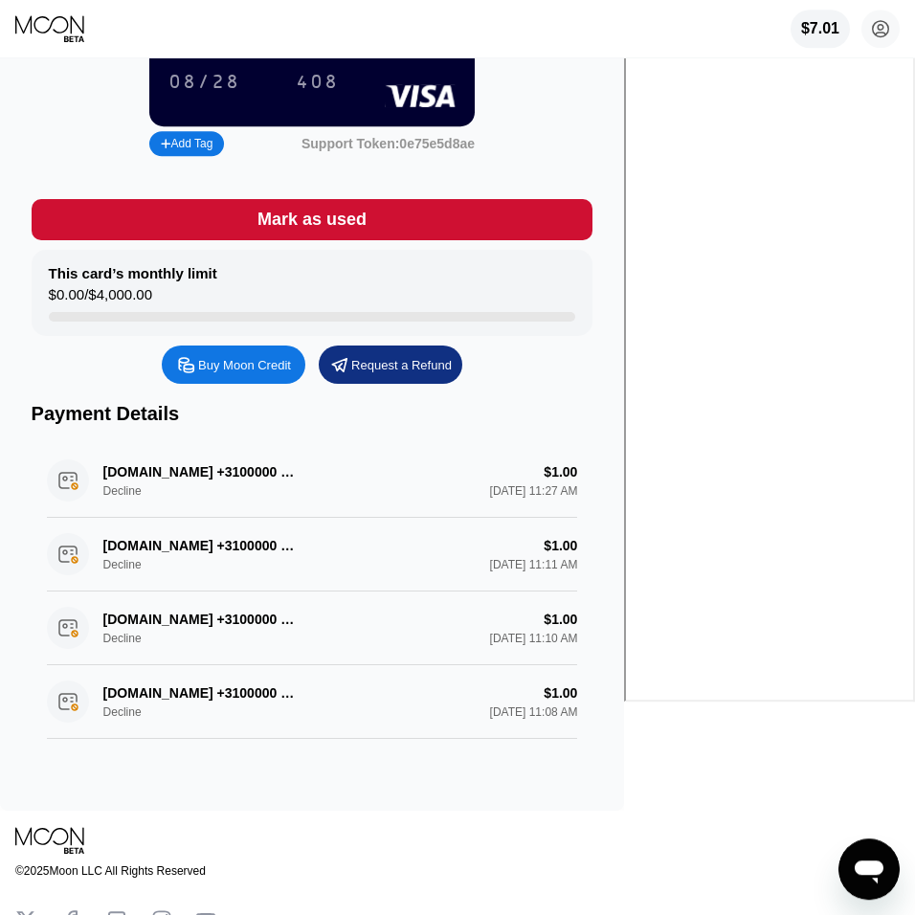
scroll to position [218, 0]
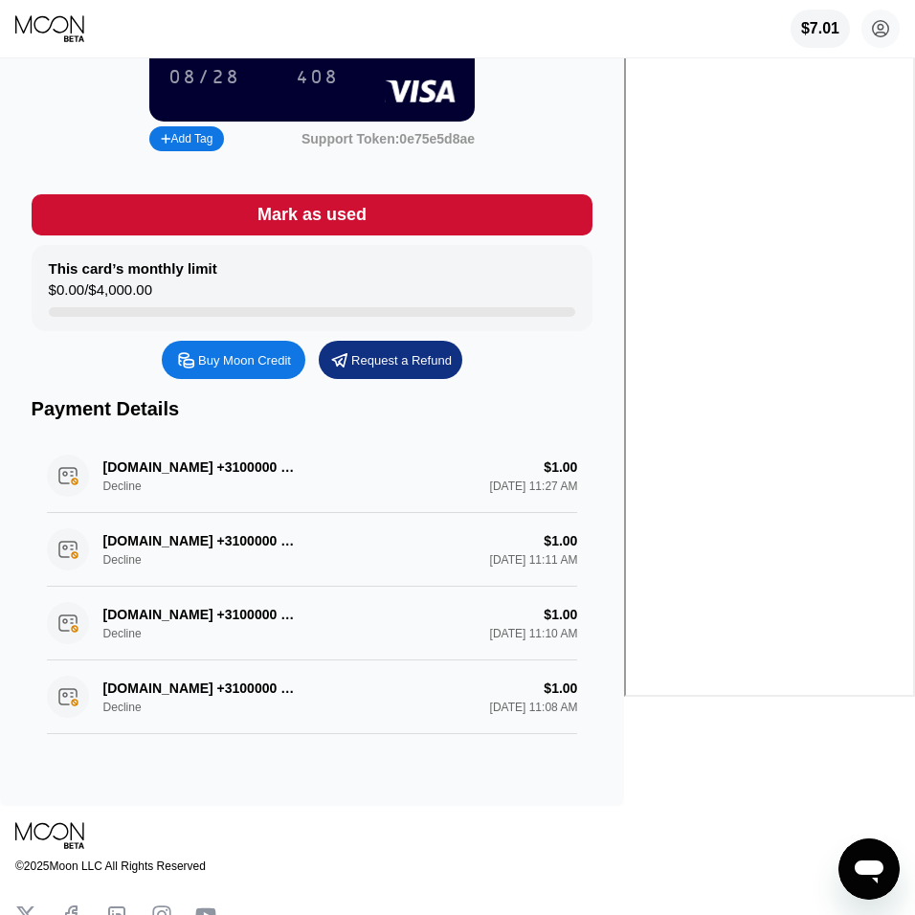
click at [483, 473] on div "DIGITALOCEAN.COM +3100000 NL Decline $1.00 Sep 25, 2025 11:27 AM" at bounding box center [312, 476] width 531 height 74
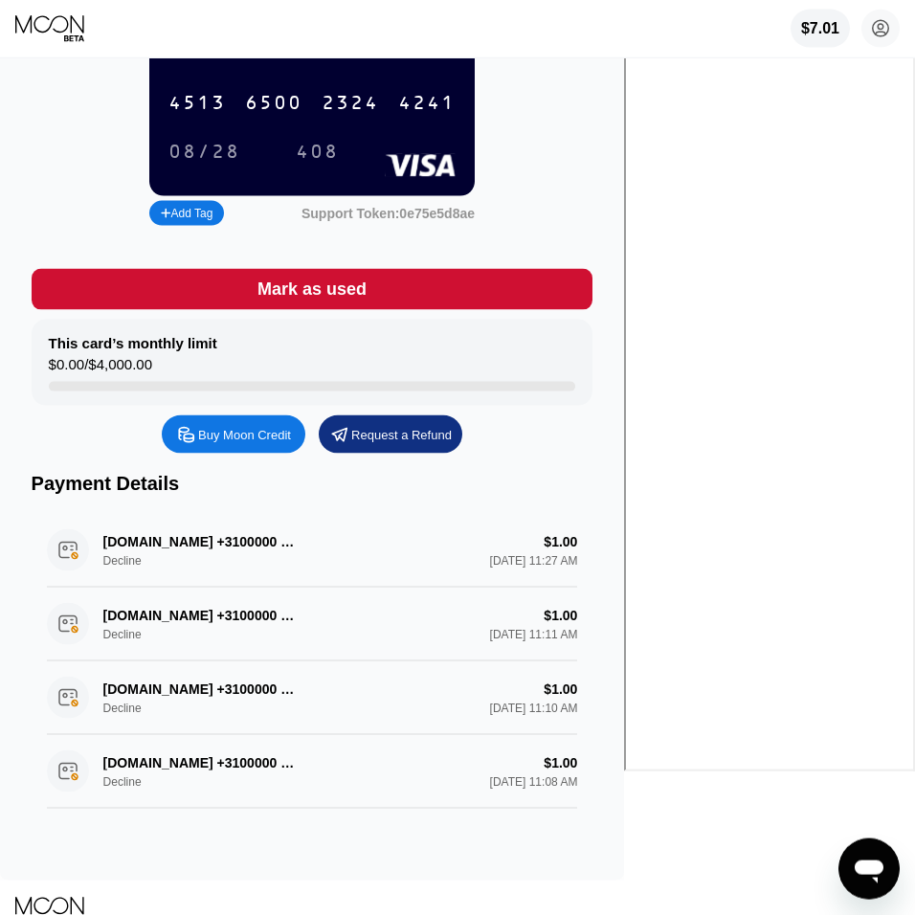
scroll to position [0, 0]
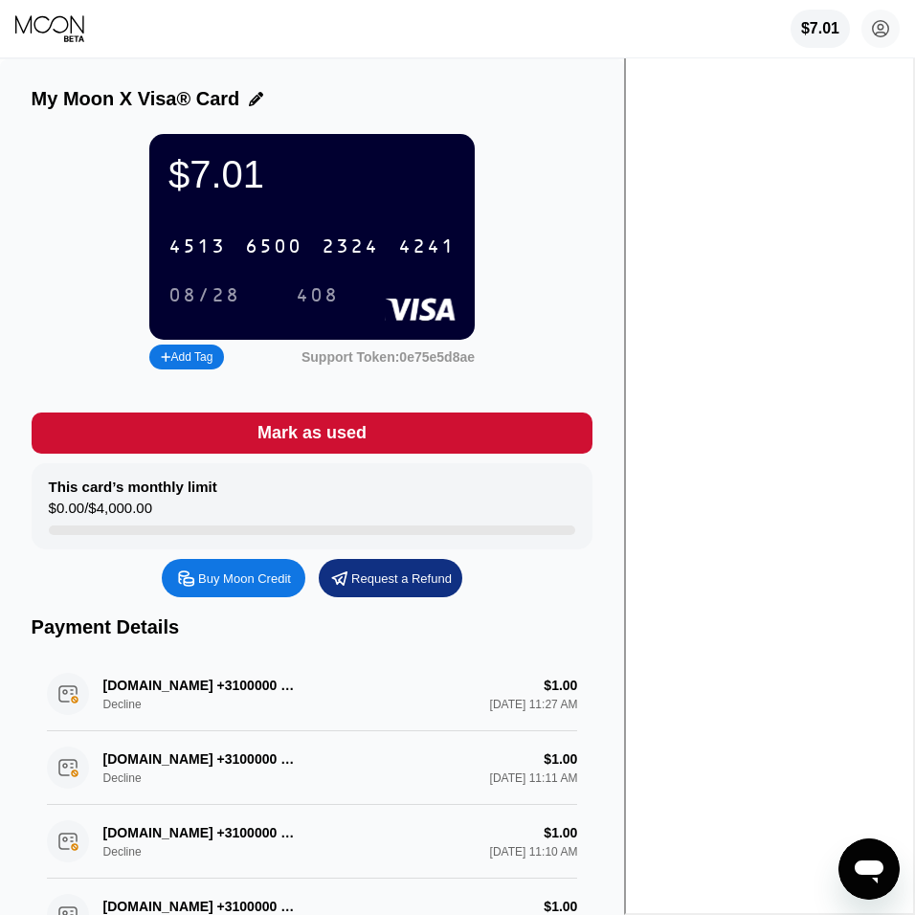
click at [487, 384] on div "$7.01 4513 6500 2324 4241 08/28 408 Add Tag Support Token: 0e75e5d8ae" at bounding box center [313, 259] width 562 height 250
click at [467, 264] on div "[CREDIT_CARD_NUMBER]" at bounding box center [312, 246] width 310 height 39
click at [456, 311] on rect at bounding box center [420, 309] width 71 height 23
click at [367, 442] on div "Mark as used" at bounding box center [312, 433] width 109 height 22
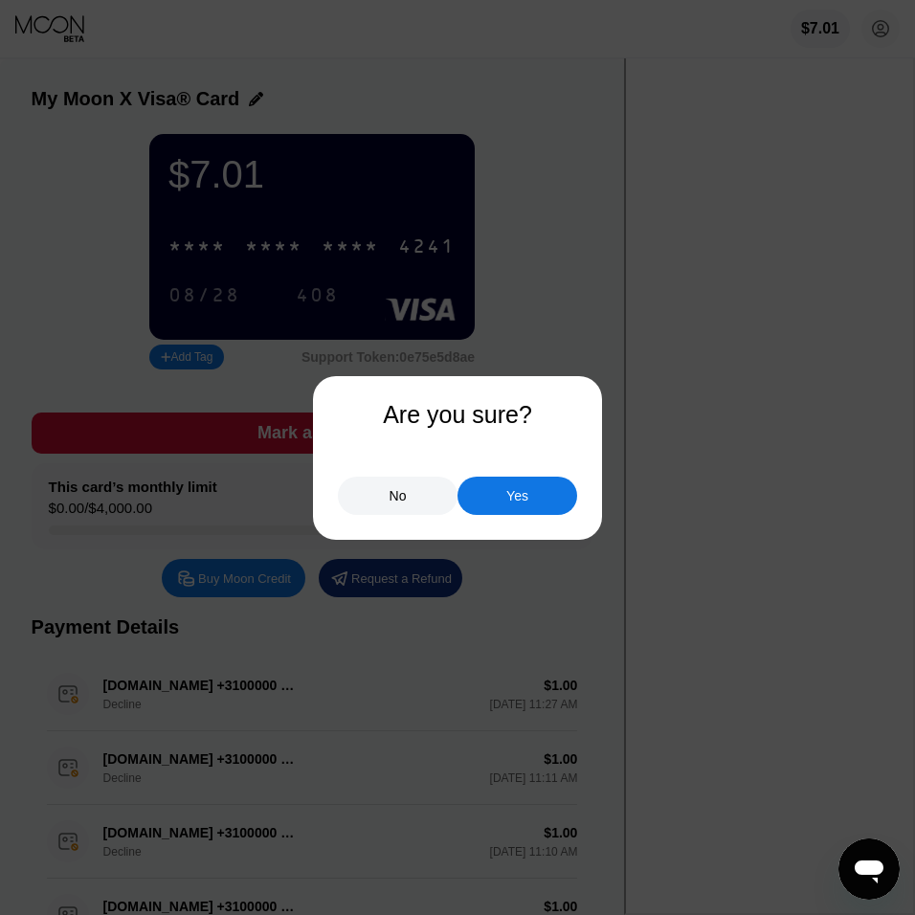
click at [388, 490] on div "No" at bounding box center [398, 496] width 120 height 38
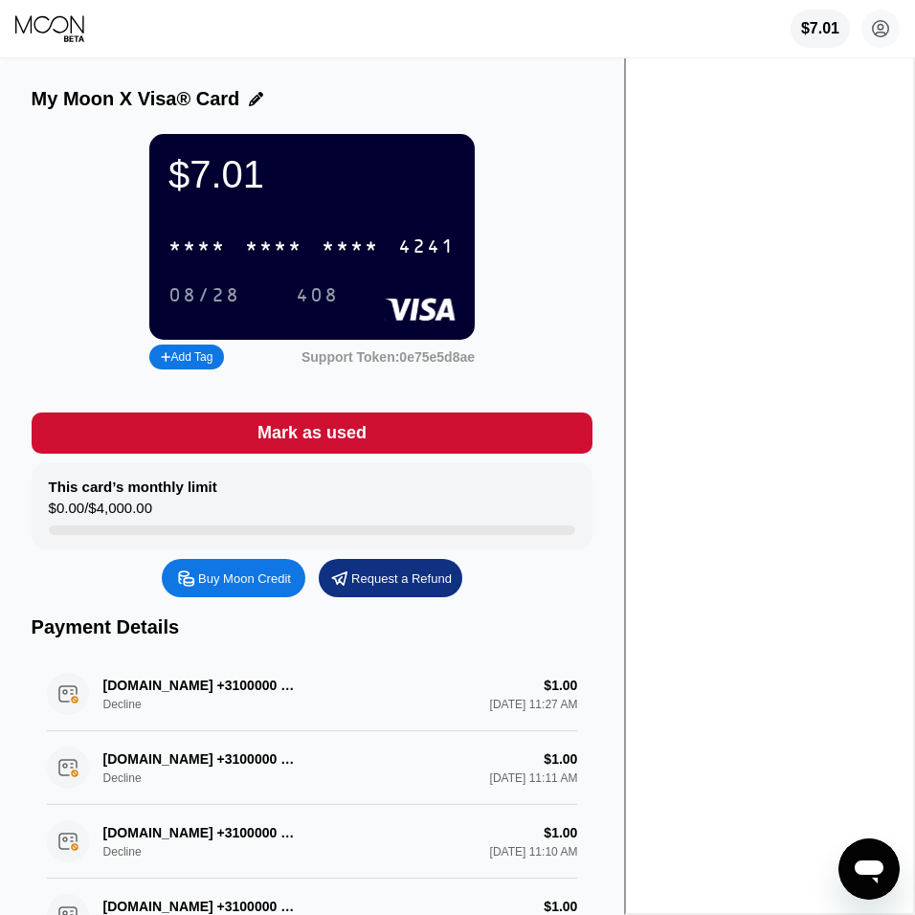
click at [452, 587] on div "Request a Refund" at bounding box center [401, 579] width 101 height 16
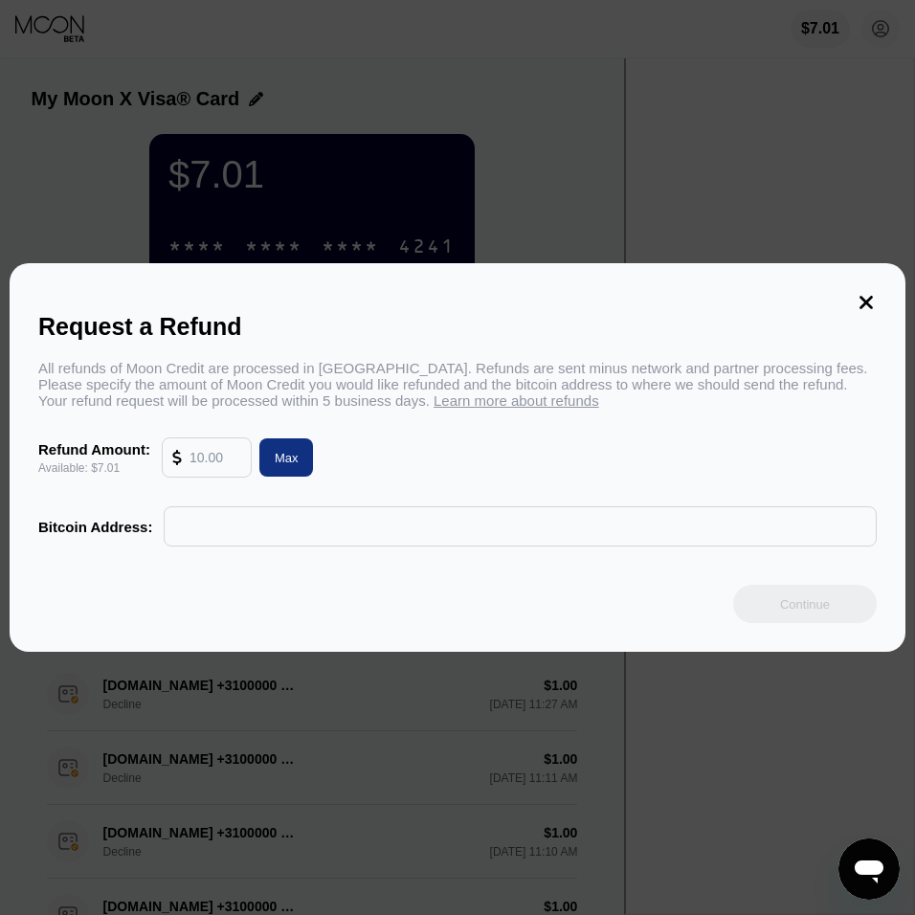
click at [344, 536] on input "text" at bounding box center [520, 526] width 692 height 38
click at [325, 534] on input "text" at bounding box center [520, 526] width 692 height 38
click at [297, 460] on div "Max" at bounding box center [286, 457] width 55 height 38
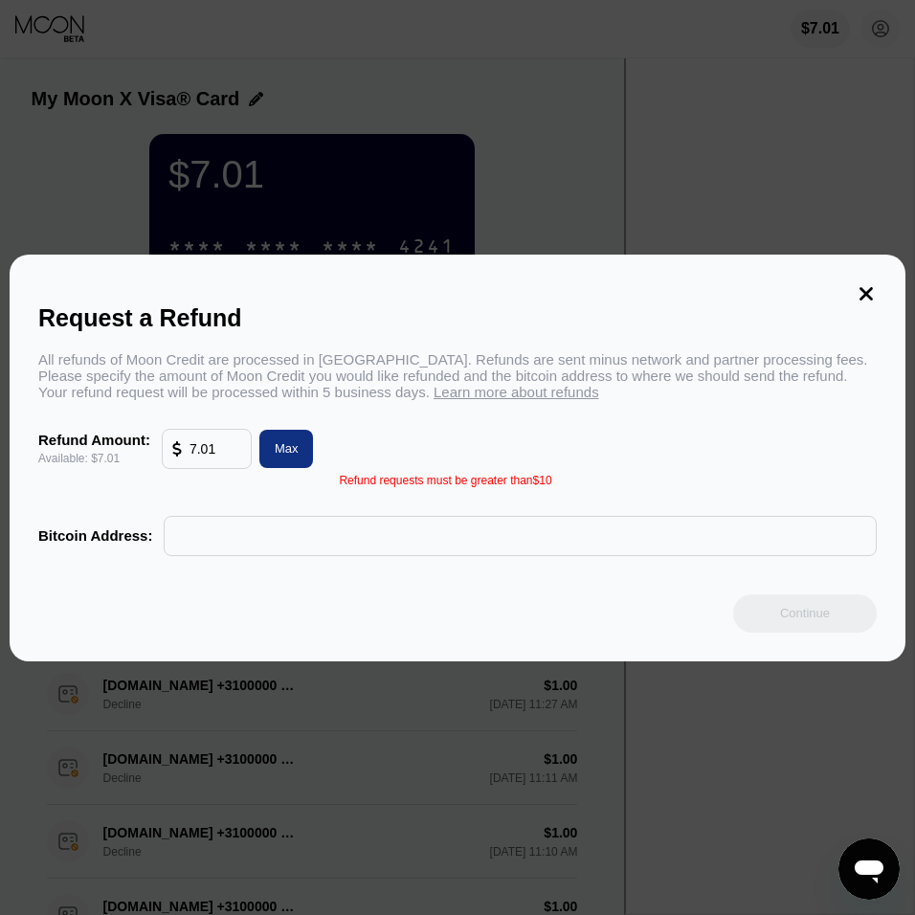
type input "7.01"
click at [482, 454] on div "Refund Amount: Available: $7.01 7.01 Max" at bounding box center [457, 449] width 839 height 40
click at [863, 286] on icon at bounding box center [866, 293] width 21 height 21
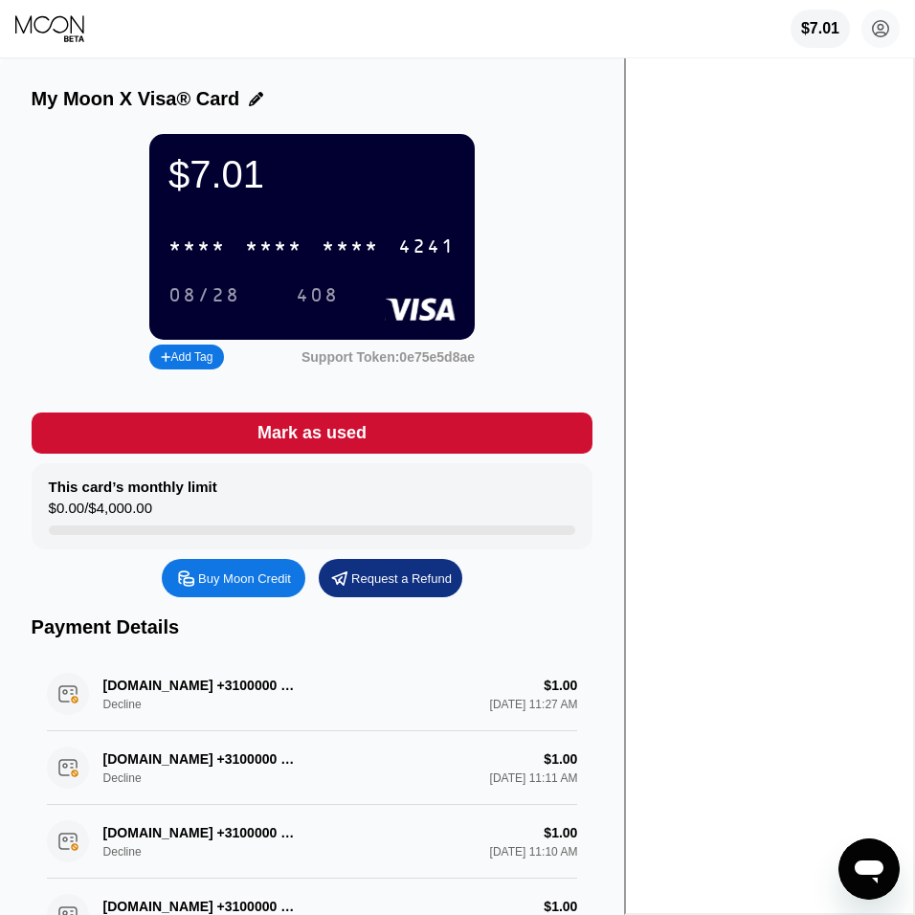
click at [594, 312] on div "$7.01 * * * * * * * * * * * * 4241 08/28 408 Add Tag Support Token: 0e75e5d8ae" at bounding box center [313, 254] width 562 height 240
click at [469, 487] on div "This card’s monthly limit $0.00 / $4,000.00" at bounding box center [313, 506] width 562 height 86
click at [884, 27] on icon at bounding box center [881, 29] width 11 height 11
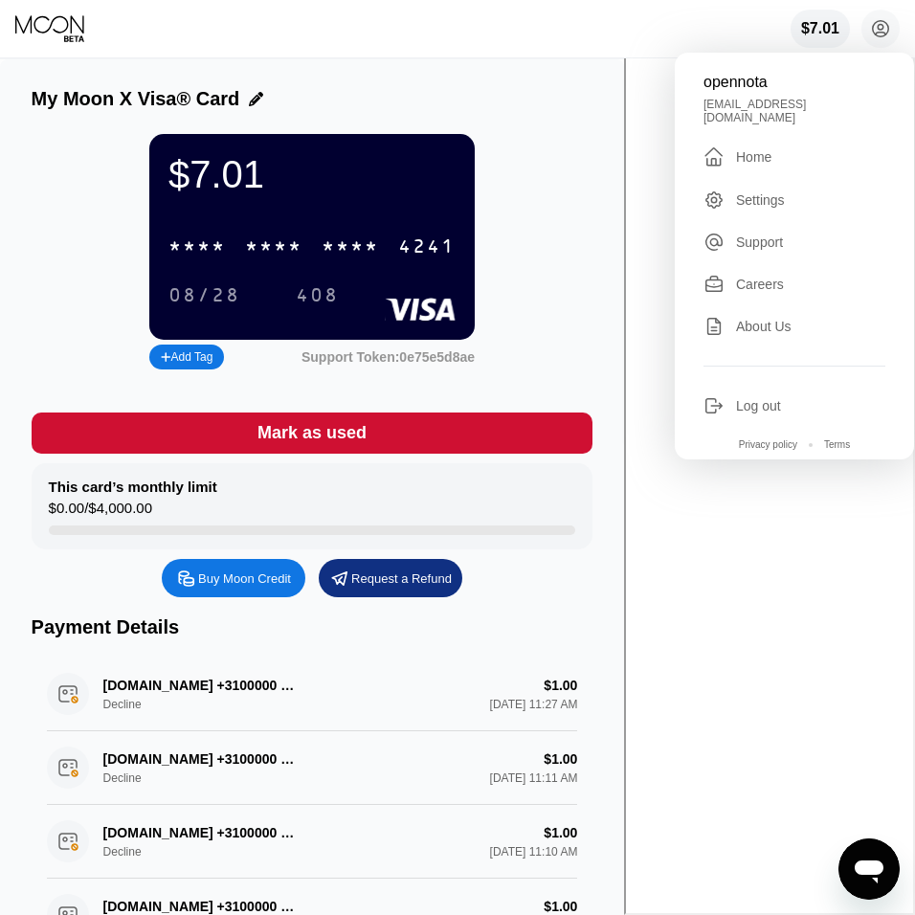
click at [553, 34] on div "$7.01 opennota opennota@gmail.com  Home Settings Support Careers About Us Log …" at bounding box center [457, 28] width 915 height 57
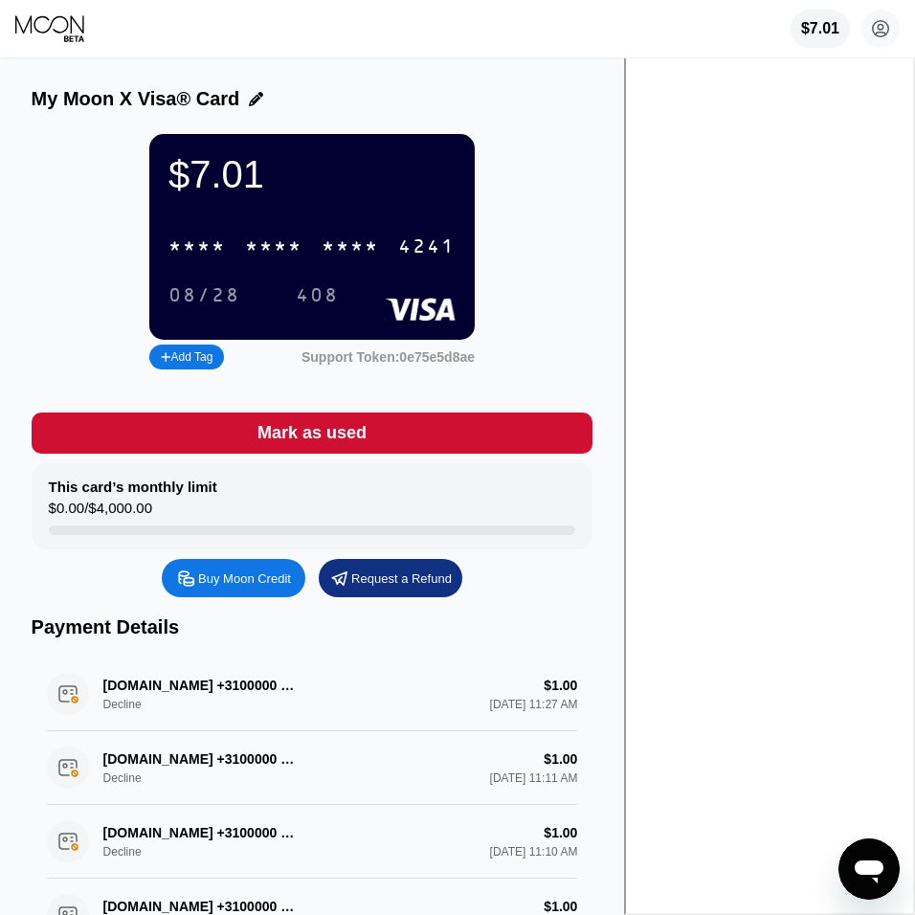
drag, startPoint x: 398, startPoint y: 442, endPoint x: 521, endPoint y: 442, distance: 122.5
click at [521, 442] on div "Mark as used" at bounding box center [313, 433] width 562 height 41
drag, startPoint x: 511, startPoint y: 442, endPoint x: 316, endPoint y: 436, distance: 195.4
click at [345, 442] on div "Mark as used" at bounding box center [313, 433] width 562 height 41
click at [213, 364] on div "Add Tag" at bounding box center [187, 356] width 52 height 13
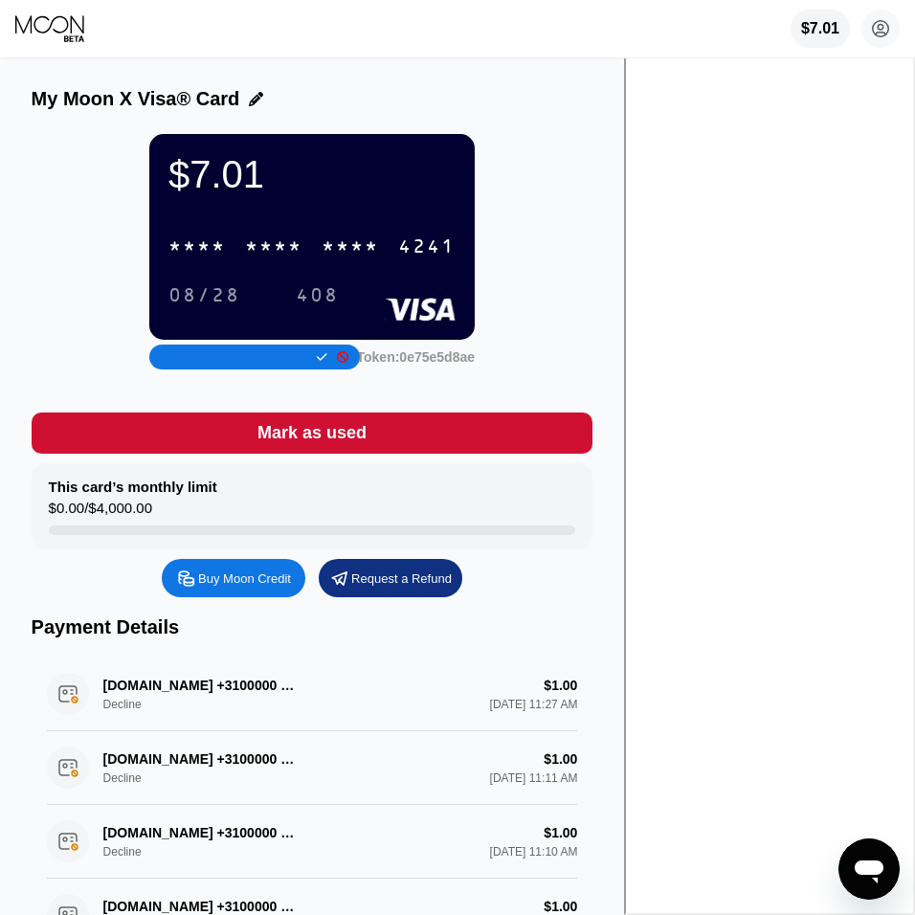
click at [360, 362] on div at bounding box center [254, 357] width 211 height 25
click at [348, 362] on icon at bounding box center [342, 356] width 11 height 11
click at [594, 384] on div "$7.01 * * * * * * * * * * * * 4241 08/28 408 Add Tag Support Token: 0e75e5d8ae" at bounding box center [313, 259] width 562 height 250
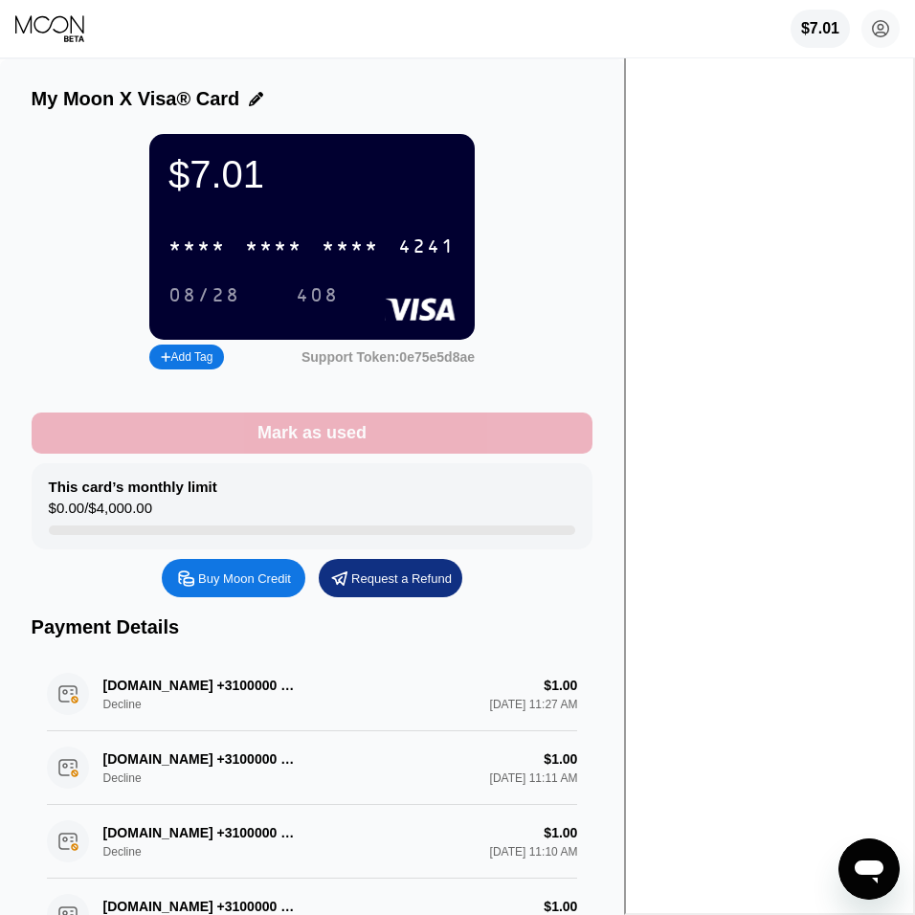
click at [367, 444] on div "Mark as used" at bounding box center [312, 433] width 109 height 22
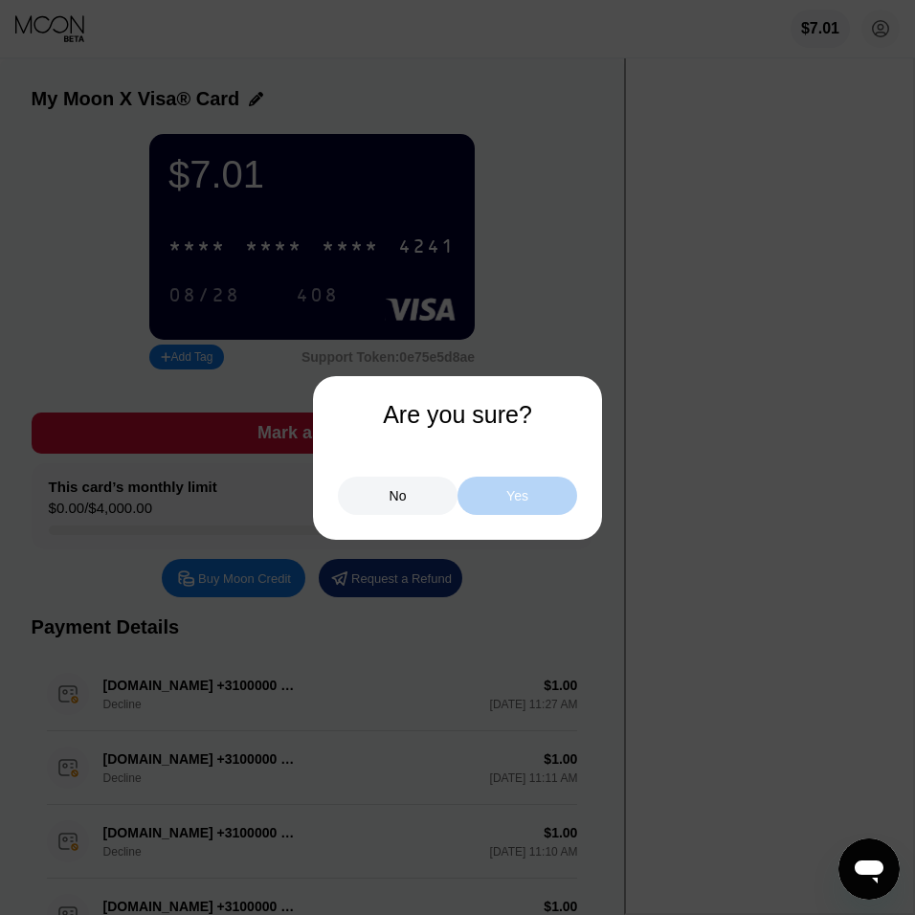
click at [507, 497] on div "Yes" at bounding box center [517, 495] width 22 height 17
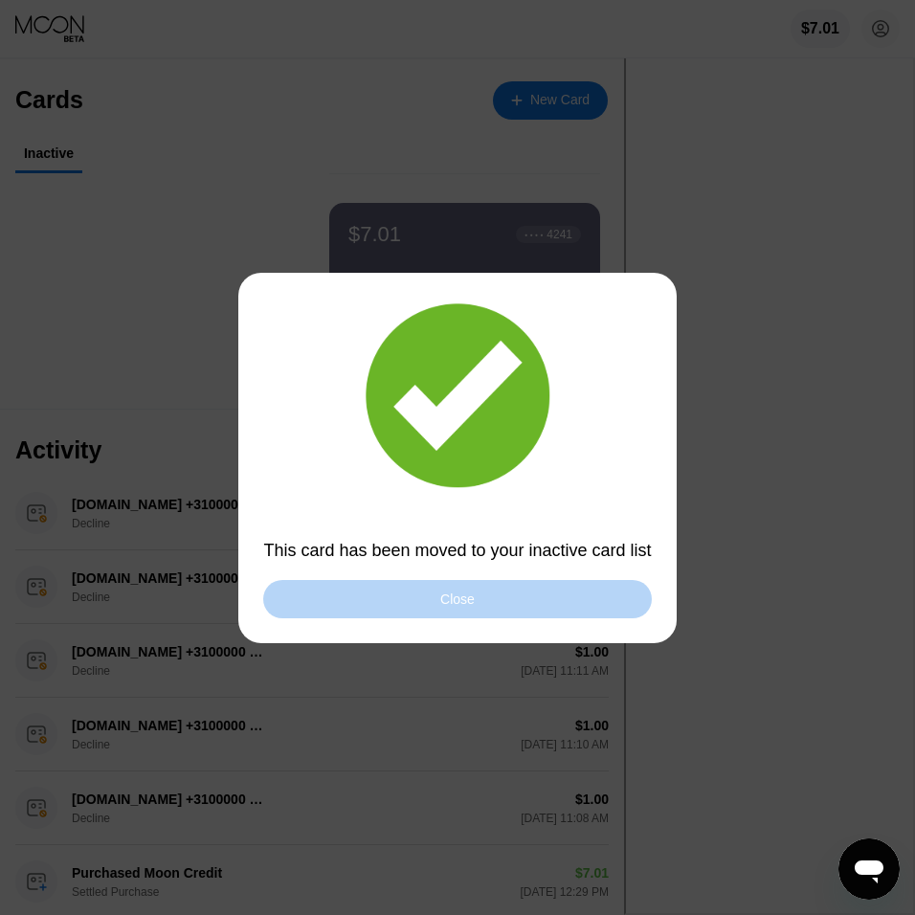
click at [471, 605] on div "Close" at bounding box center [457, 599] width 34 height 15
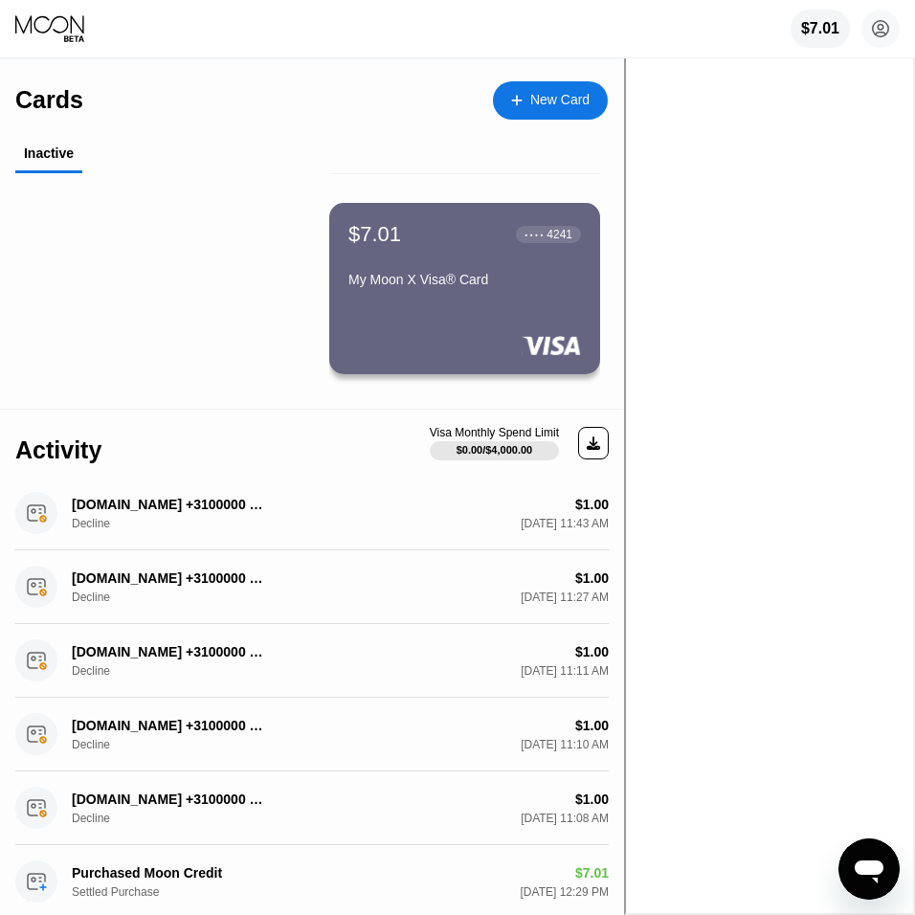
click at [525, 305] on div "$7.01 ● ● ● ● 4241 My Moon X Visa® Card" at bounding box center [464, 288] width 271 height 171
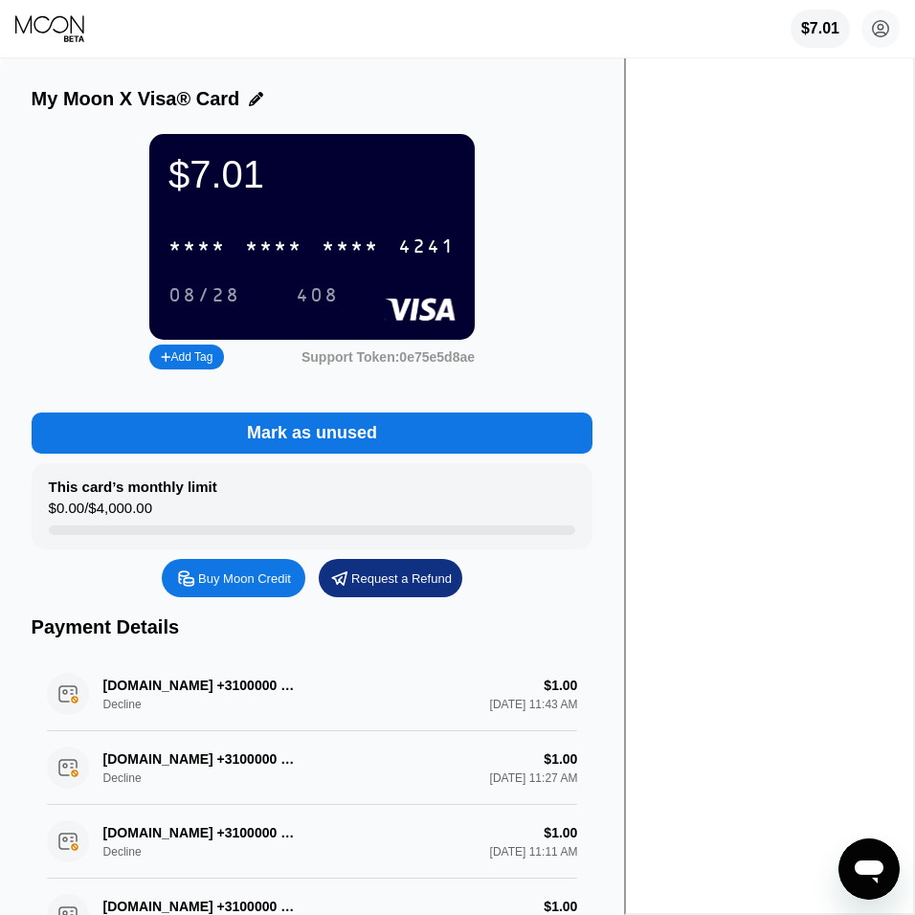
click at [377, 442] on div "Mark as unused" at bounding box center [312, 433] width 130 height 22
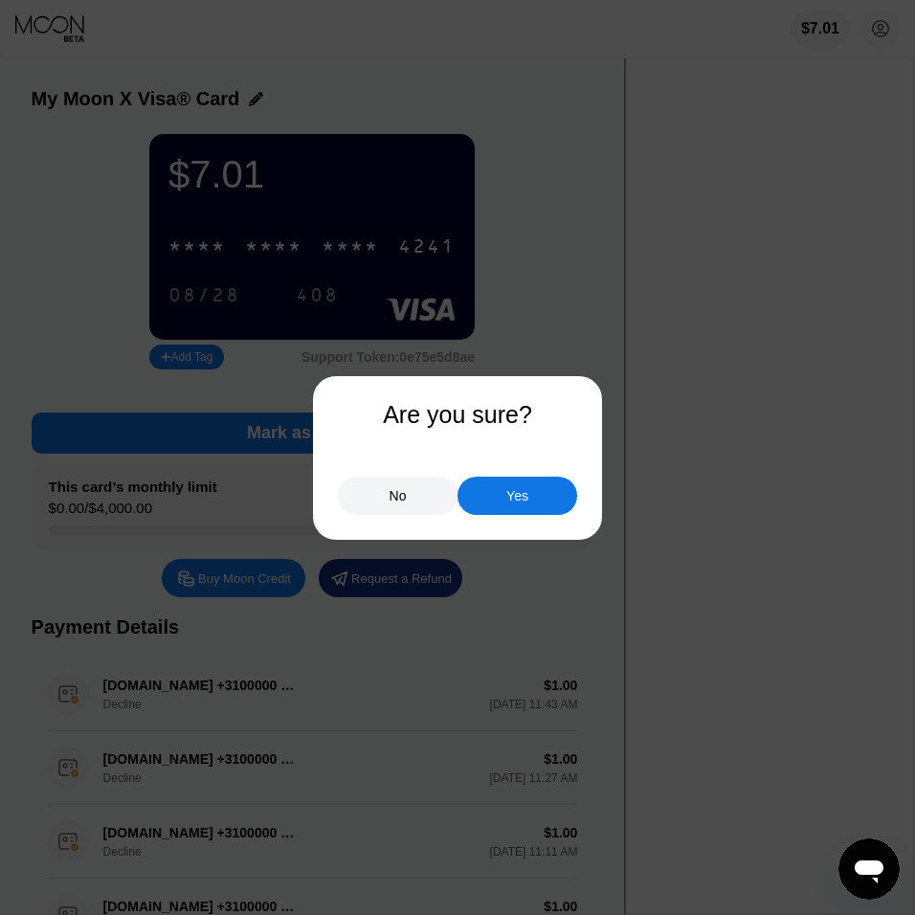
click at [489, 486] on div "Yes" at bounding box center [518, 496] width 120 height 38
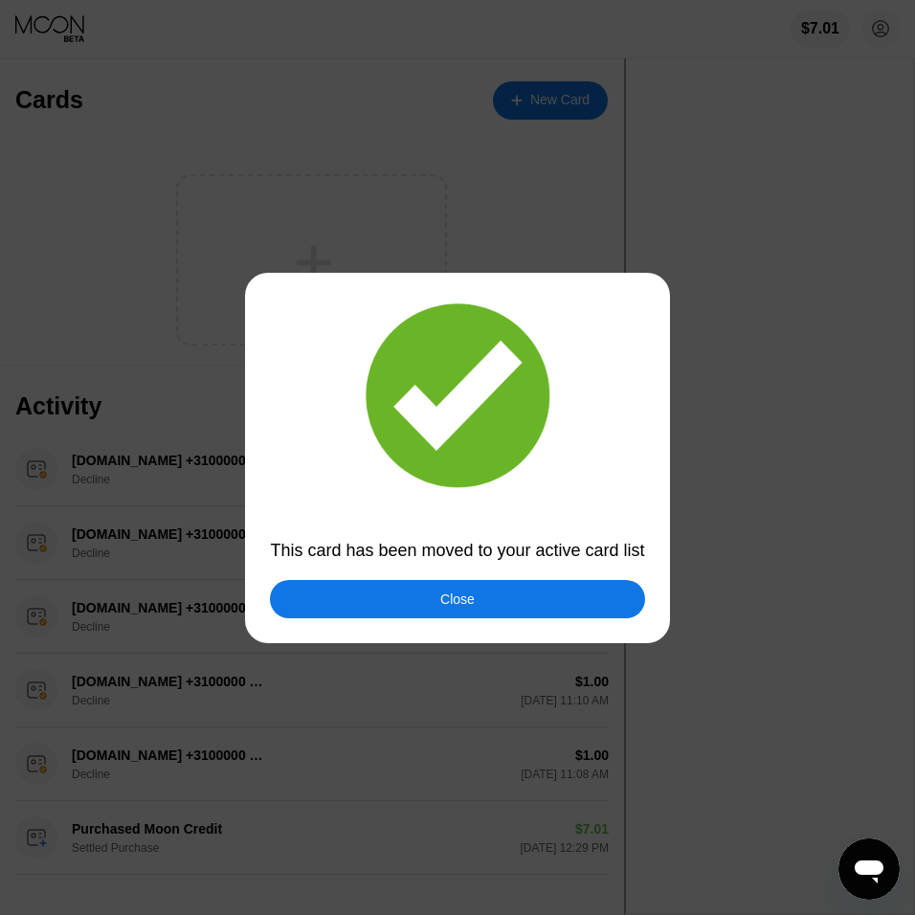
click at [525, 608] on div "Close" at bounding box center [457, 599] width 374 height 38
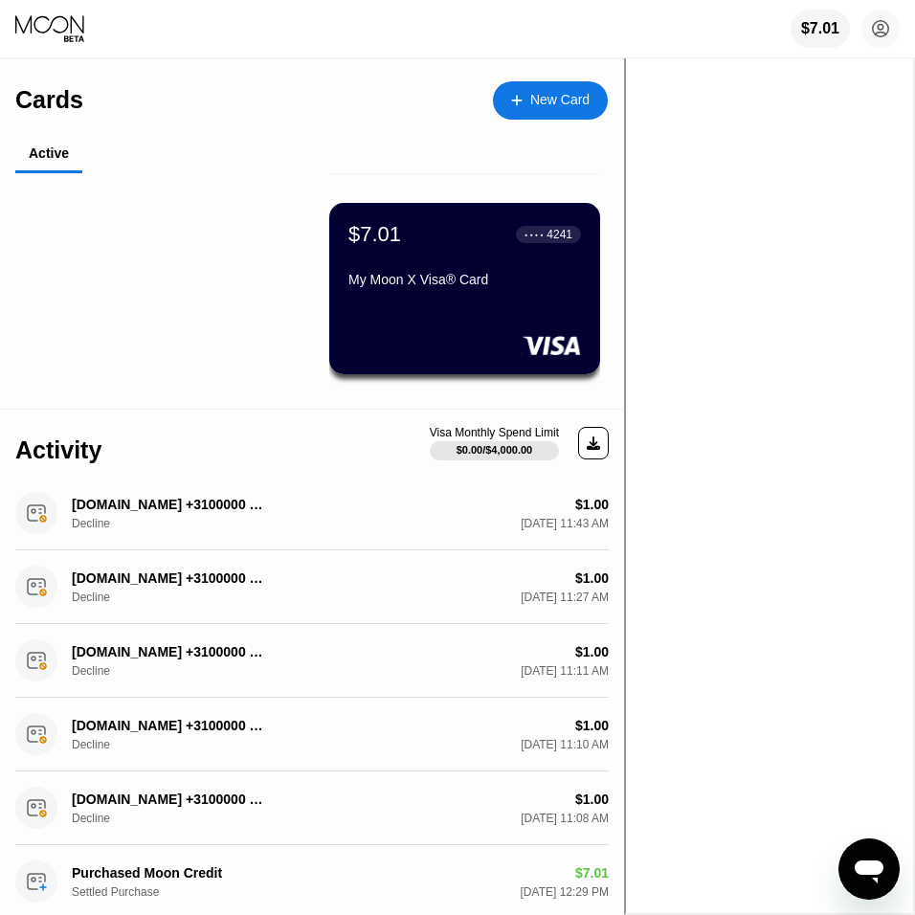
click at [64, 101] on div "Cards" at bounding box center [49, 100] width 68 height 28
click at [482, 387] on div "$7.01 ● ● ● ● 4241 My Moon X Visa® Card" at bounding box center [464, 288] width 271 height 230
click at [864, 853] on icon "Open messaging window" at bounding box center [869, 869] width 34 height 34
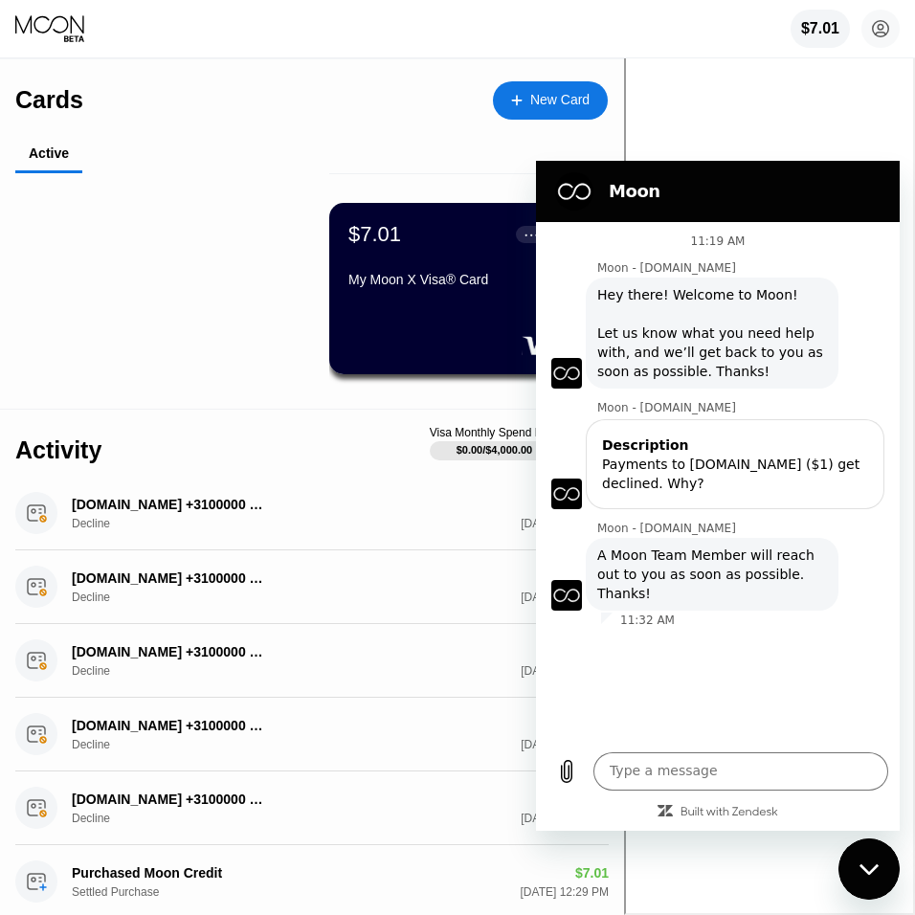
click at [440, 433] on div "Activity Visa Monthly Spend Limit $0.00 / $4,000.00" at bounding box center [312, 443] width 594 height 67
click at [608, 123] on div "Cards New Card" at bounding box center [311, 92] width 593 height 67
click at [864, 864] on icon "Close messaging window" at bounding box center [870, 869] width 20 height 12
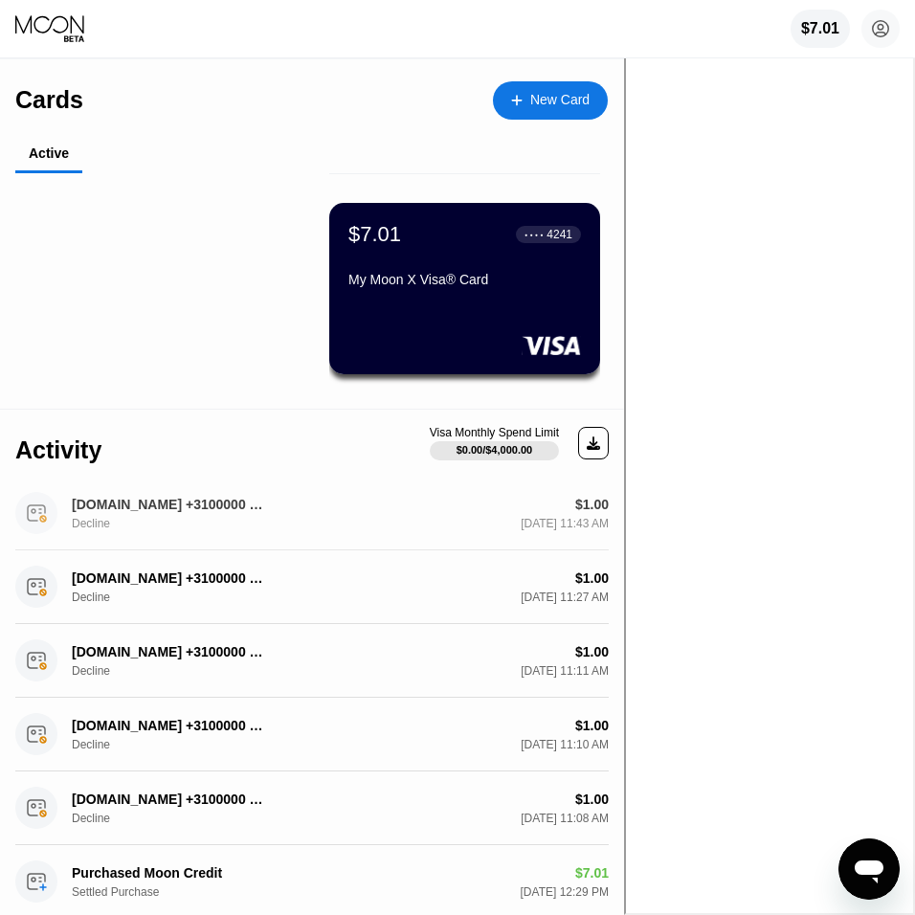
click at [503, 492] on div "DIGITALOCEAN.COM +3100000 NL Decline $1.00 Sep 25, 2025 11:43 AM" at bounding box center [312, 514] width 594 height 74
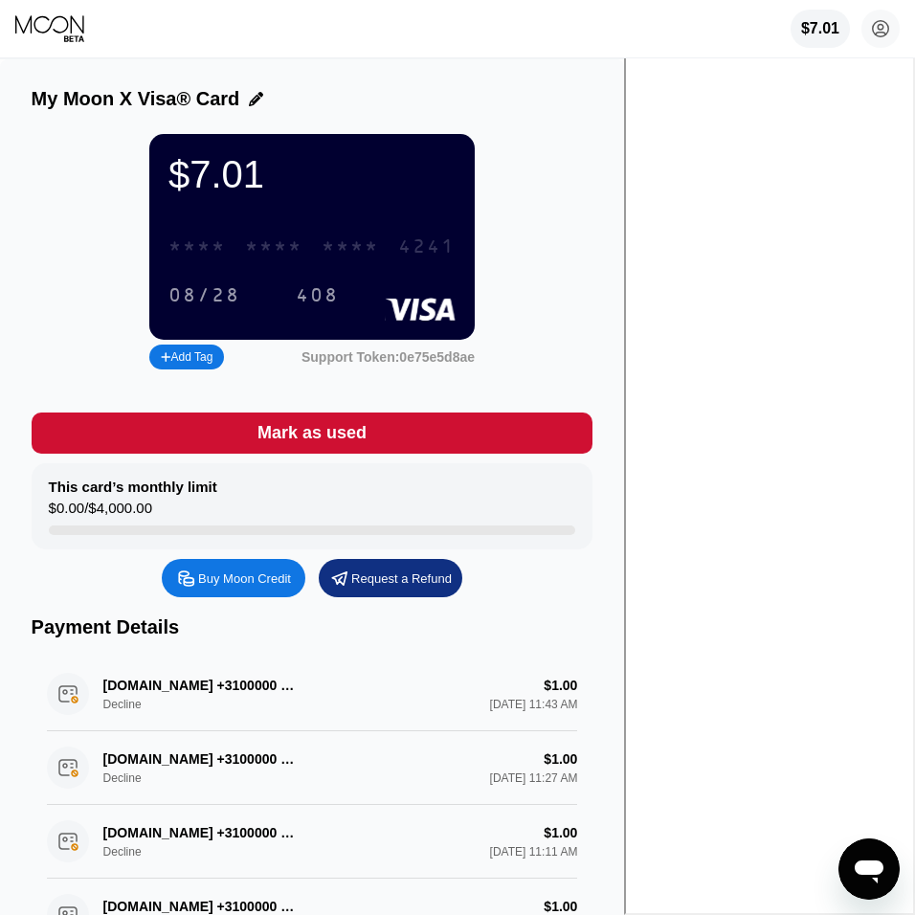
click at [379, 250] on div "* * * *" at bounding box center [350, 247] width 57 height 22
click at [475, 364] on div "Support Token: 0e75e5d8ae" at bounding box center [388, 356] width 173 height 15
click at [594, 225] on div "$7.01 4513 6500 2324 4241 08/28 408 Add Tag Support Token: 0e75e5d8ae" at bounding box center [313, 254] width 562 height 240
click at [303, 240] on div "* * * *" at bounding box center [273, 247] width 57 height 22
click at [489, 384] on div "$7.01 4513 6500 2324 4241 08/28 408 Add Tag Support Token: 0e75e5d8ae" at bounding box center [313, 259] width 562 height 250
